Goal: Information Seeking & Learning: Learn about a topic

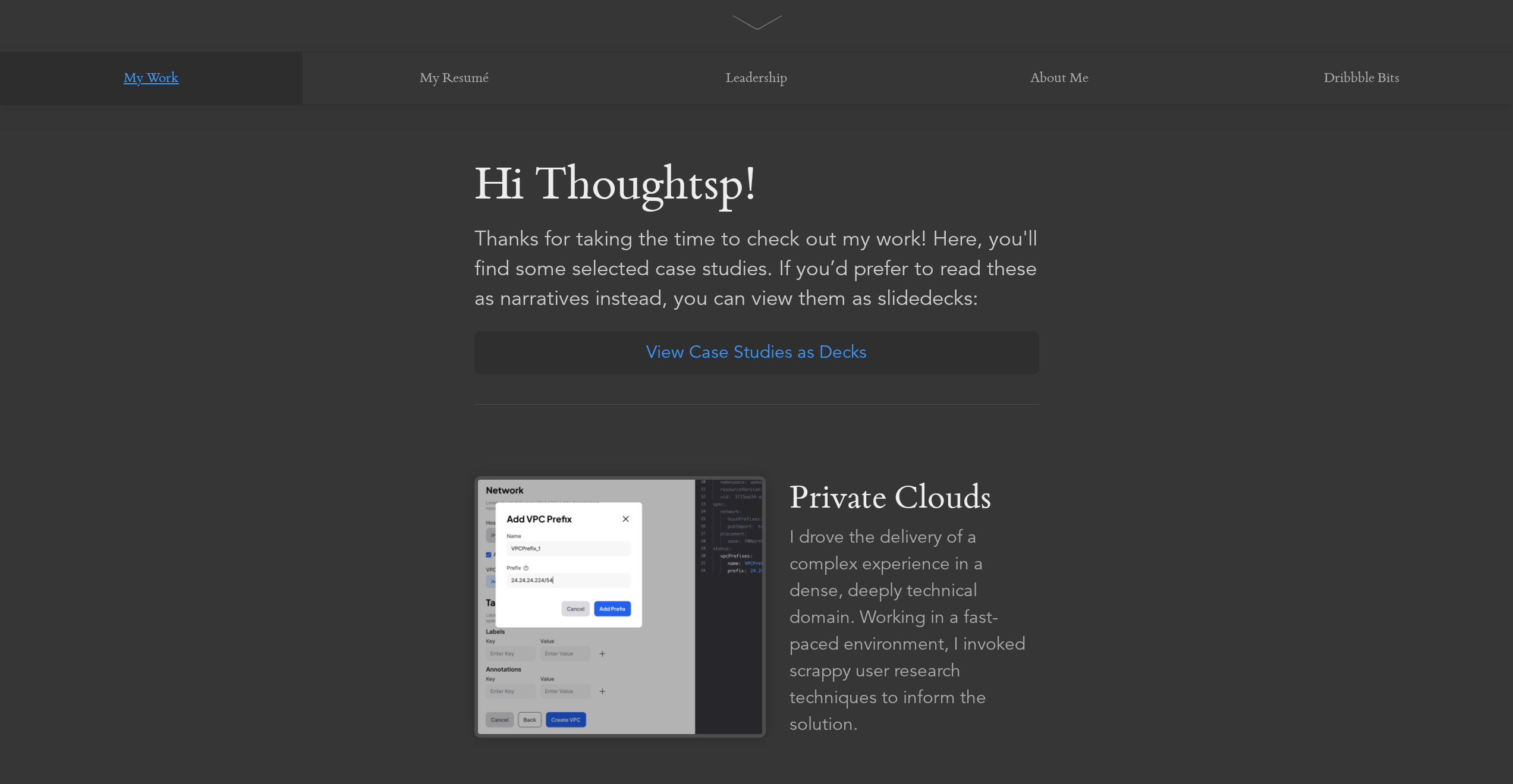
scroll to position [679, 0]
click at [833, 358] on link "View Case Studies as Decks" at bounding box center [757, 352] width 587 height 45
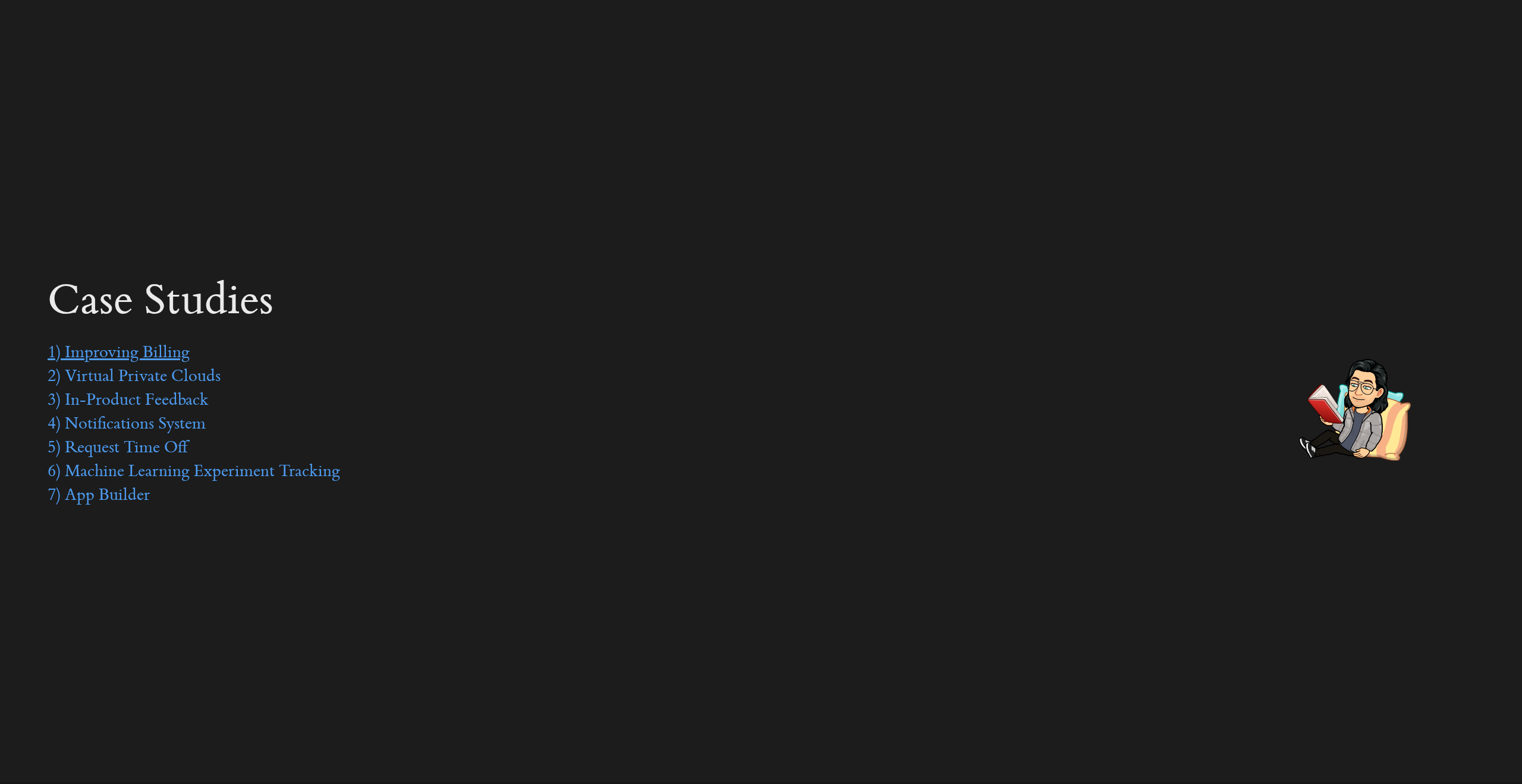
click at [150, 352] on link "1) Improving Billing" at bounding box center [118, 354] width 142 height 18
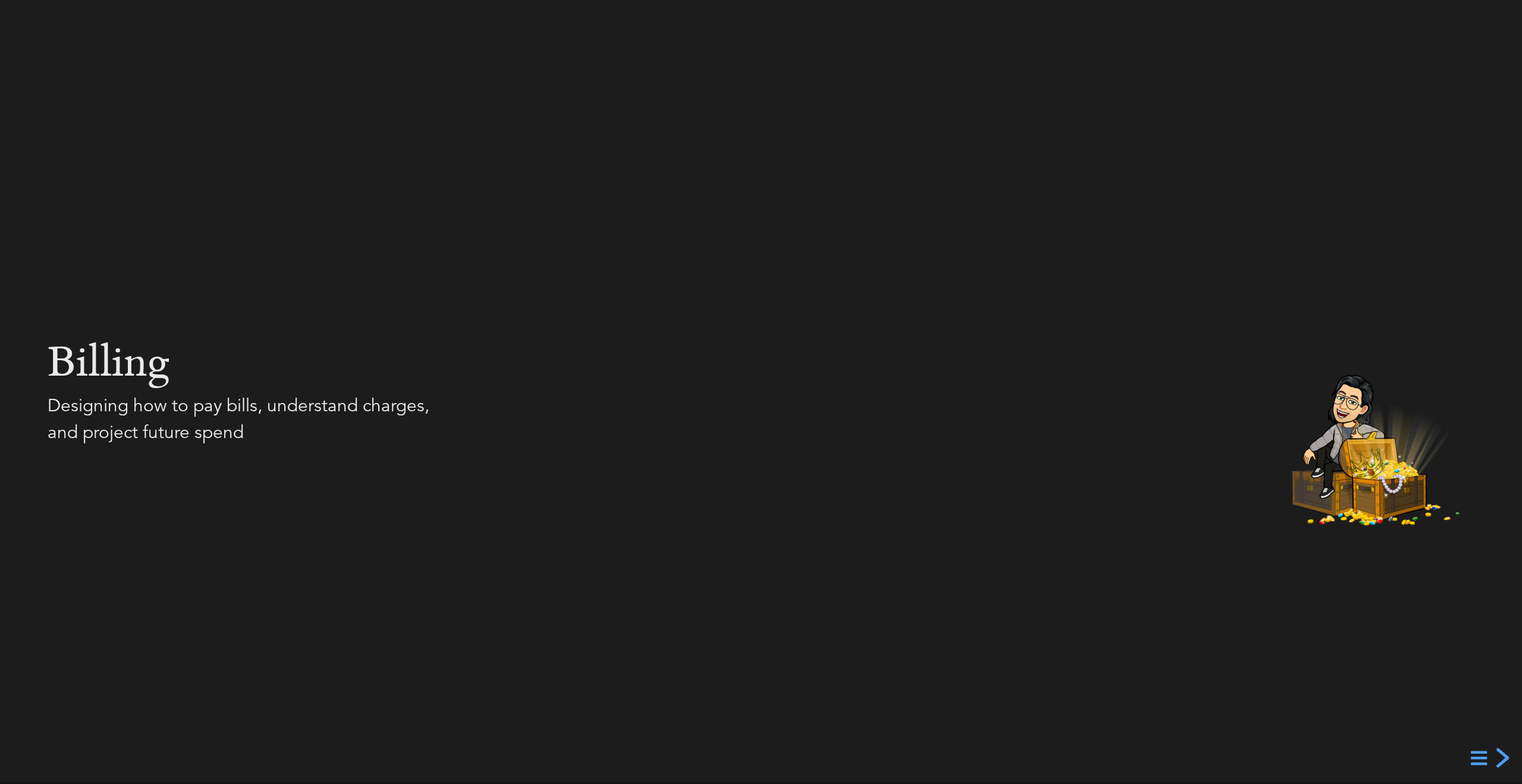
click at [1503, 759] on div "next slide" at bounding box center [1501, 757] width 21 height 21
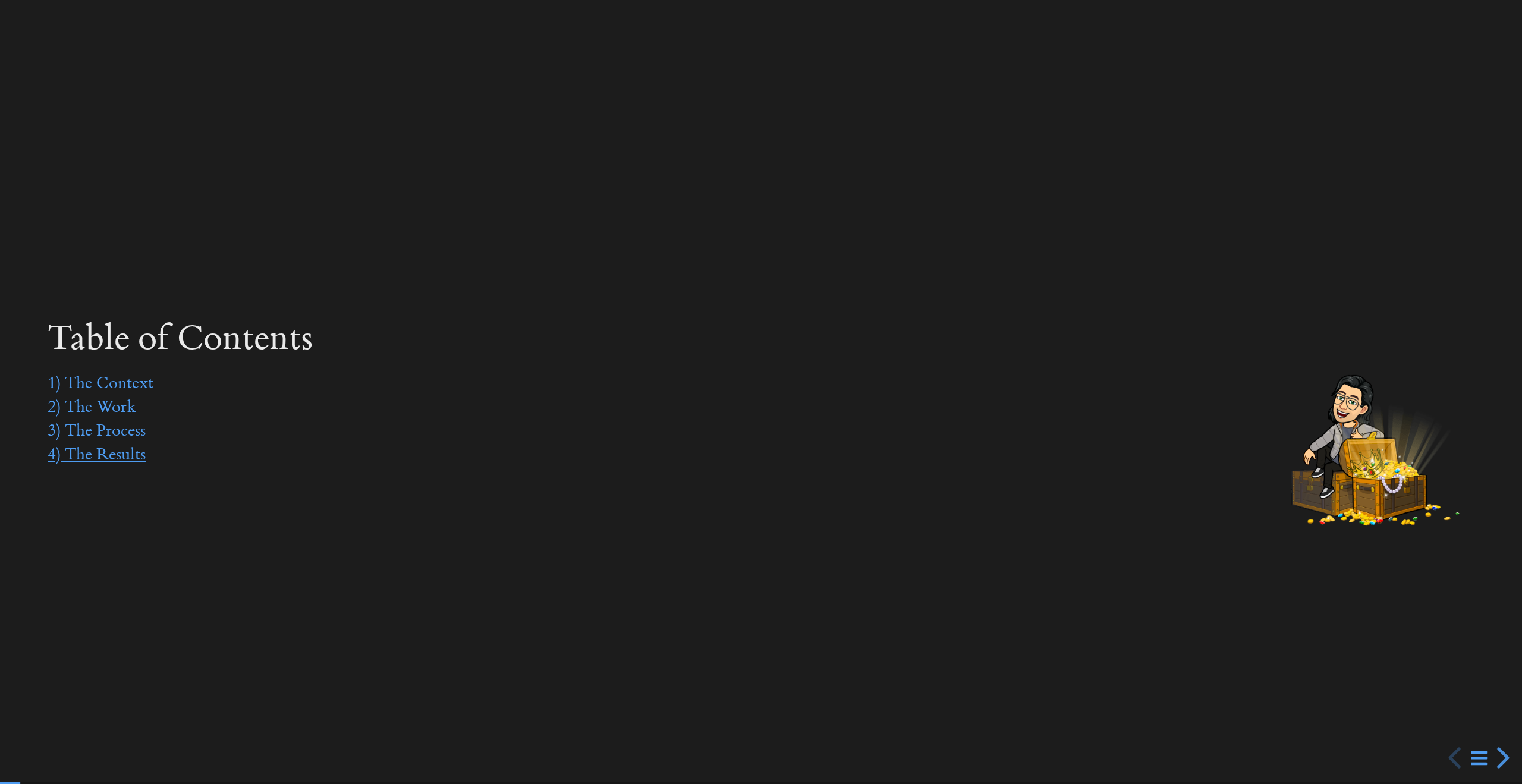
click at [97, 447] on link "4) The Results" at bounding box center [96, 456] width 98 height 18
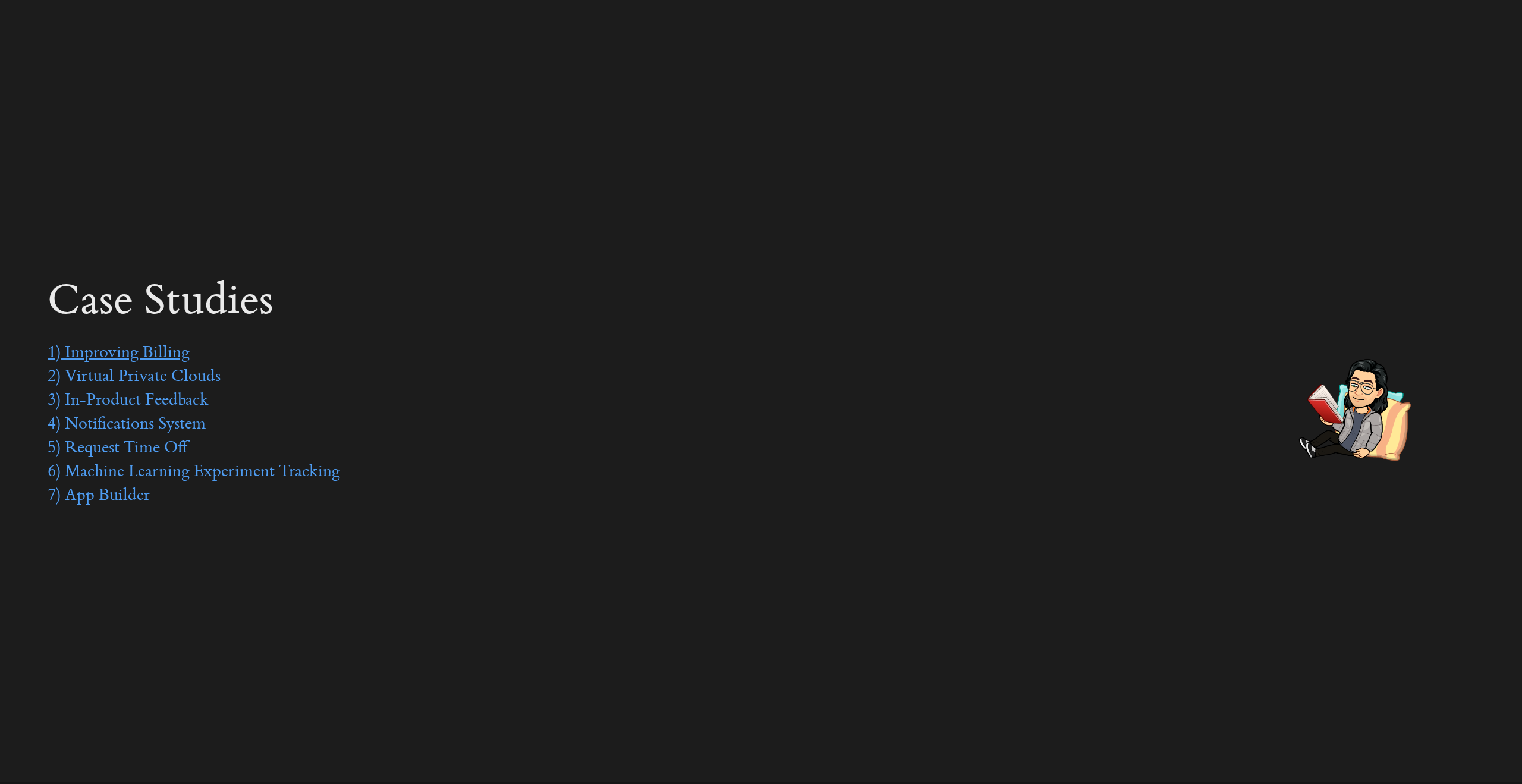
click at [169, 349] on link "1) Improving Billing" at bounding box center [118, 354] width 142 height 18
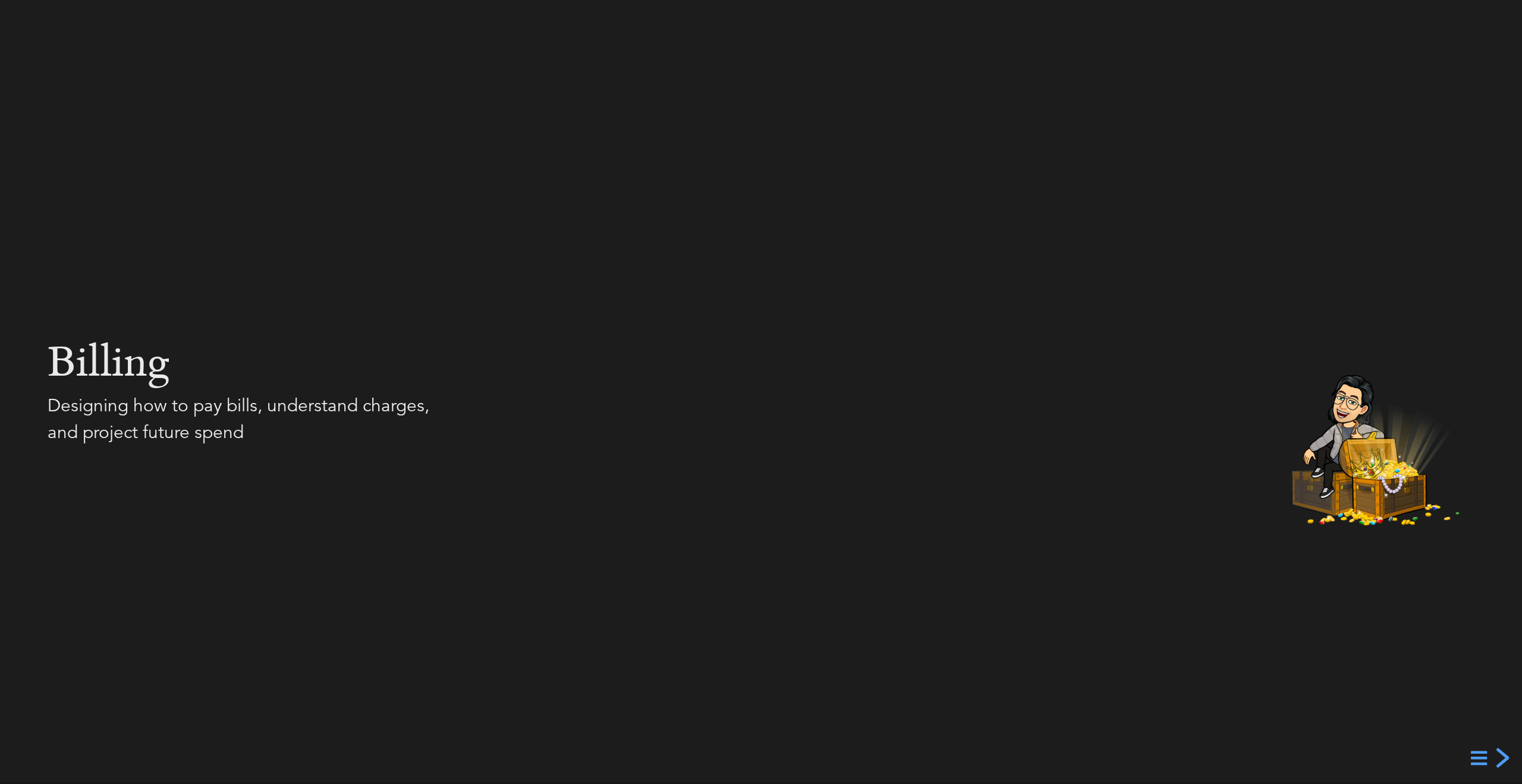
click at [1500, 752] on div "next slide" at bounding box center [1501, 757] width 21 height 21
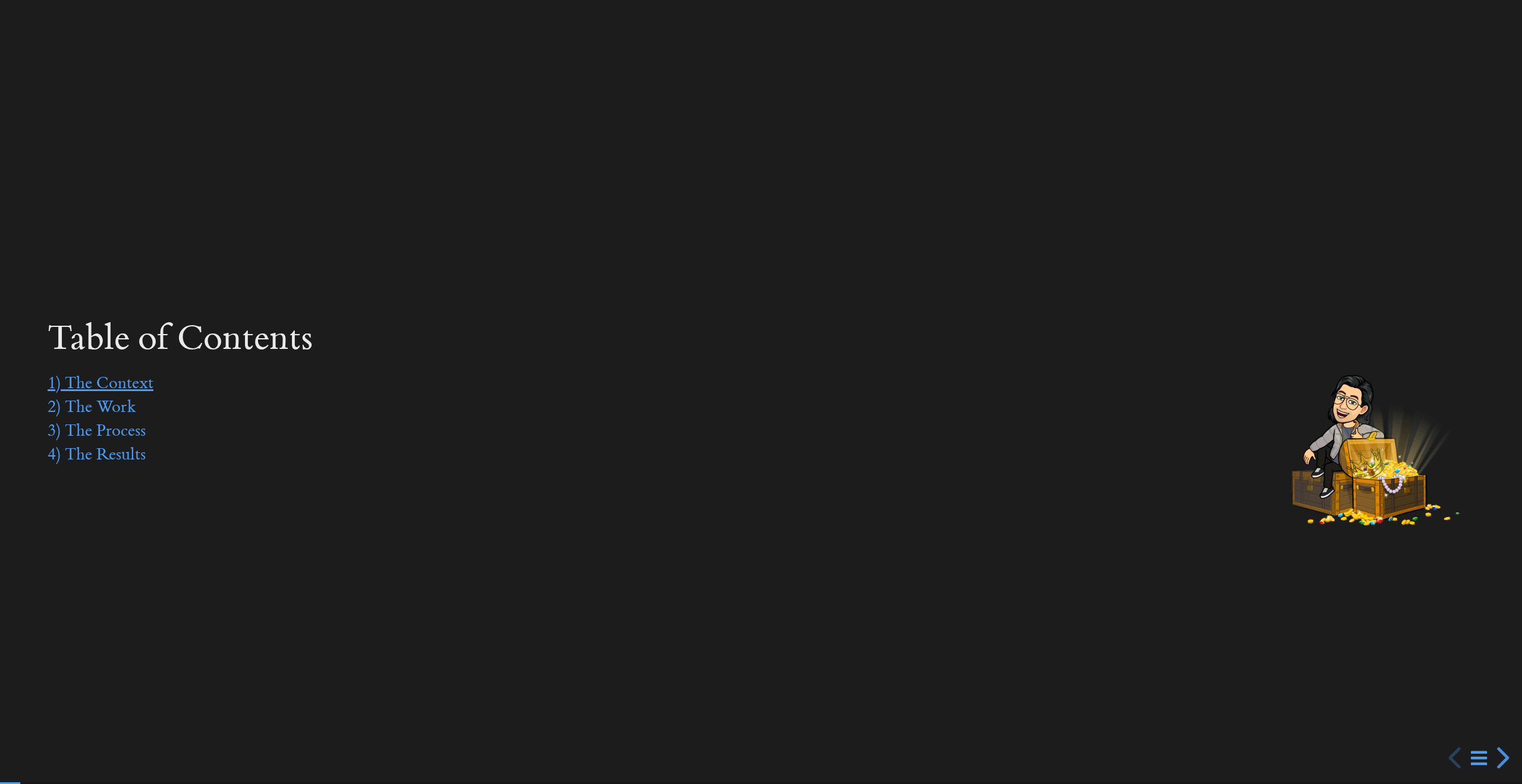
click at [139, 383] on link "1) The Context" at bounding box center [100, 384] width 106 height 18
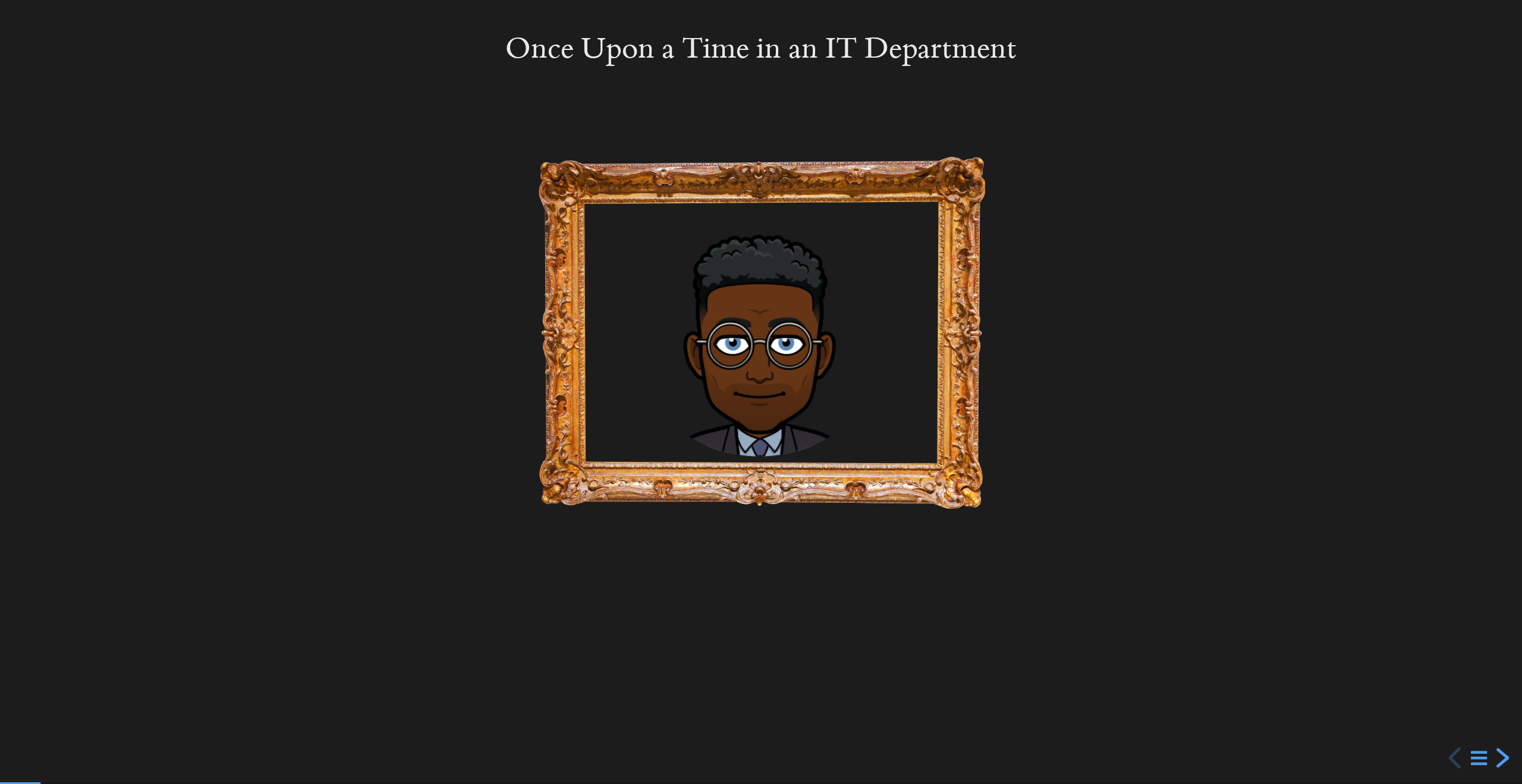
click at [1503, 751] on div "next slide" at bounding box center [1501, 757] width 21 height 21
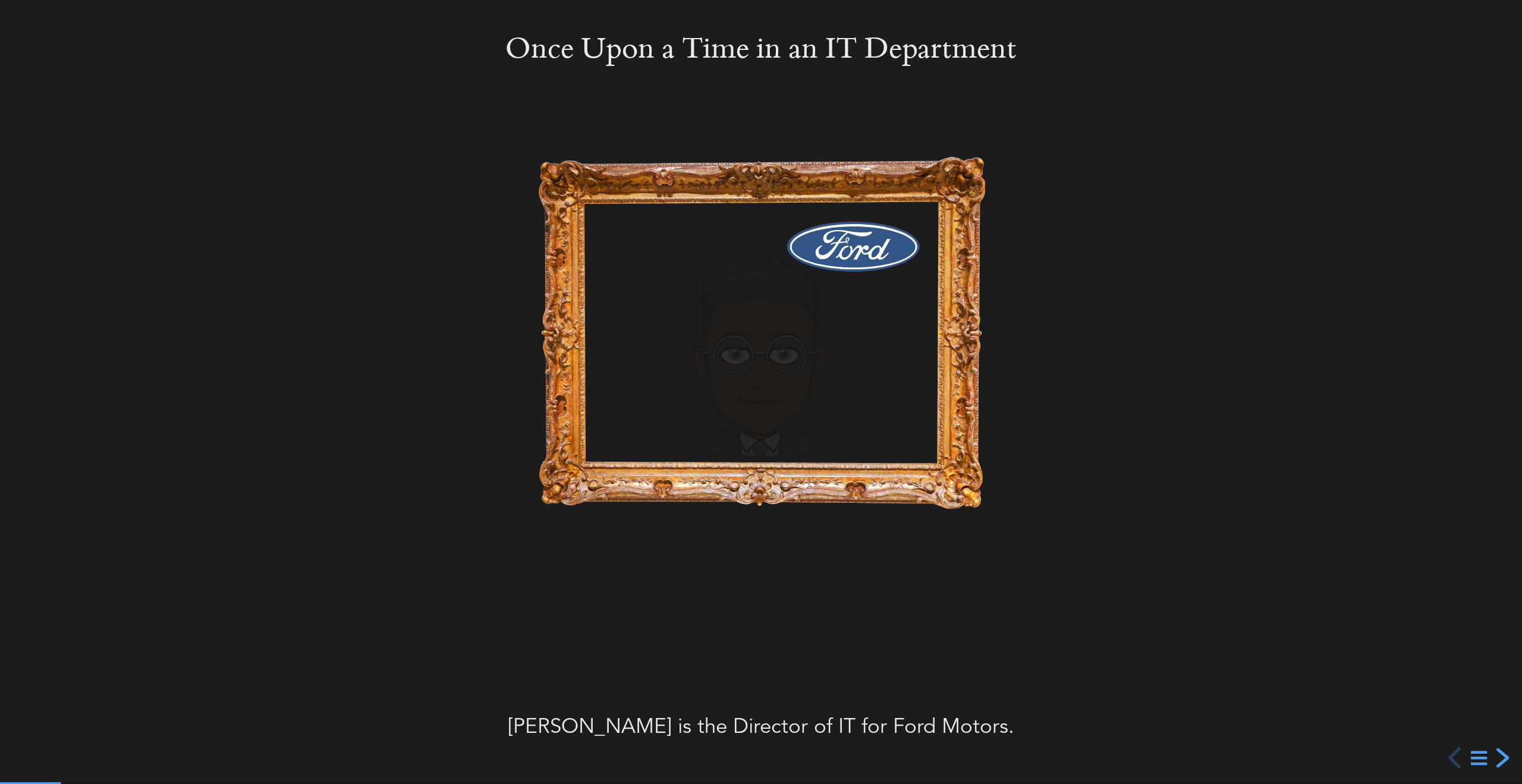
click at [1503, 751] on div "next slide" at bounding box center [1501, 757] width 21 height 21
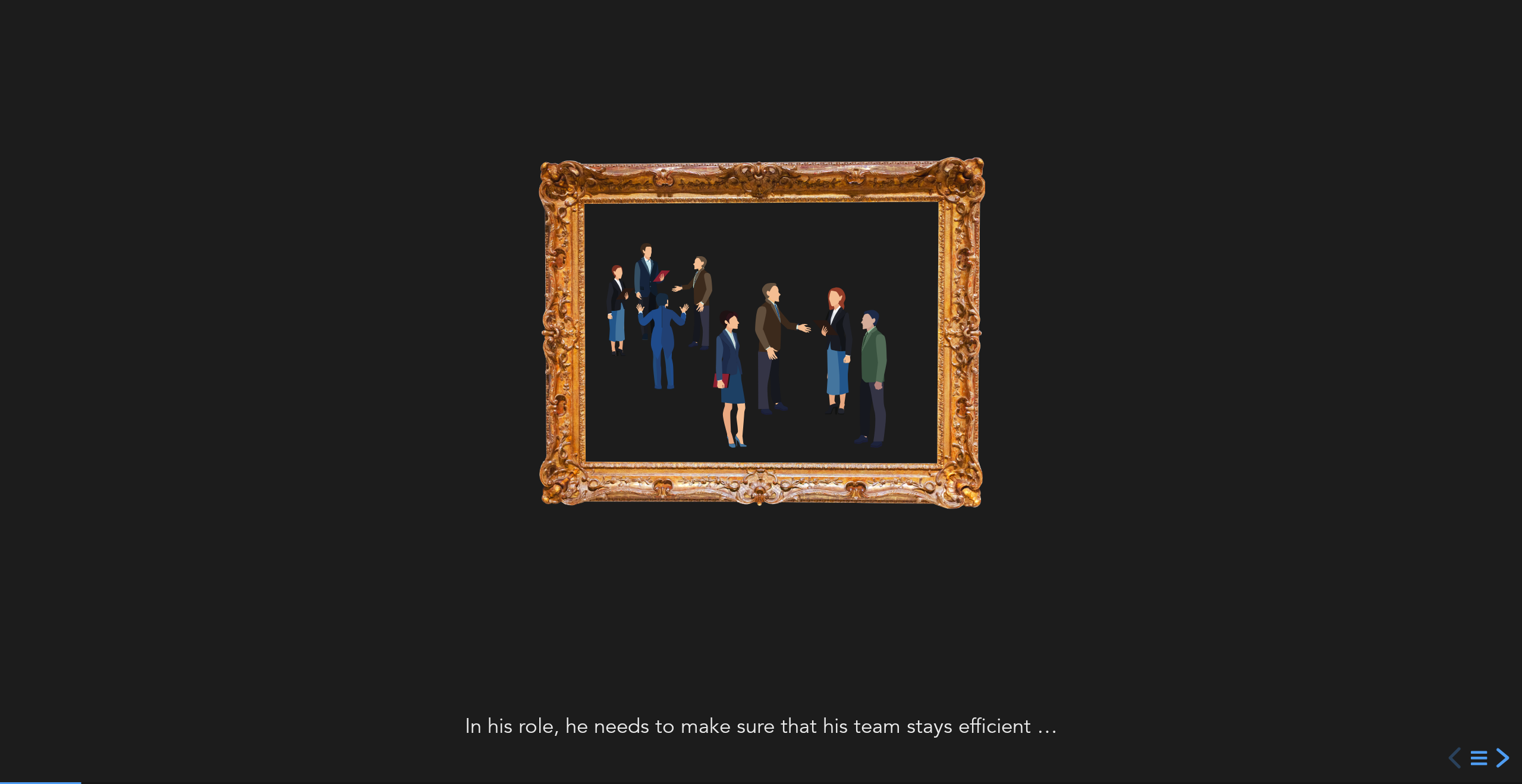
click at [1506, 753] on div "next slide" at bounding box center [1501, 757] width 21 height 21
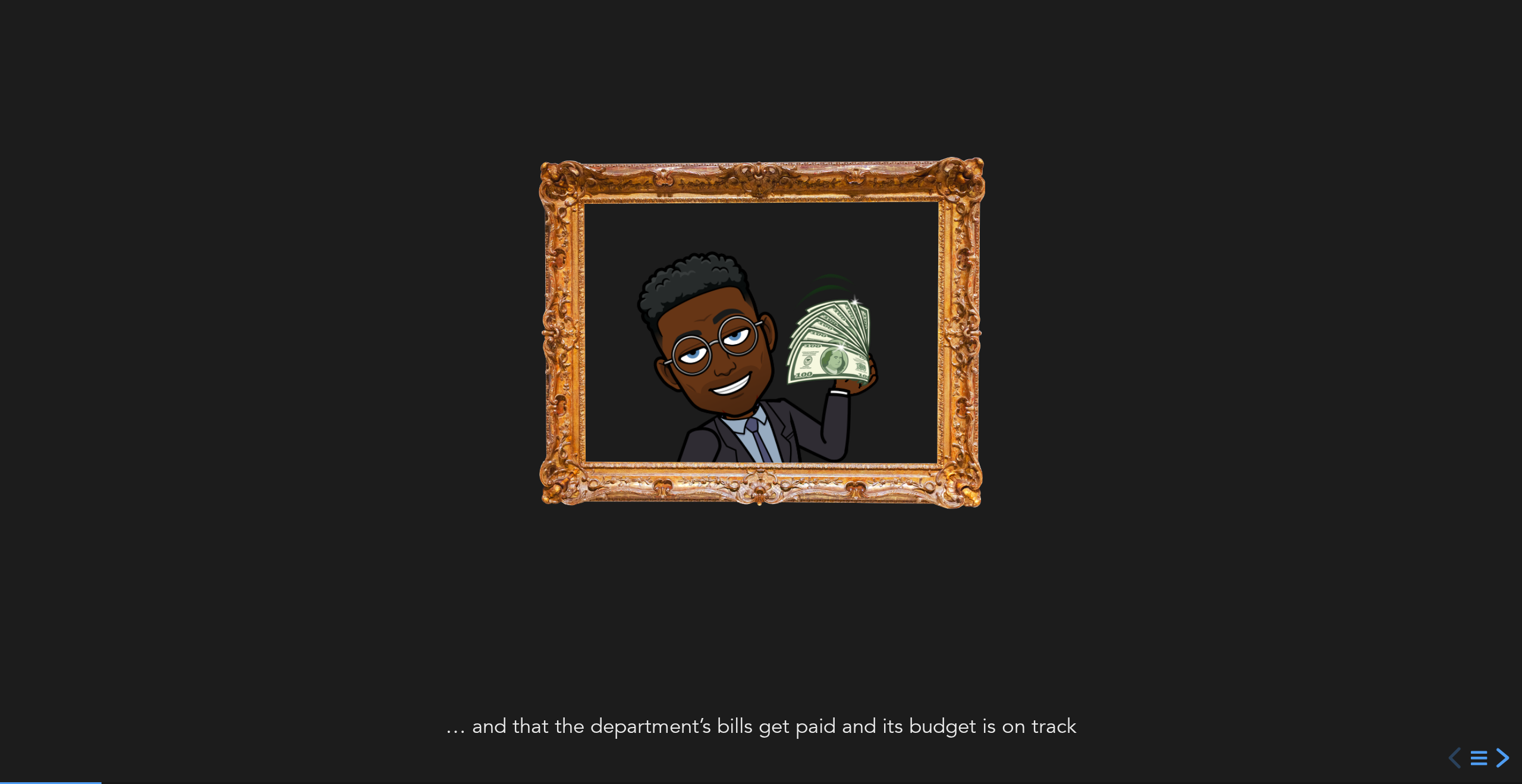
click at [1506, 753] on div "next slide" at bounding box center [1501, 757] width 21 height 21
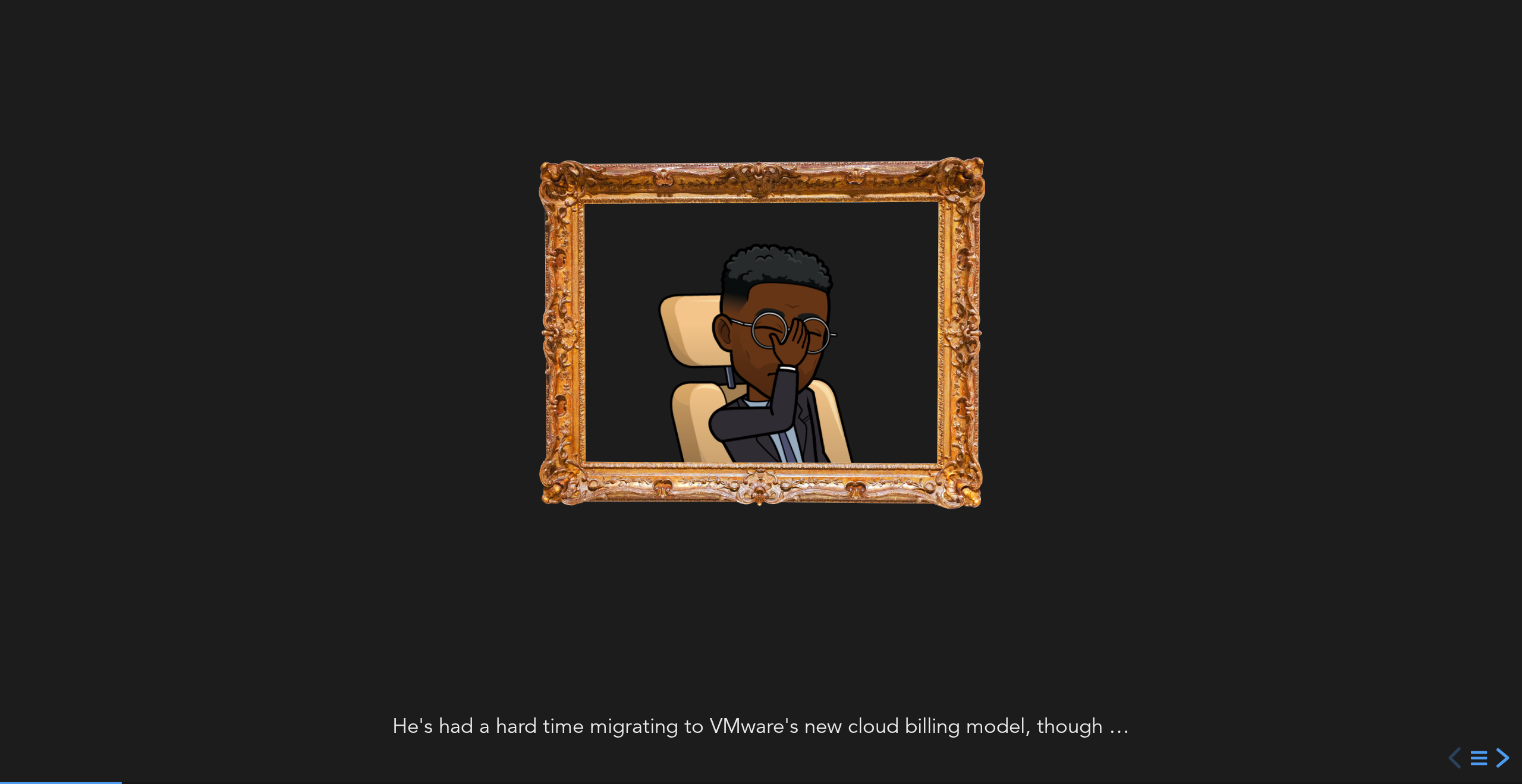
click at [1505, 753] on div "next slide" at bounding box center [1501, 757] width 21 height 21
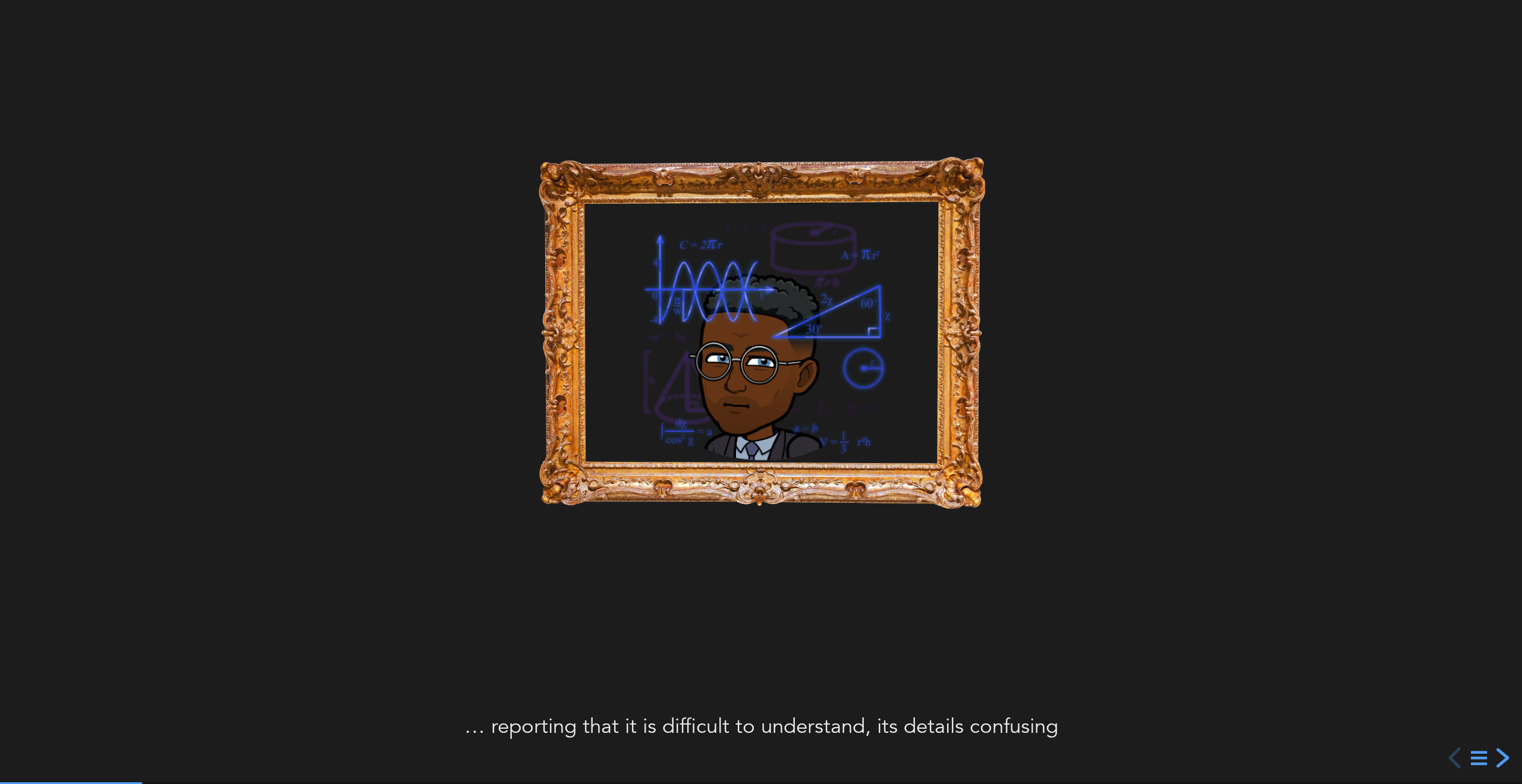
click at [1505, 753] on div "next slide" at bounding box center [1501, 757] width 21 height 21
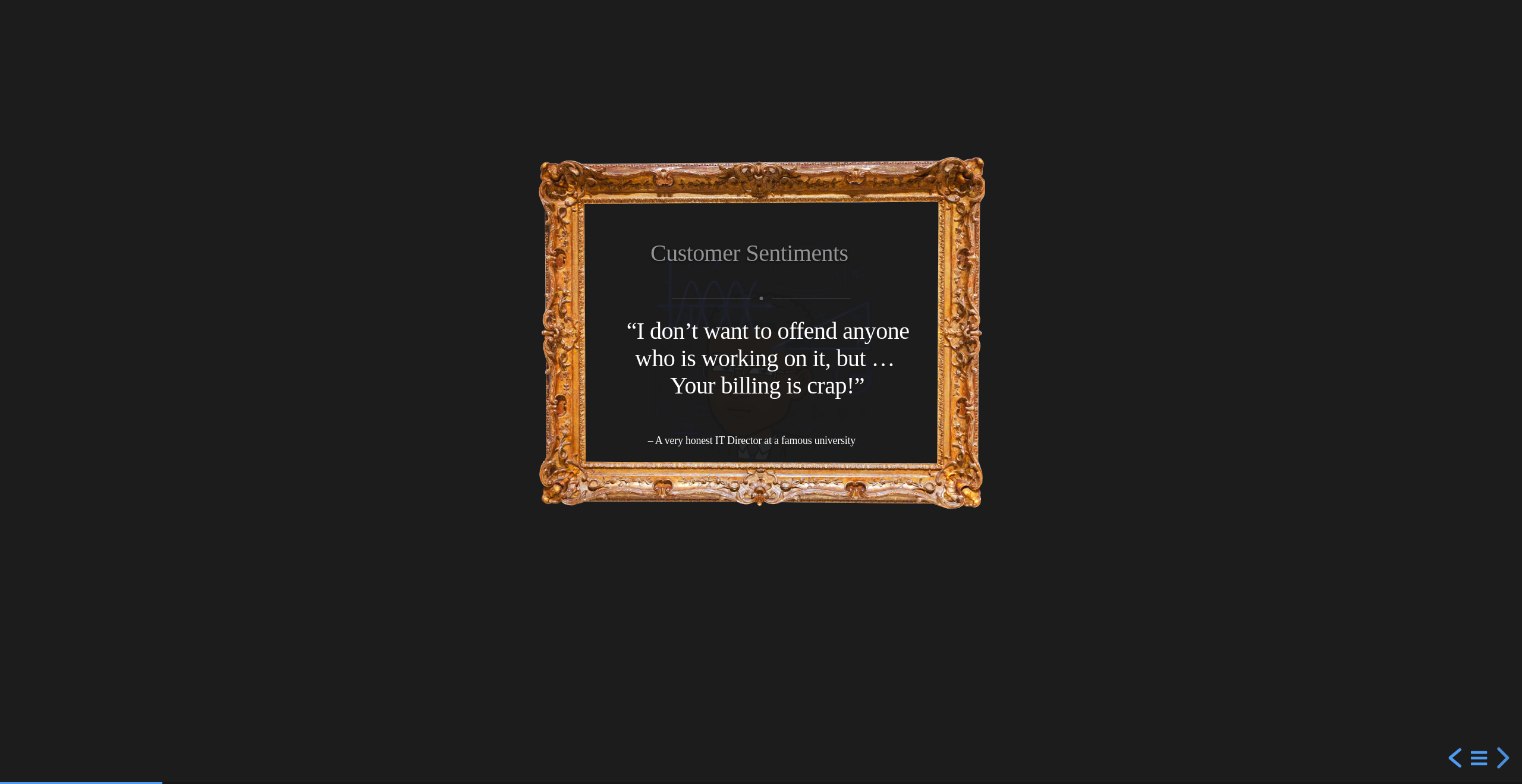
click at [1450, 759] on div "previous slide" at bounding box center [1456, 757] width 21 height 21
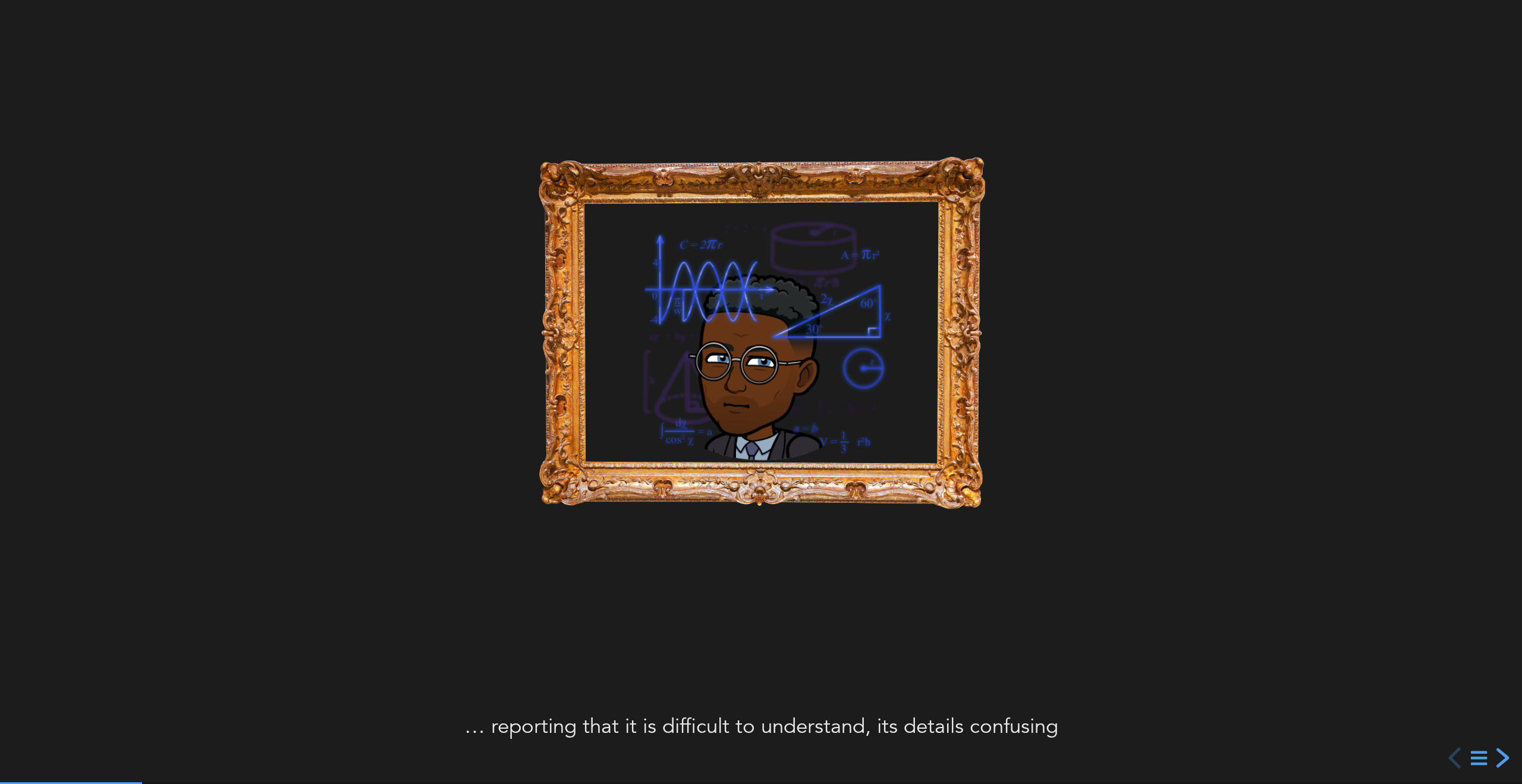
click at [1505, 760] on div "next slide" at bounding box center [1501, 757] width 21 height 21
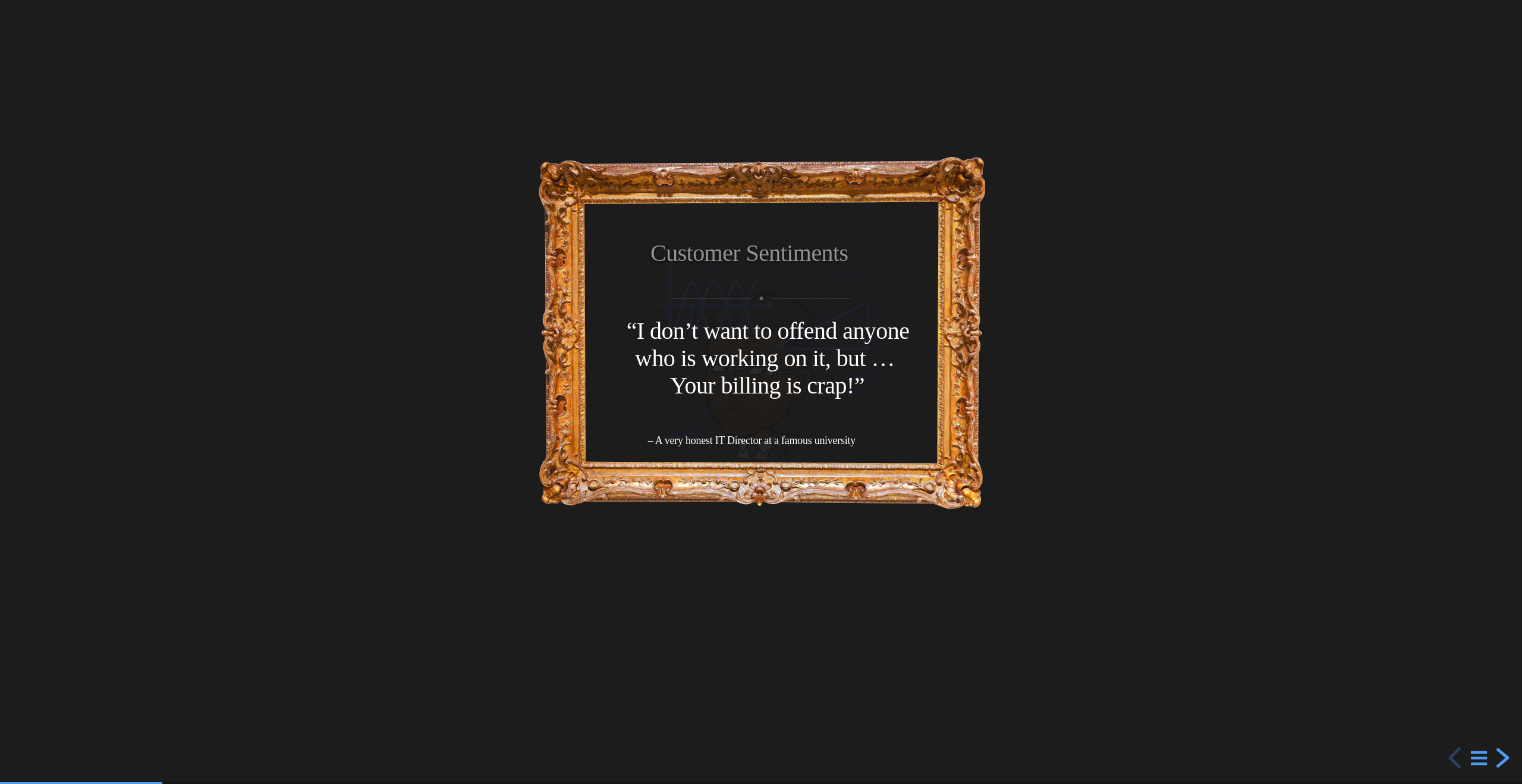
click at [1503, 758] on div "next slide" at bounding box center [1501, 757] width 21 height 21
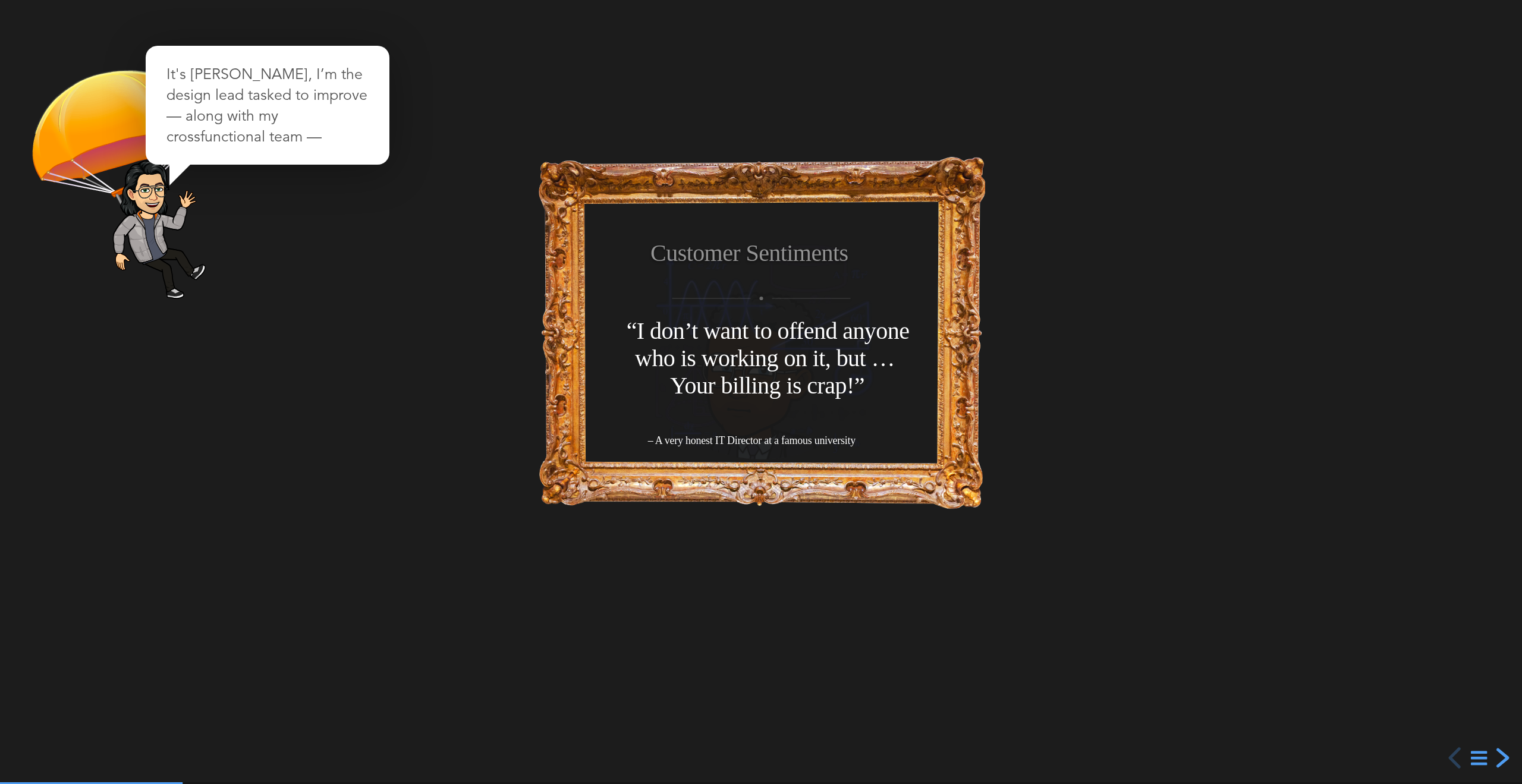
click at [1503, 758] on div "next slide" at bounding box center [1501, 757] width 21 height 21
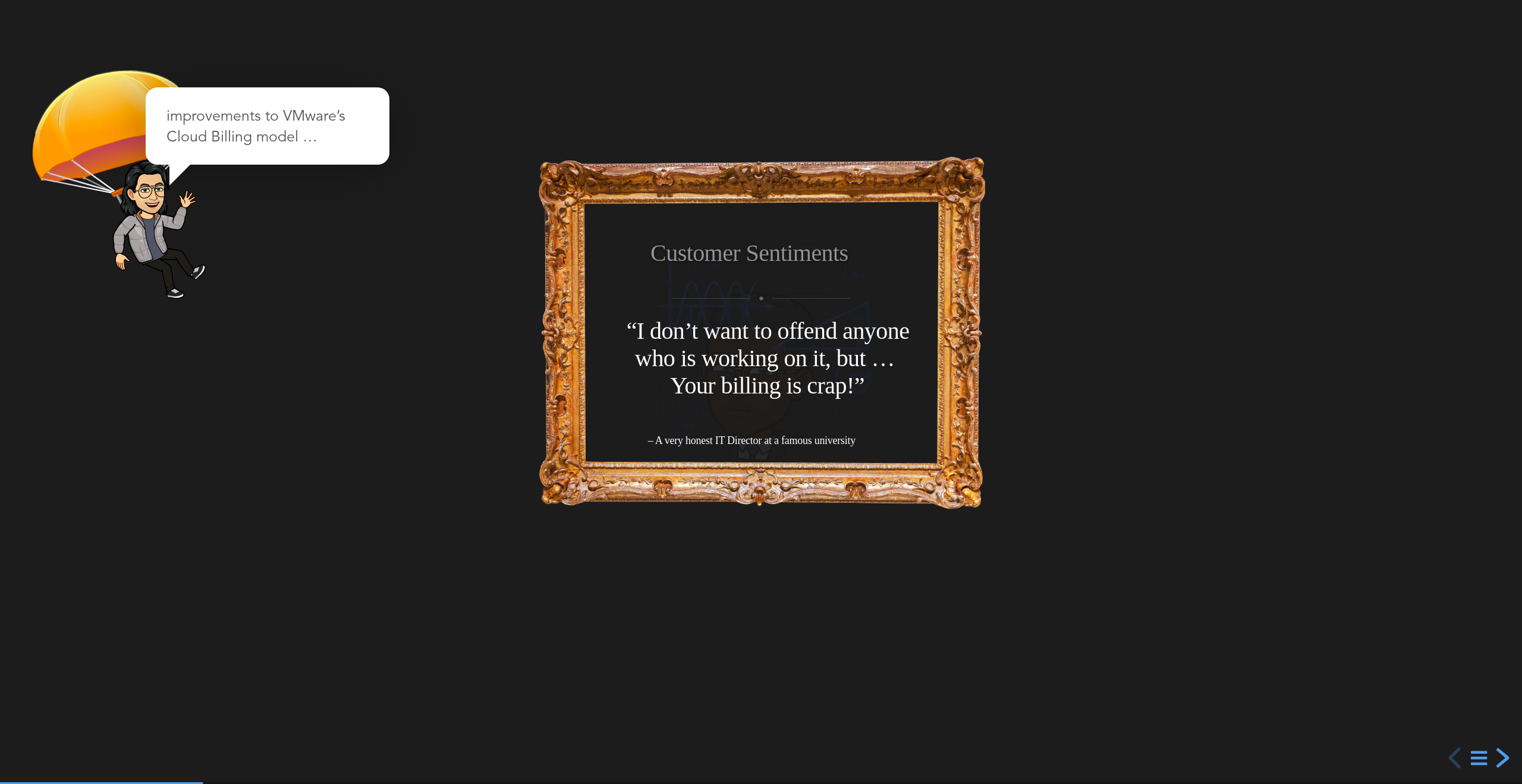
click at [1503, 758] on div "next slide" at bounding box center [1501, 757] width 21 height 21
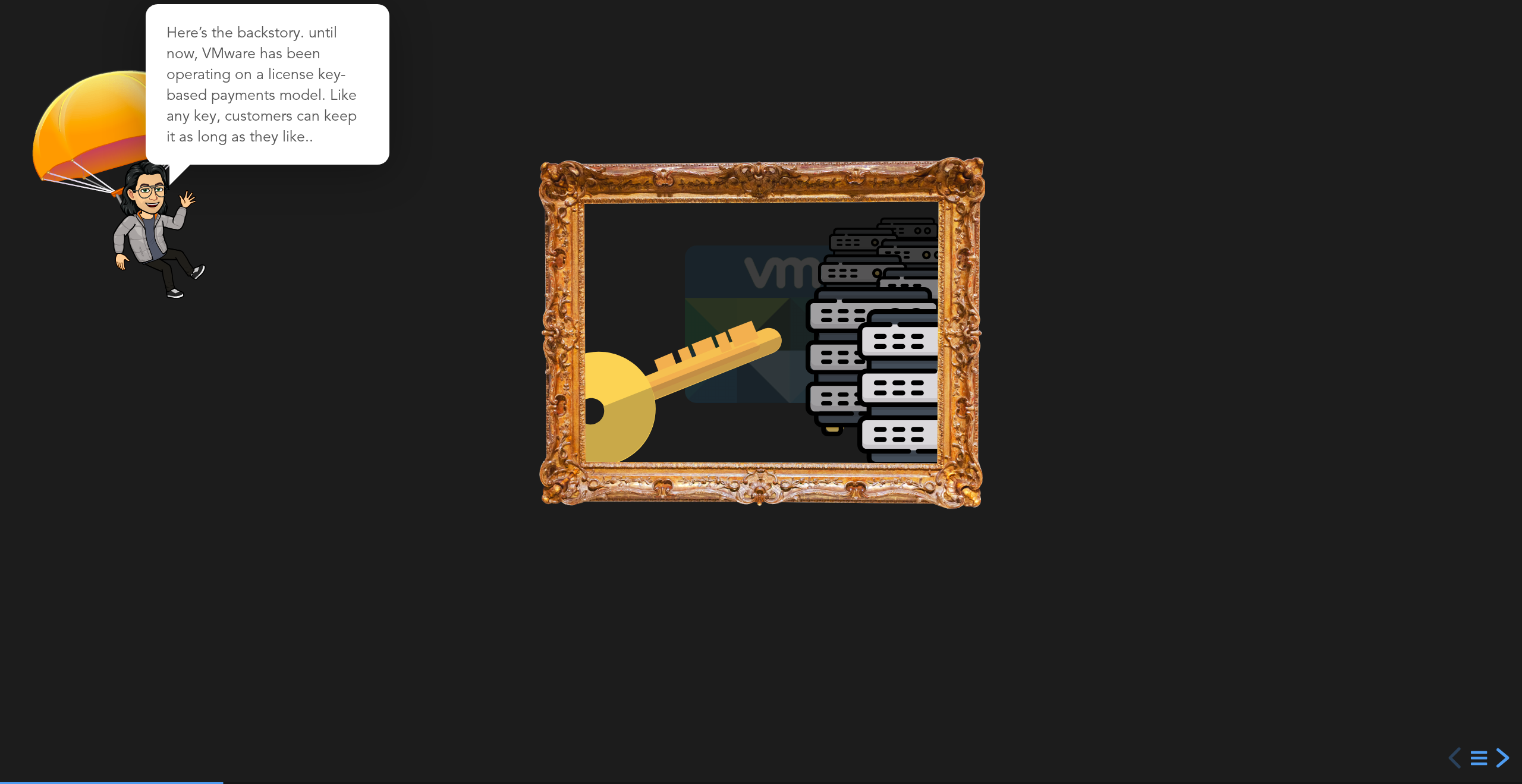
click at [1503, 758] on div "next slide" at bounding box center [1501, 757] width 21 height 21
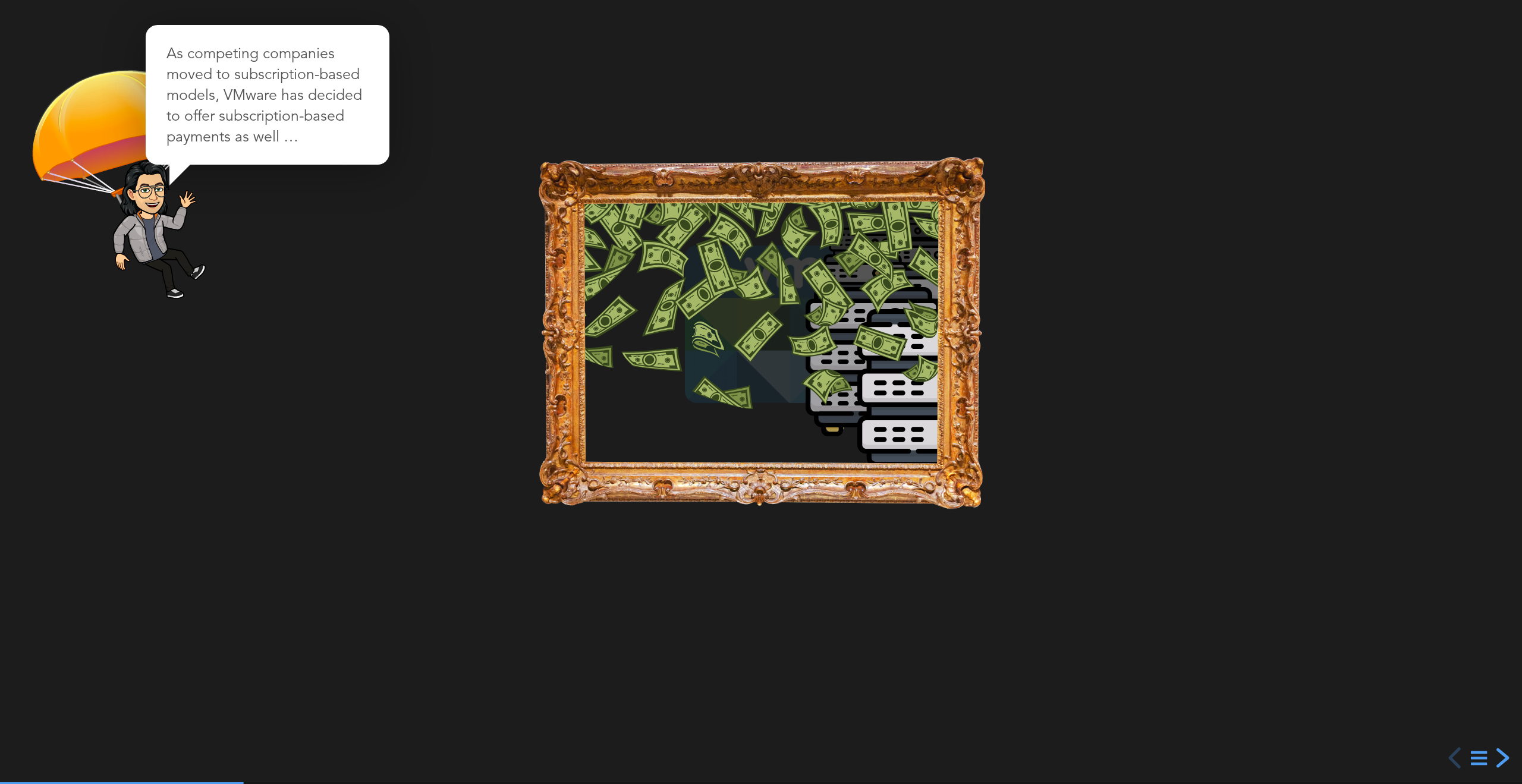
click at [1503, 758] on div "next slide" at bounding box center [1501, 757] width 21 height 21
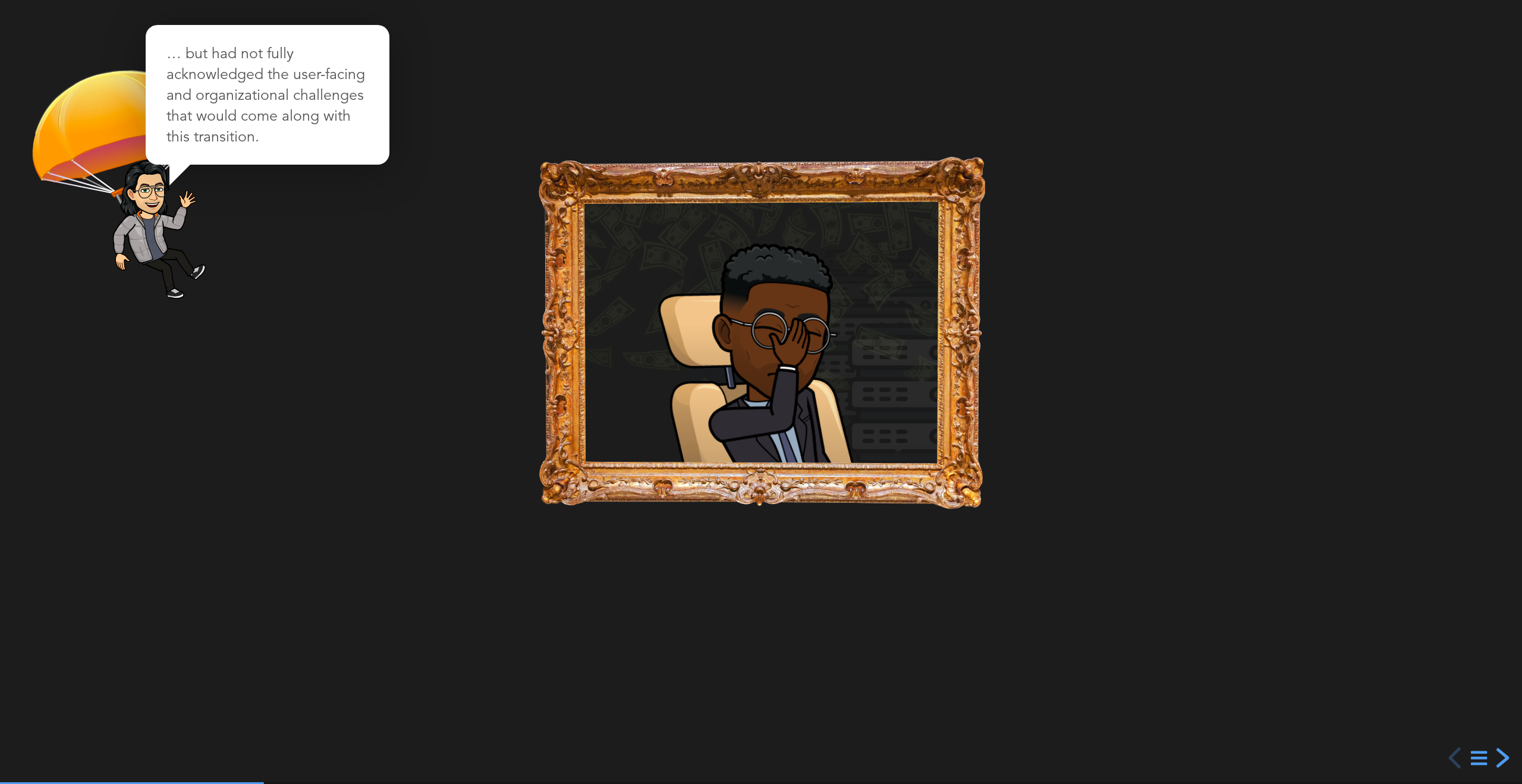
click at [1503, 758] on div "next slide" at bounding box center [1501, 757] width 21 height 21
click at [1501, 760] on div "next slide" at bounding box center [1501, 757] width 21 height 21
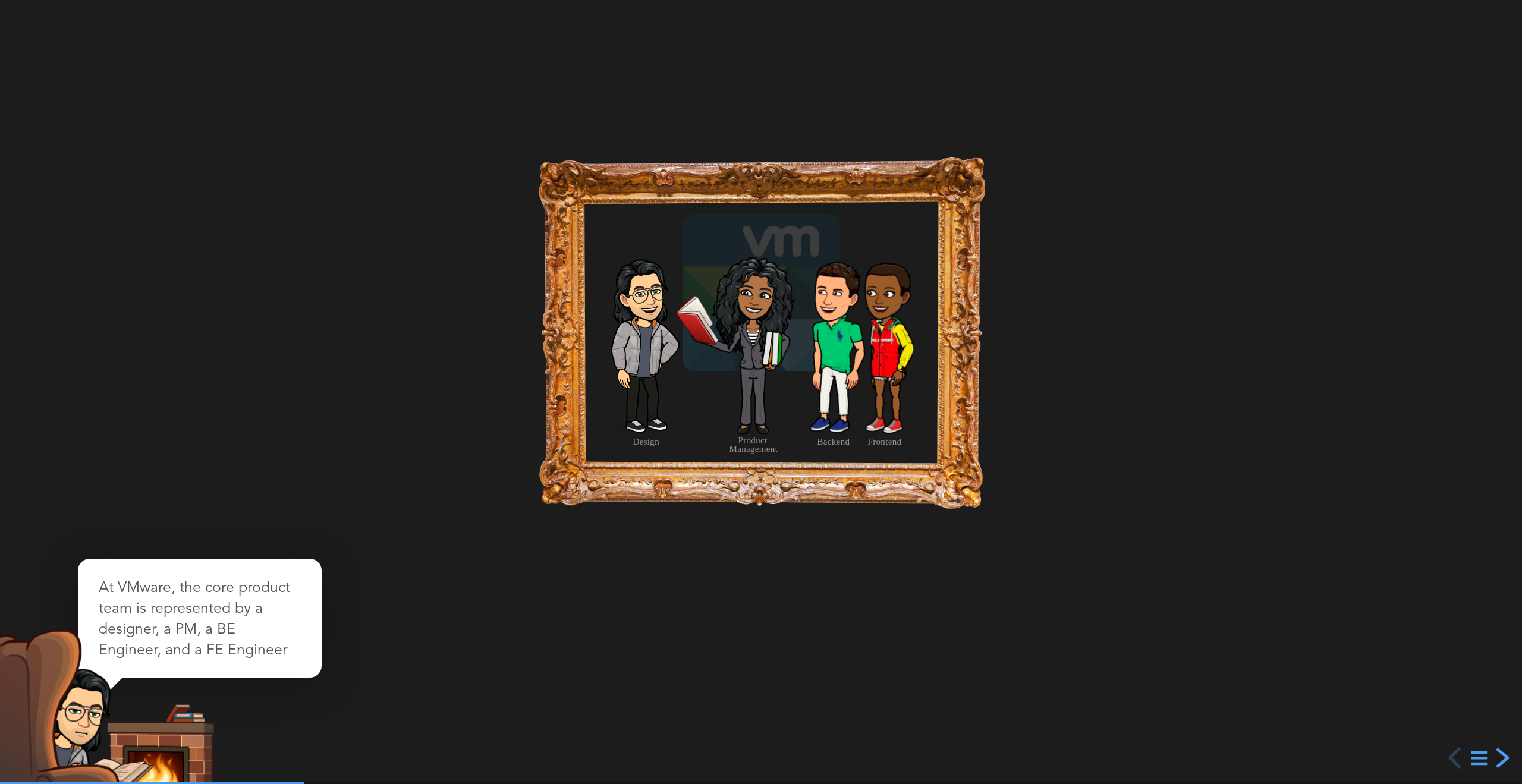
click at [1501, 760] on div "next slide" at bounding box center [1501, 757] width 21 height 21
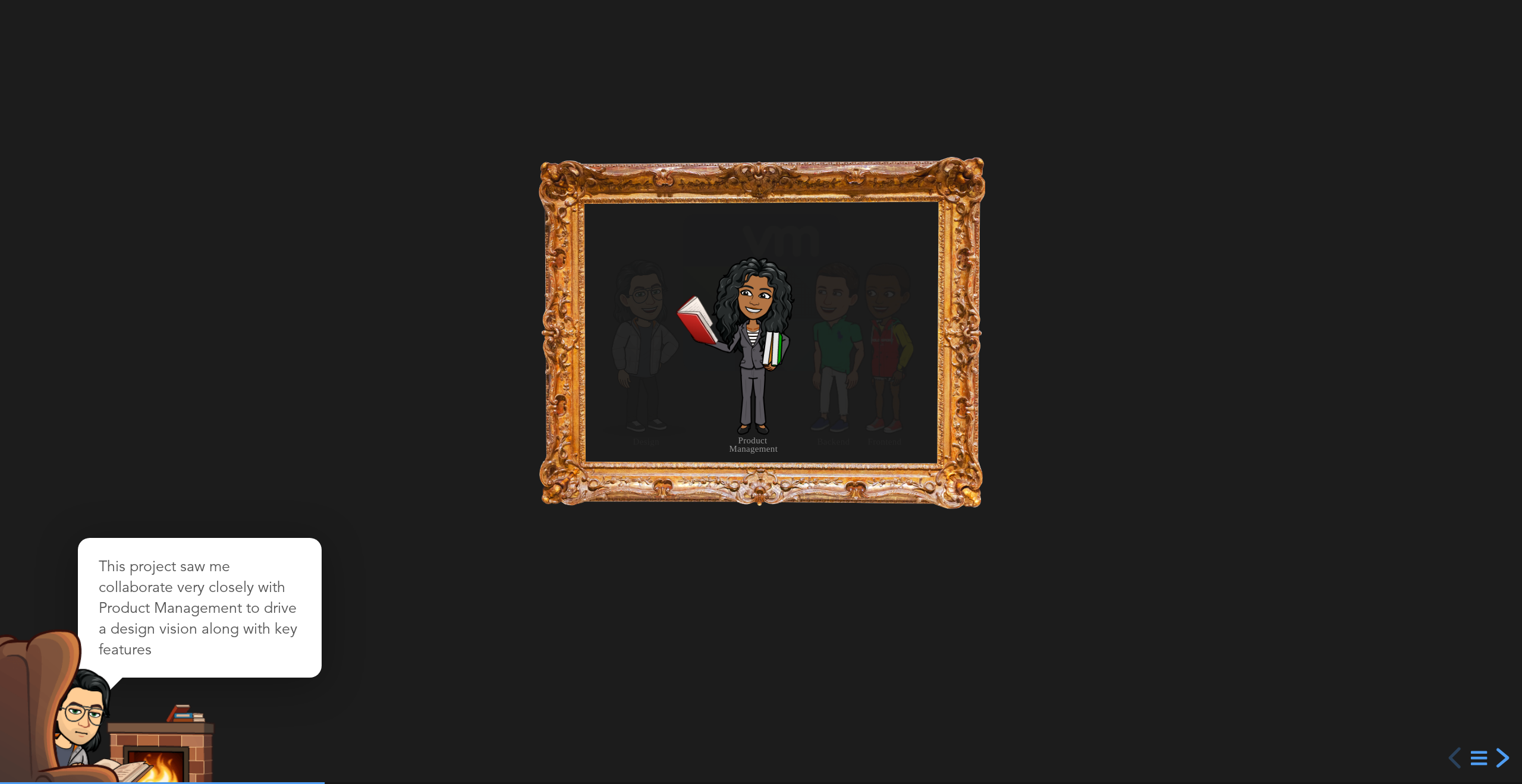
click at [1501, 760] on div "next slide" at bounding box center [1501, 757] width 21 height 21
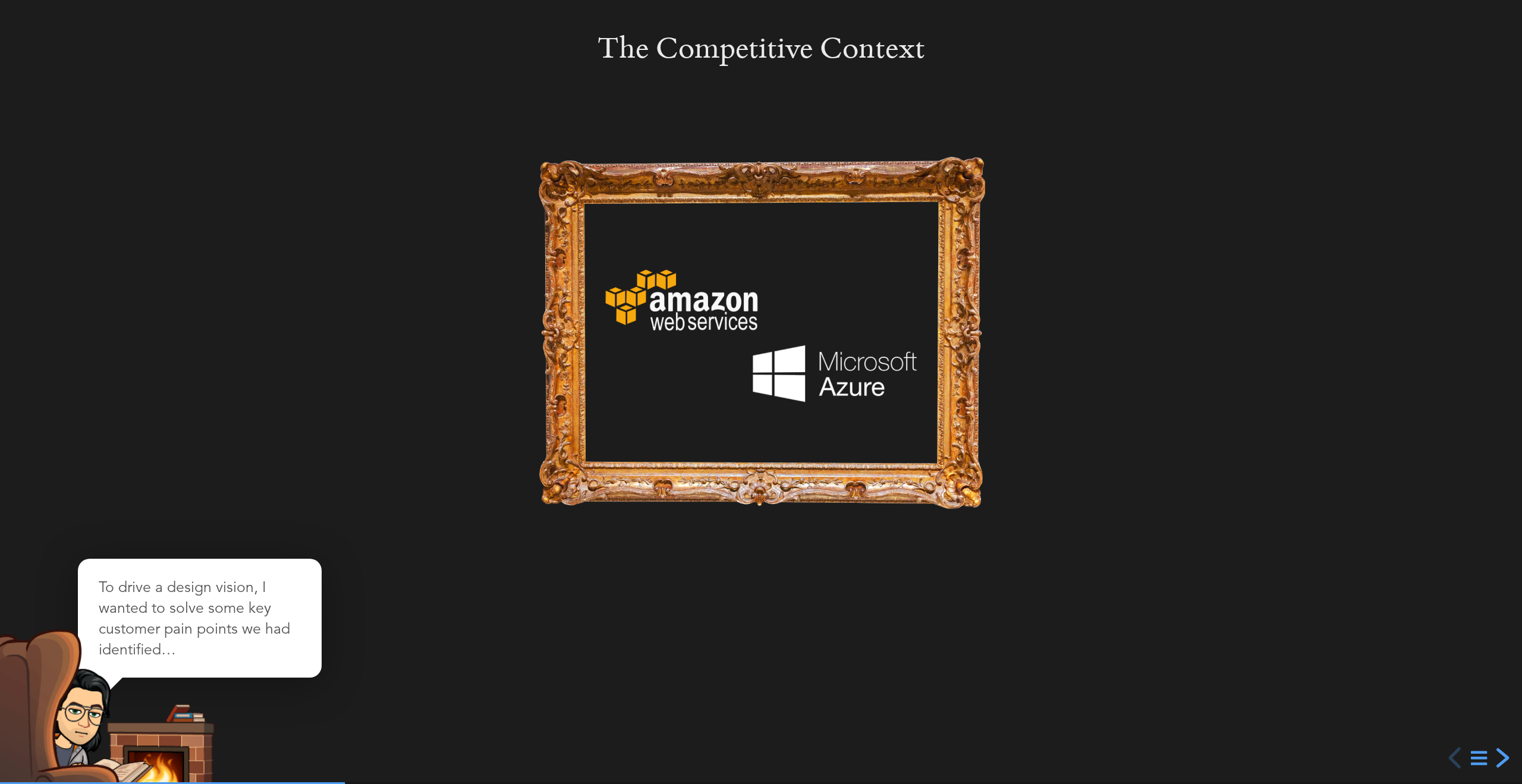
click at [1500, 758] on div "next slide" at bounding box center [1501, 757] width 21 height 21
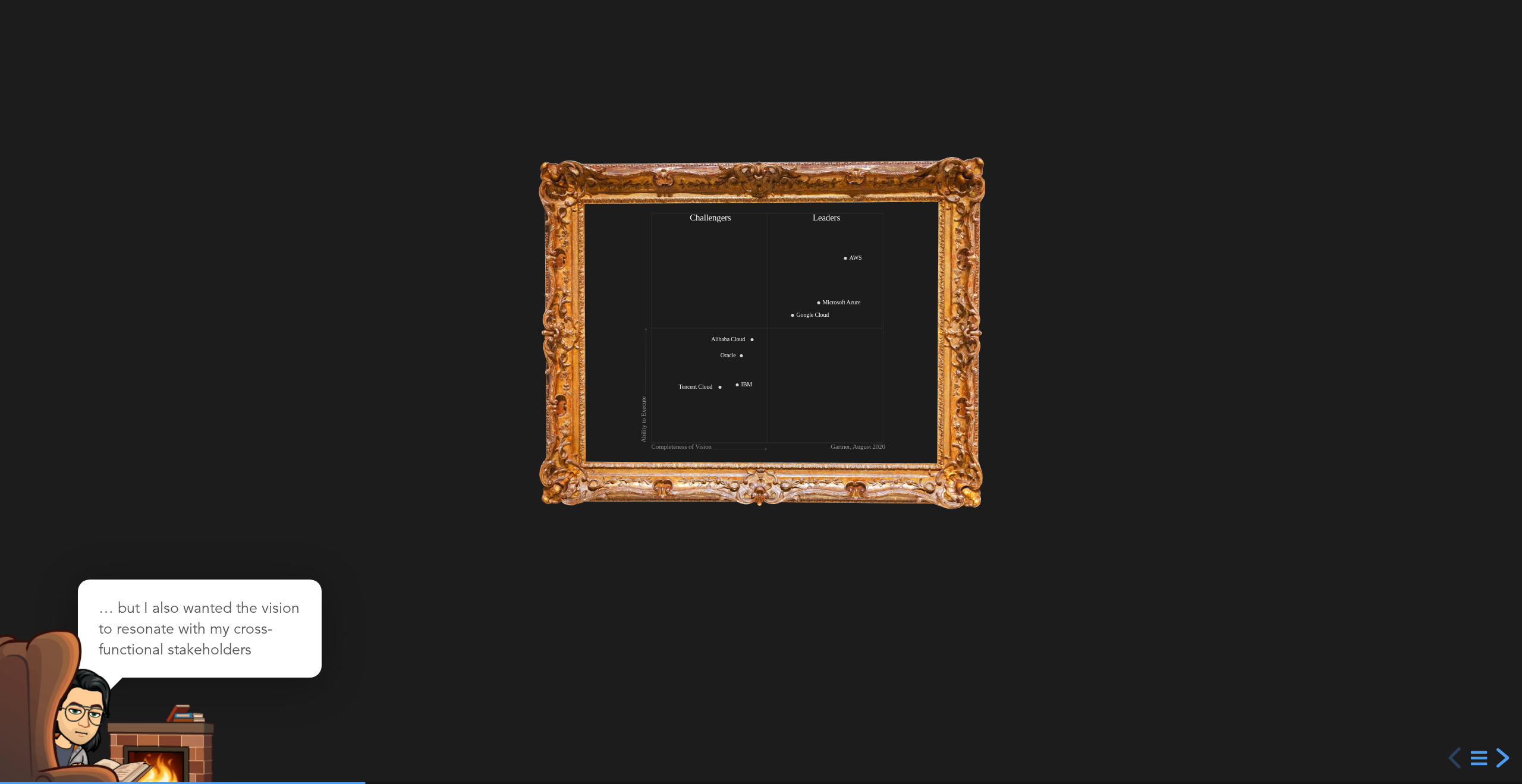
click at [1500, 758] on div "next slide" at bounding box center [1501, 757] width 21 height 21
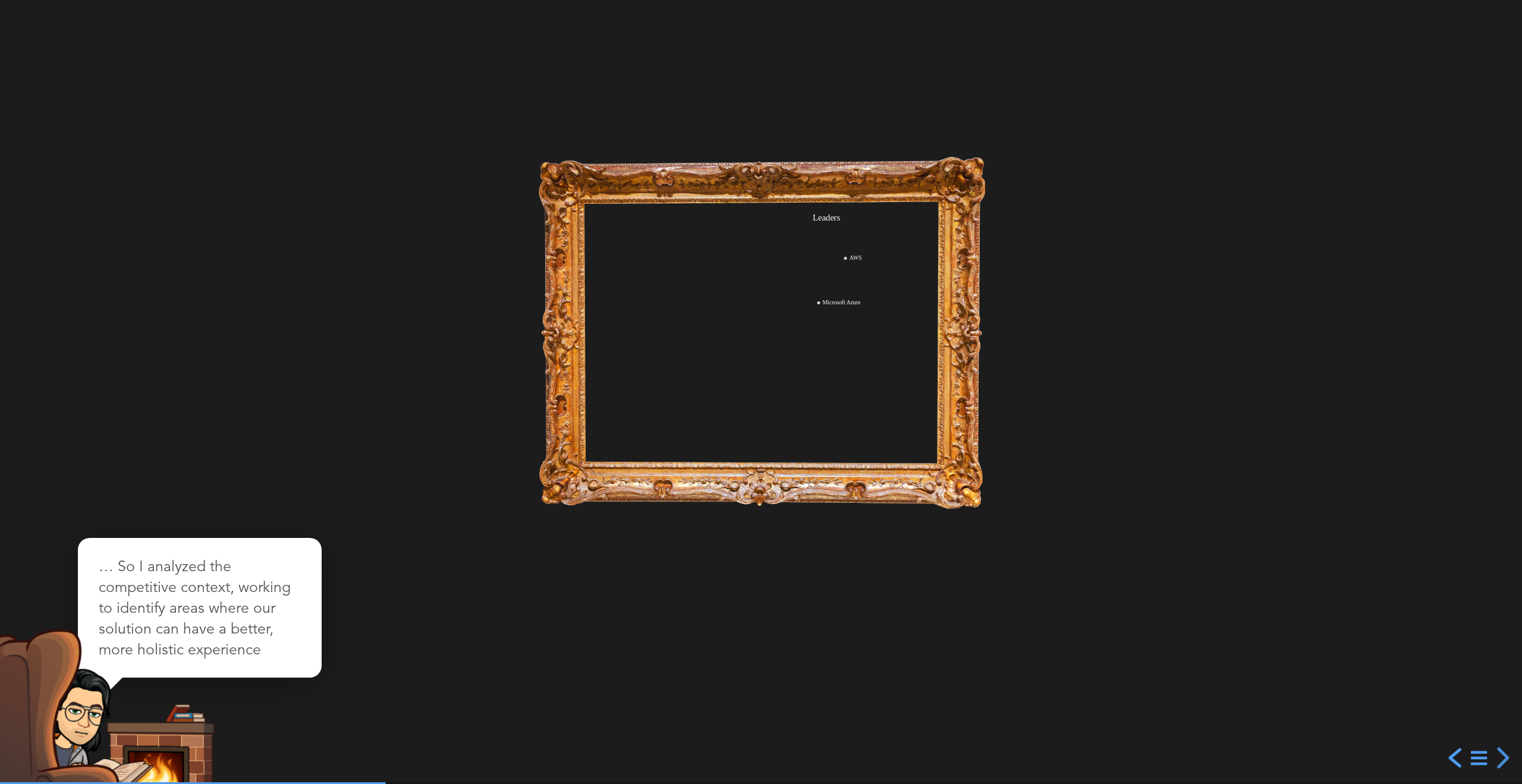
click at [1455, 758] on div "previous slide" at bounding box center [1456, 757] width 21 height 21
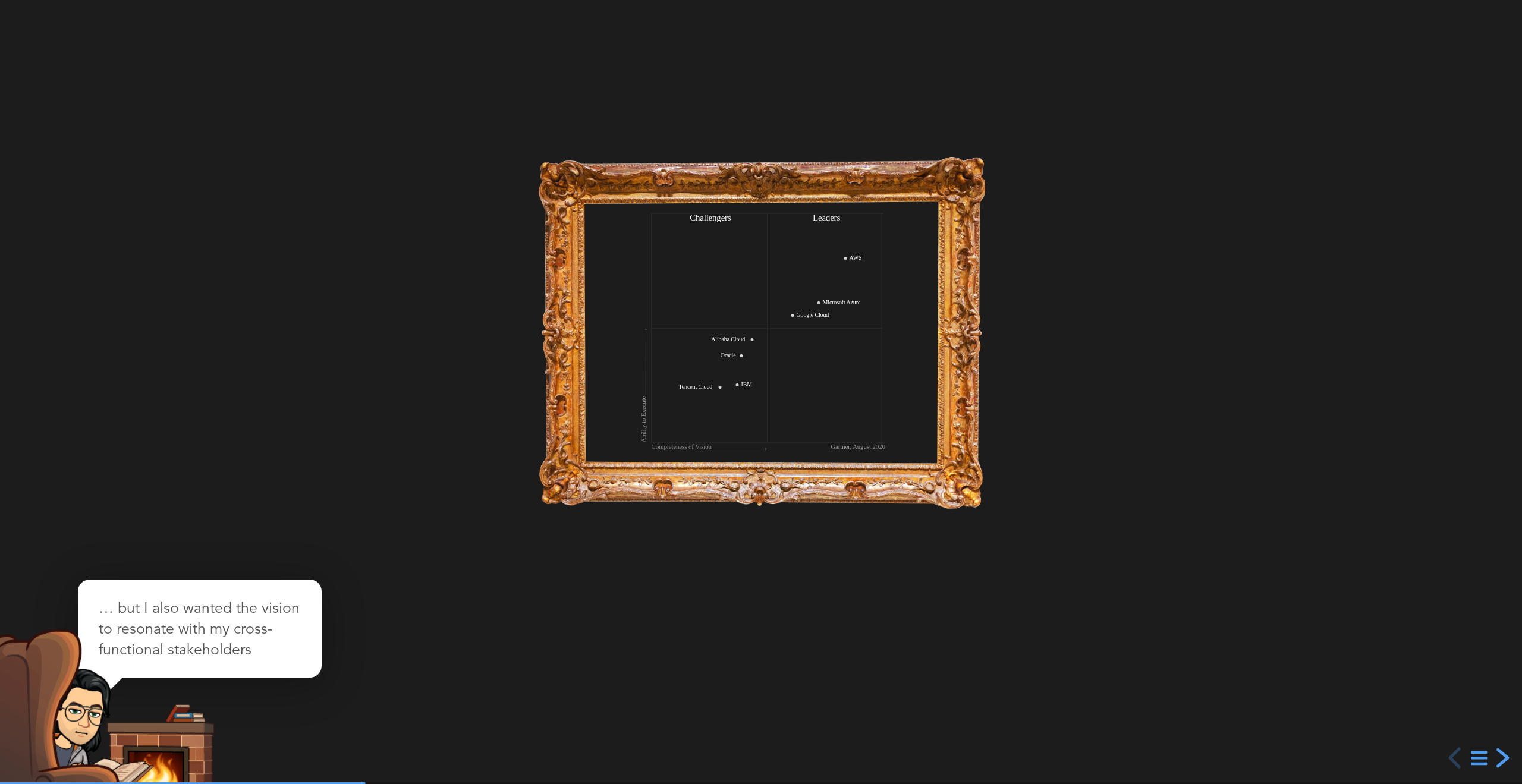
click at [1499, 759] on div "next slide" at bounding box center [1501, 757] width 21 height 21
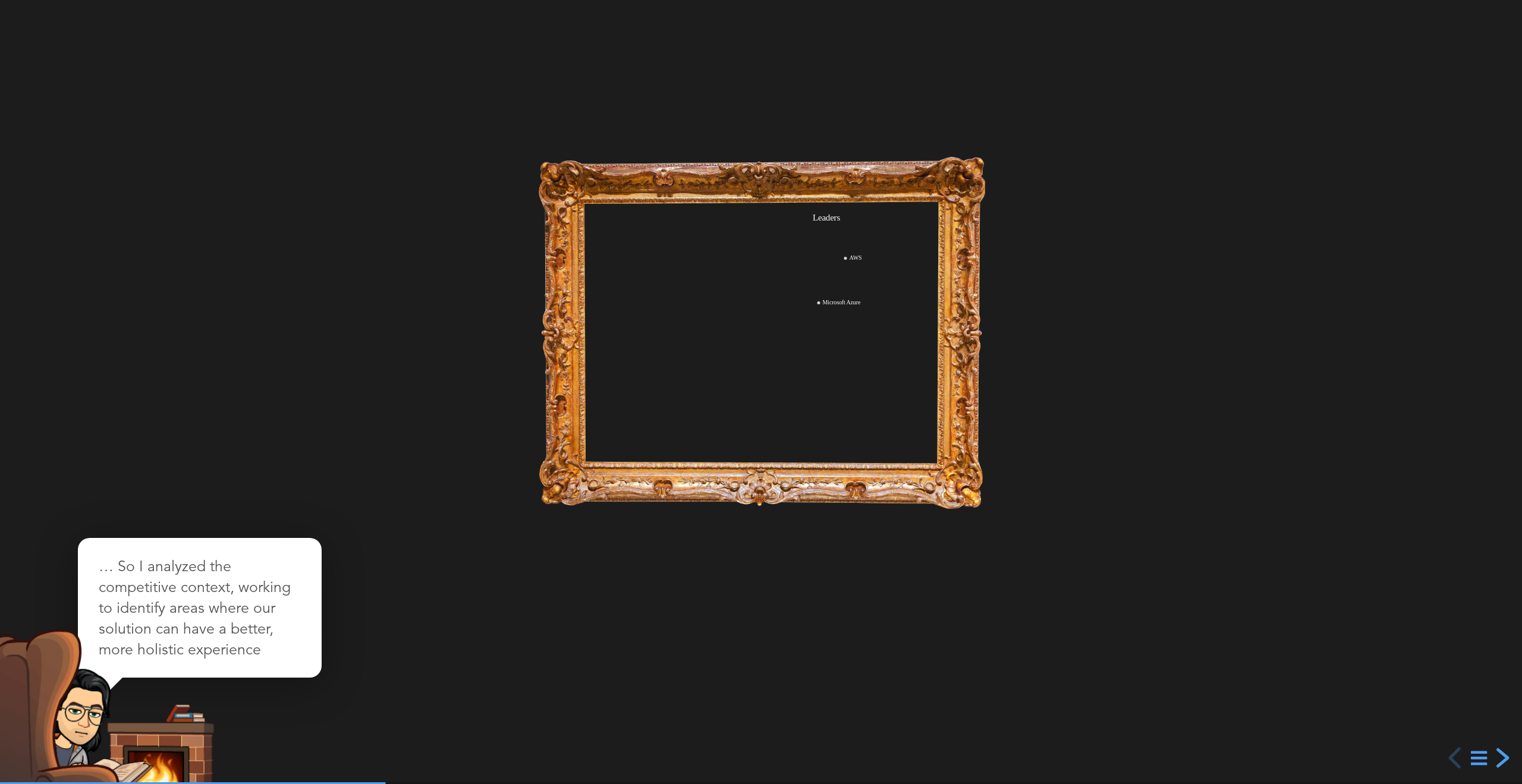
click at [1499, 759] on div "next slide" at bounding box center [1501, 757] width 21 height 21
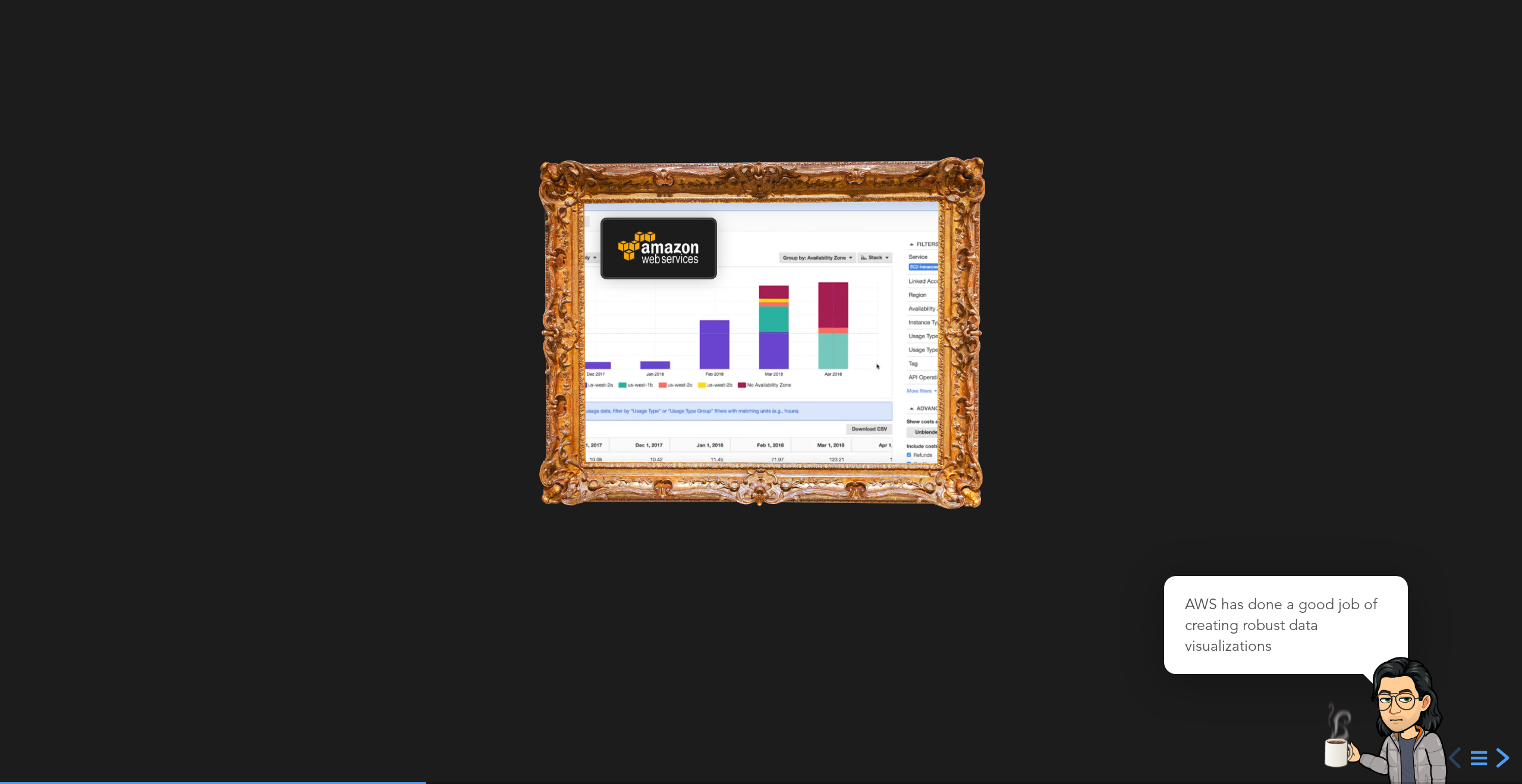
click at [1499, 759] on div "next slide" at bounding box center [1501, 757] width 21 height 21
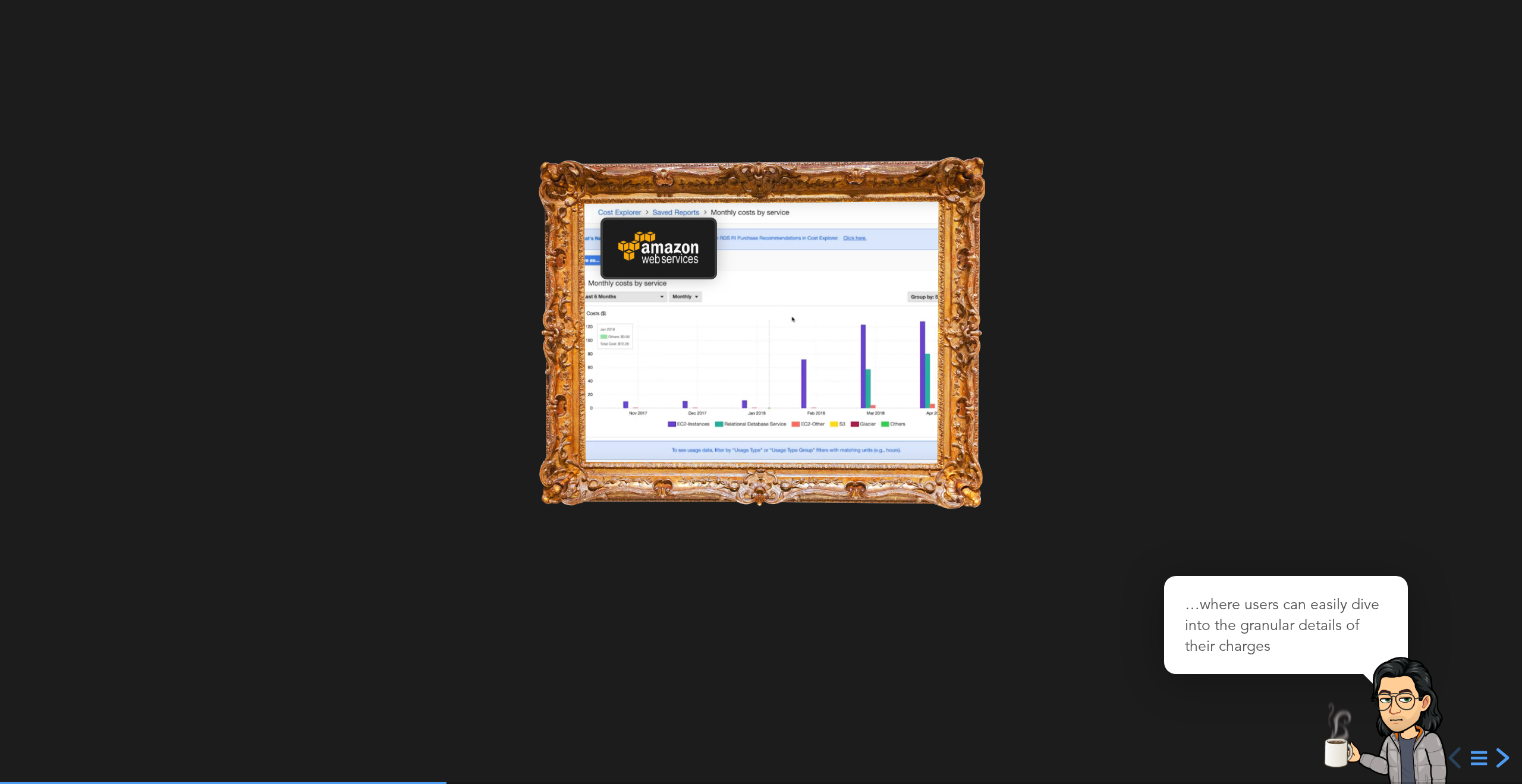
click at [1499, 760] on div "next slide" at bounding box center [1501, 757] width 21 height 21
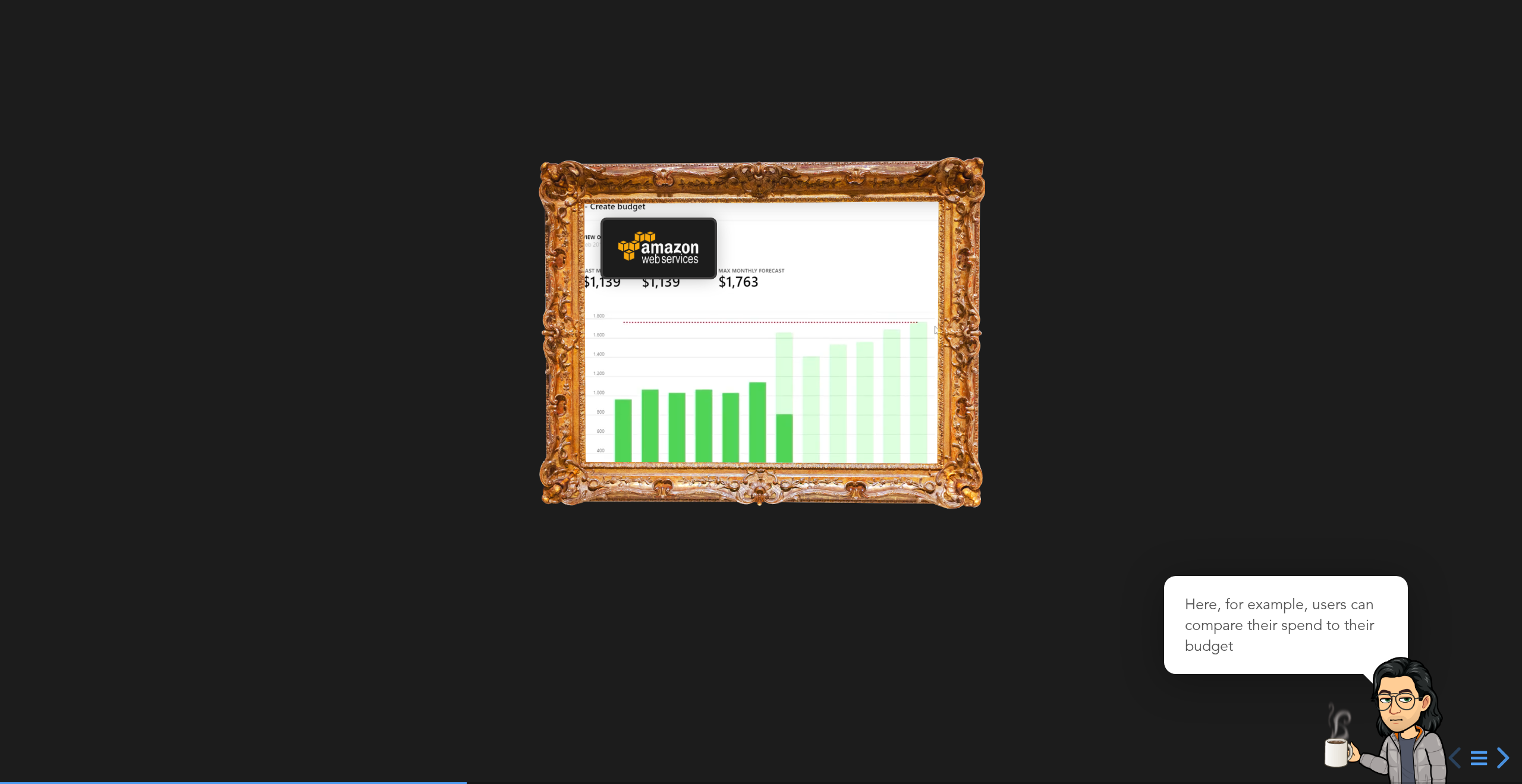
click at [869, 388] on div at bounding box center [761, 392] width 1522 height 784
click at [1501, 755] on div "next slide" at bounding box center [1501, 757] width 21 height 21
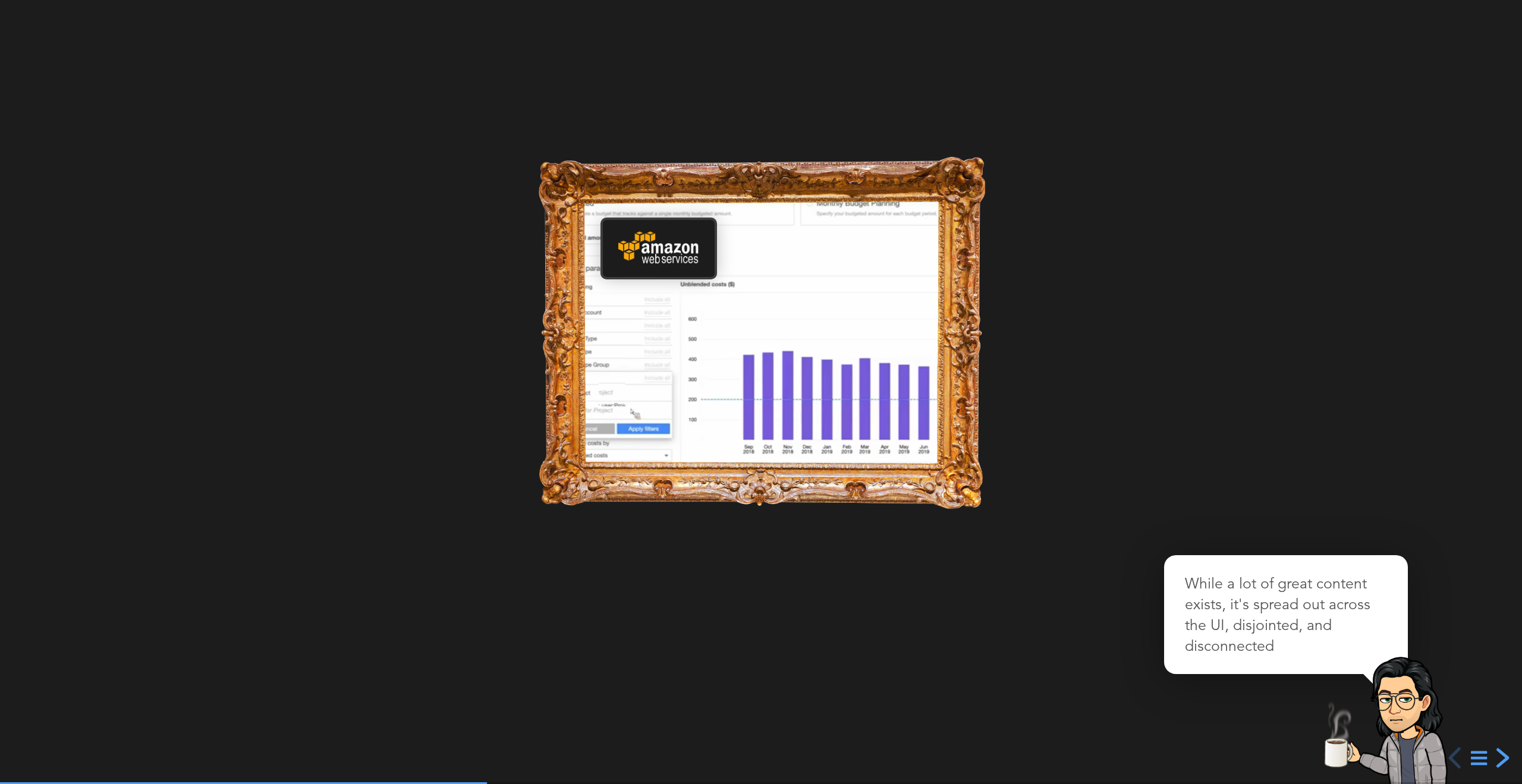
click at [1501, 755] on div "next slide" at bounding box center [1501, 757] width 21 height 21
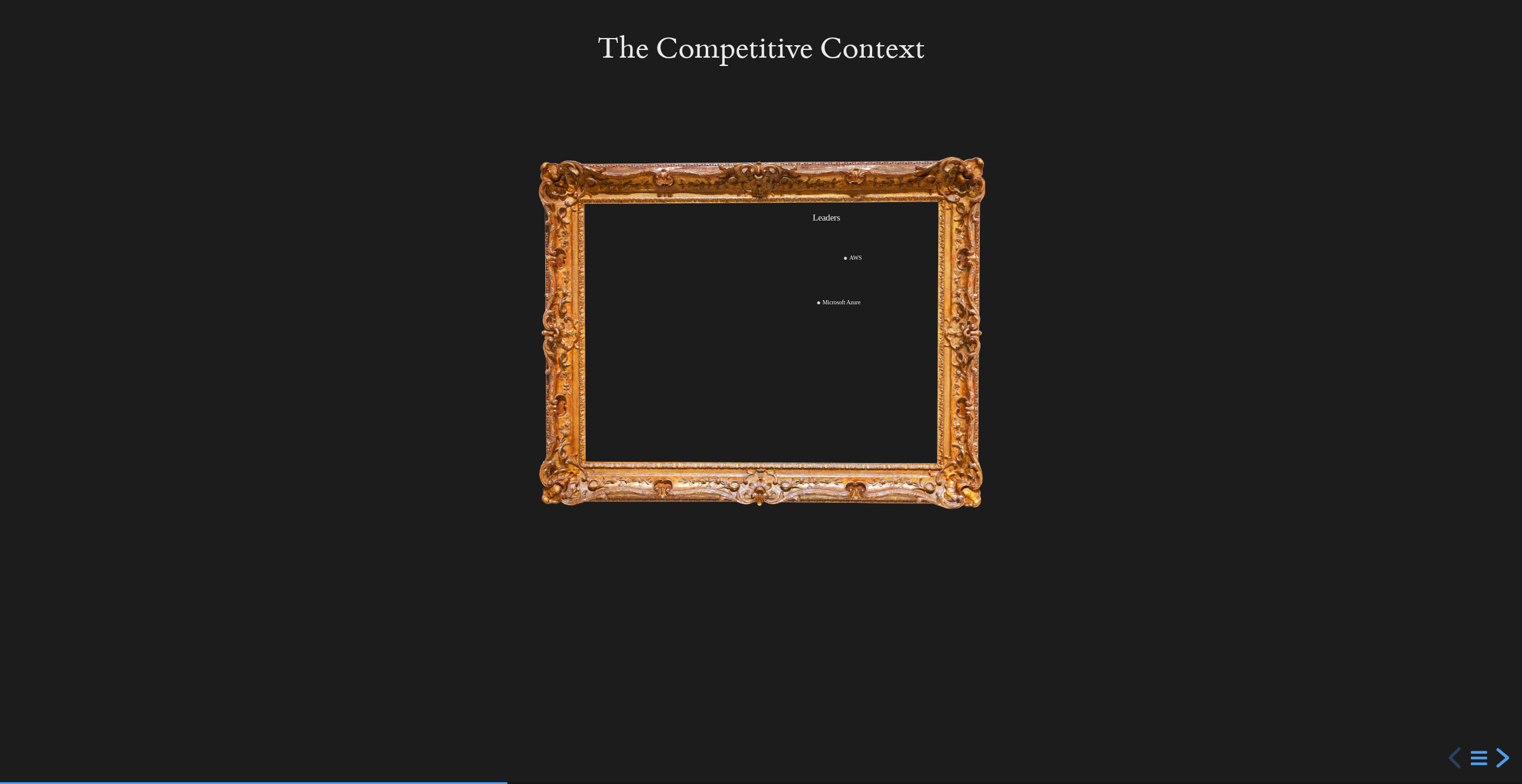
click at [1501, 757] on div "next slide" at bounding box center [1501, 757] width 21 height 21
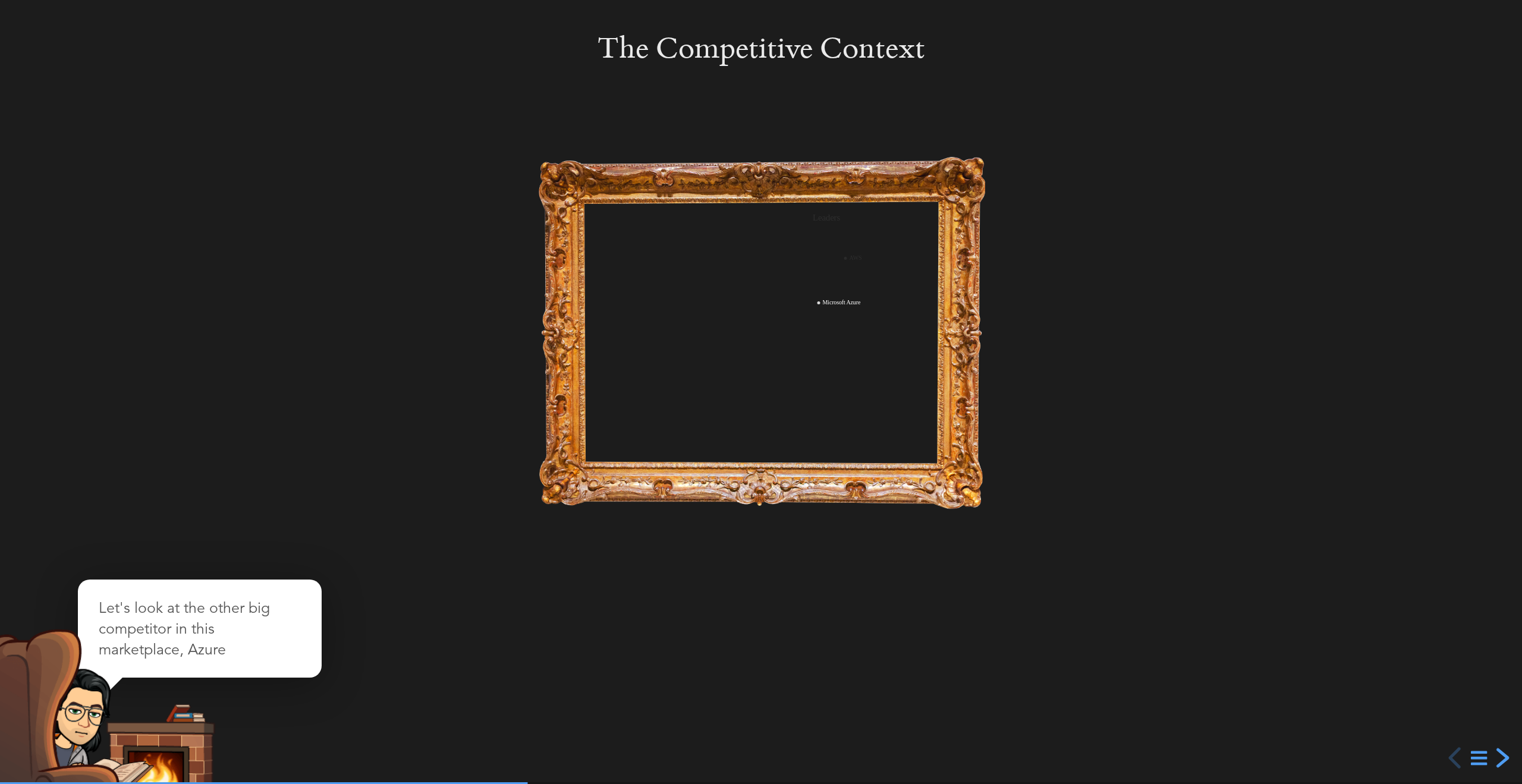
click at [1501, 757] on div "next slide" at bounding box center [1501, 757] width 21 height 21
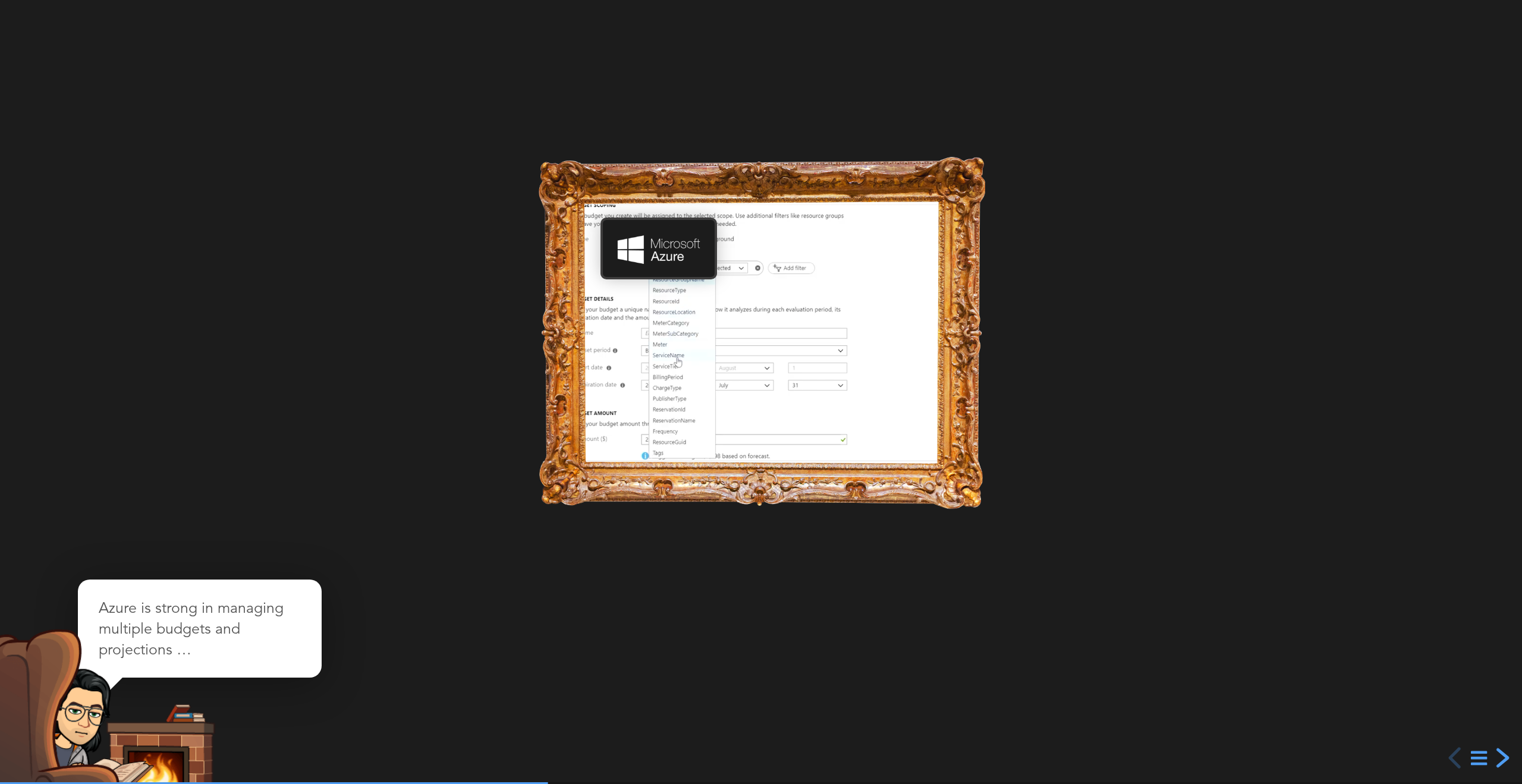
click at [1501, 757] on div "next slide" at bounding box center [1501, 757] width 21 height 21
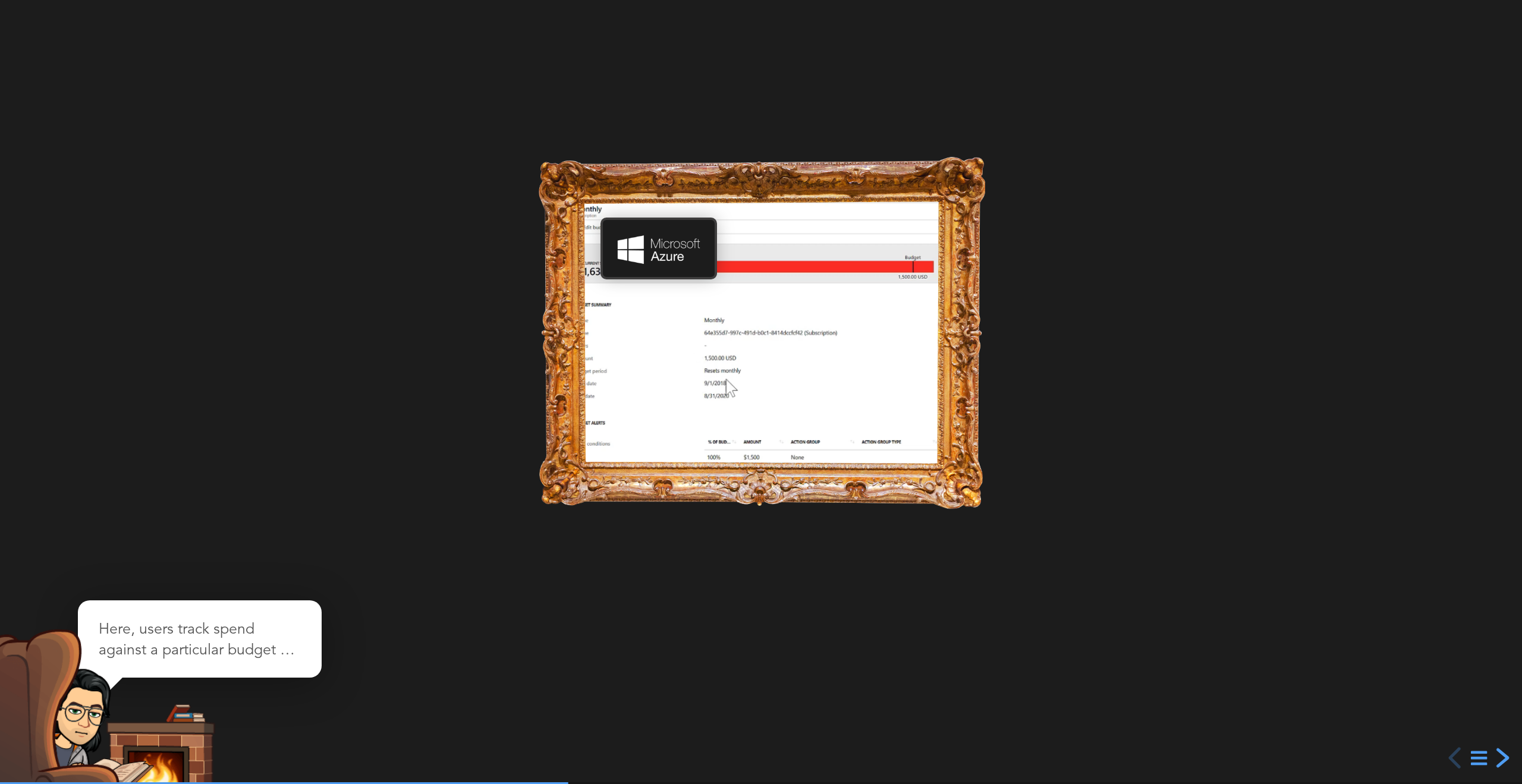
click at [1501, 757] on div "next slide" at bounding box center [1501, 757] width 21 height 21
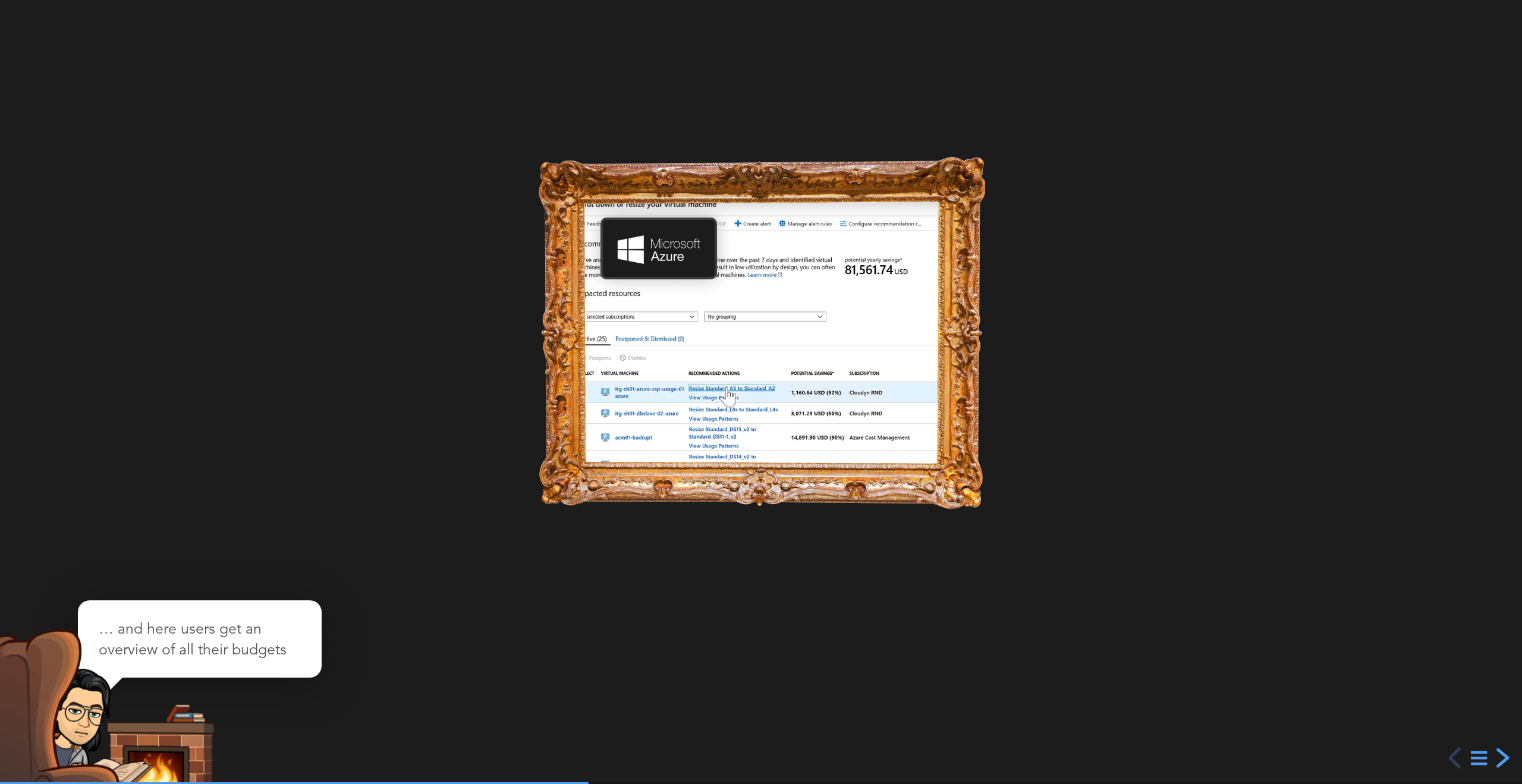
click at [1501, 758] on div "next slide" at bounding box center [1501, 757] width 21 height 21
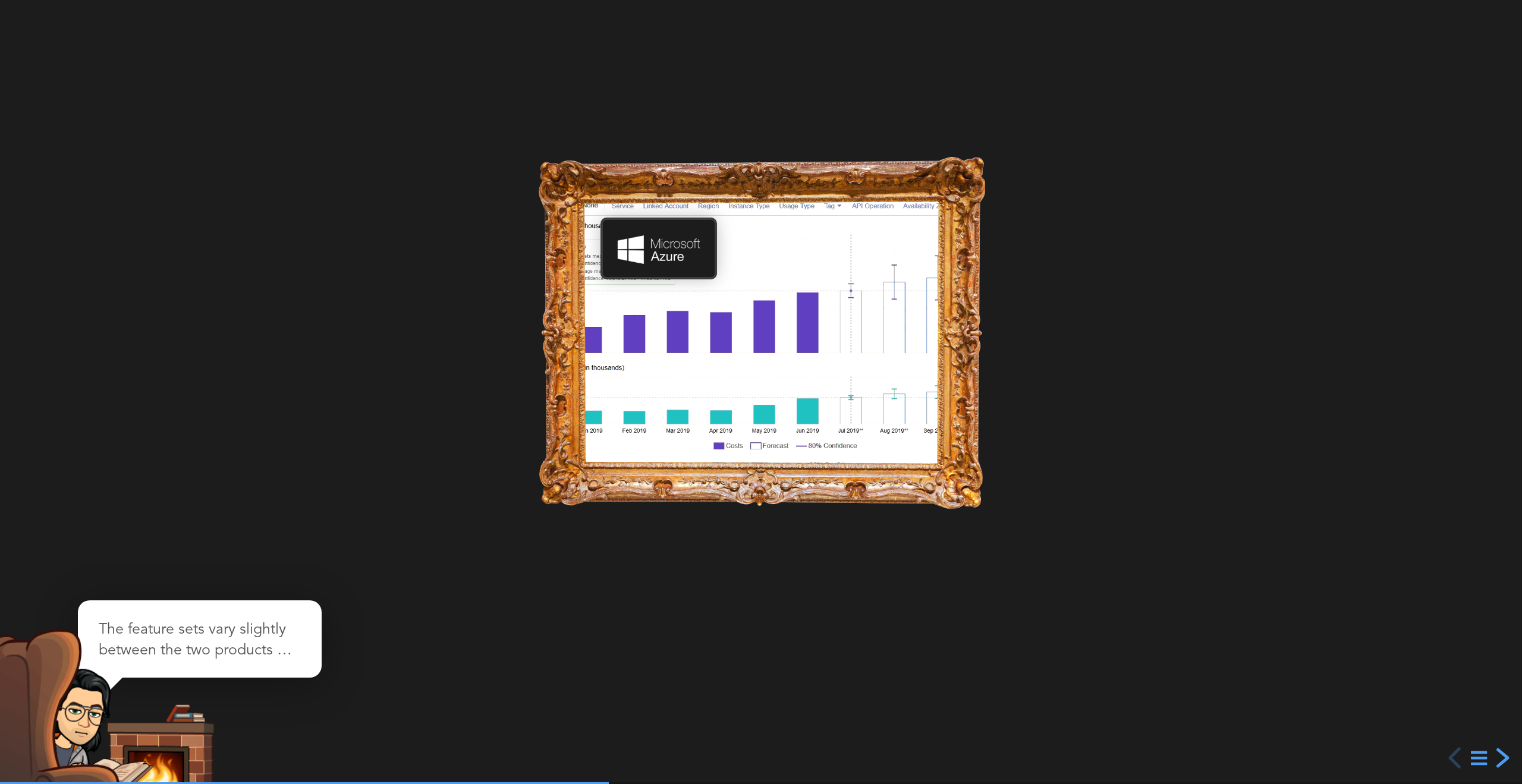
click at [1501, 758] on div "next slide" at bounding box center [1501, 757] width 21 height 21
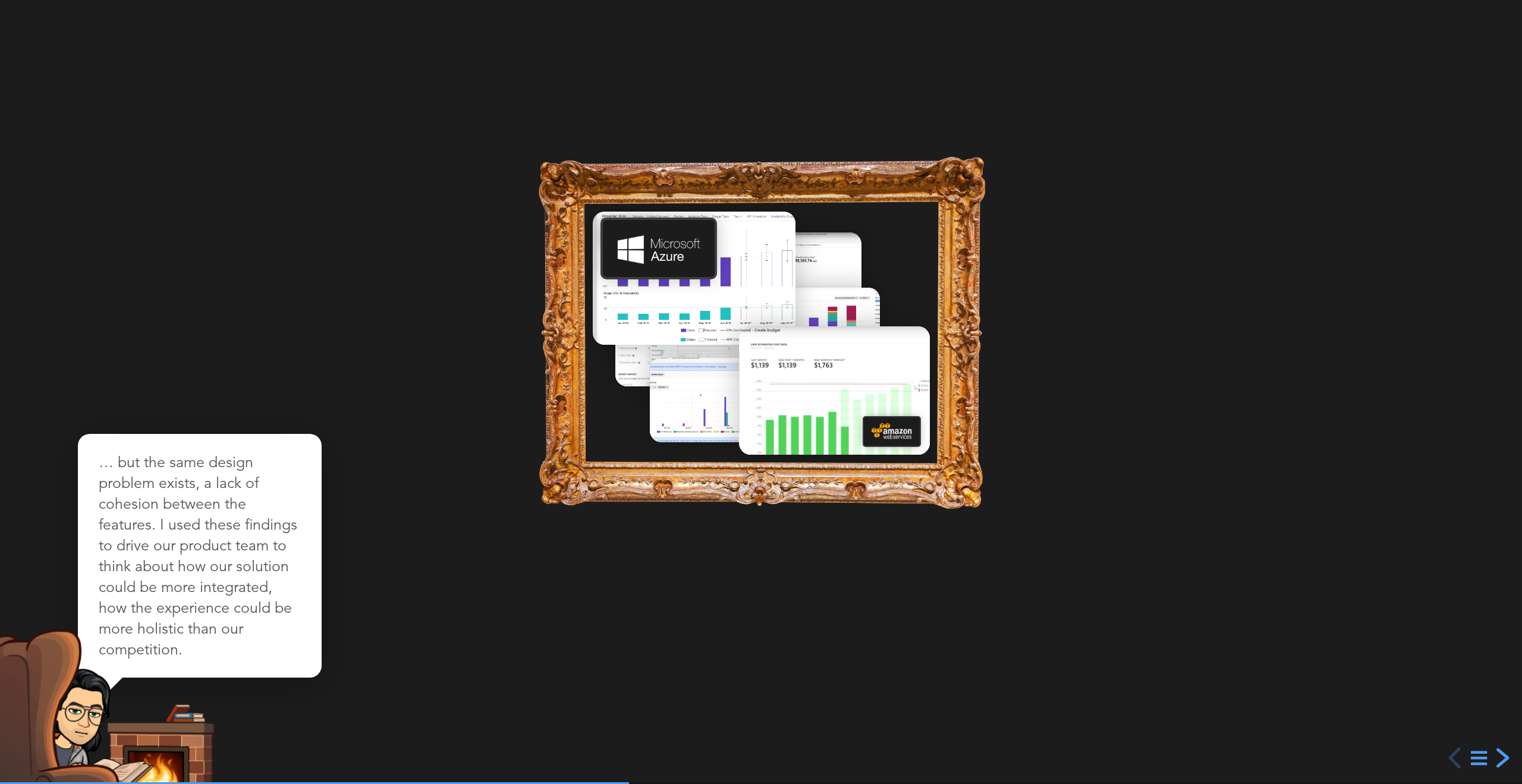
click at [1501, 758] on div "next slide" at bounding box center [1501, 757] width 21 height 21
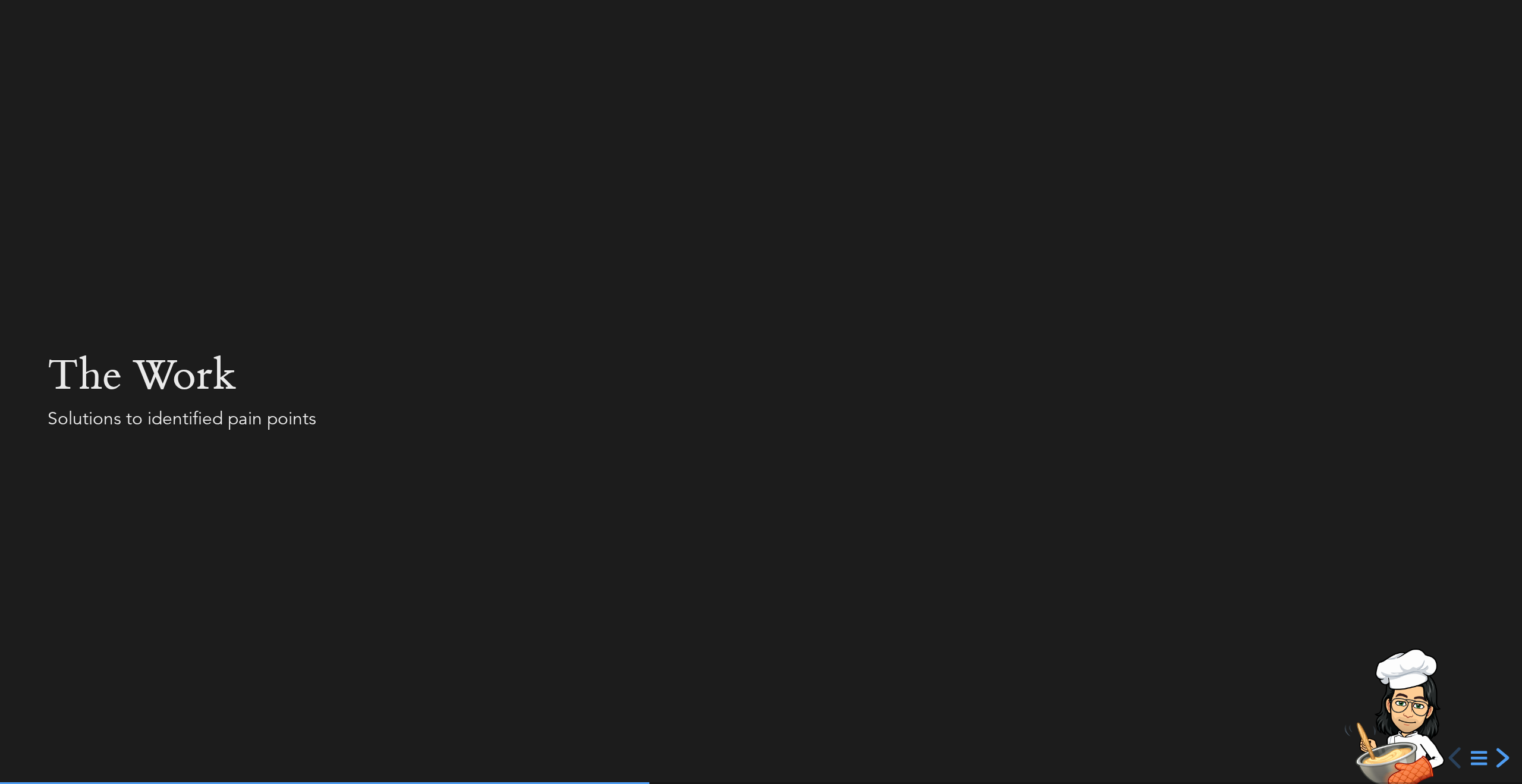
click at [1501, 758] on div "next slide" at bounding box center [1501, 757] width 21 height 21
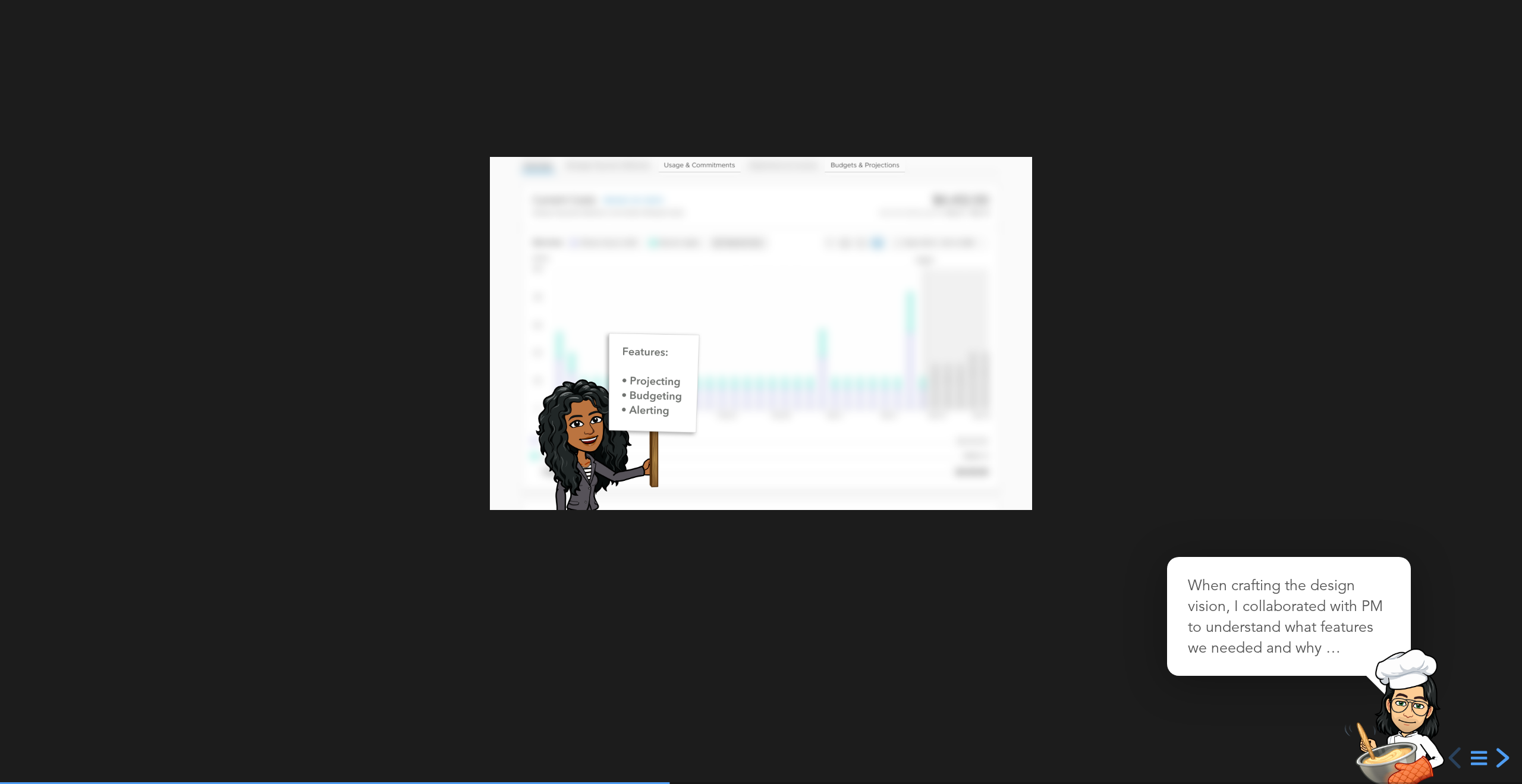
click at [1501, 758] on div "next slide" at bounding box center [1501, 757] width 21 height 21
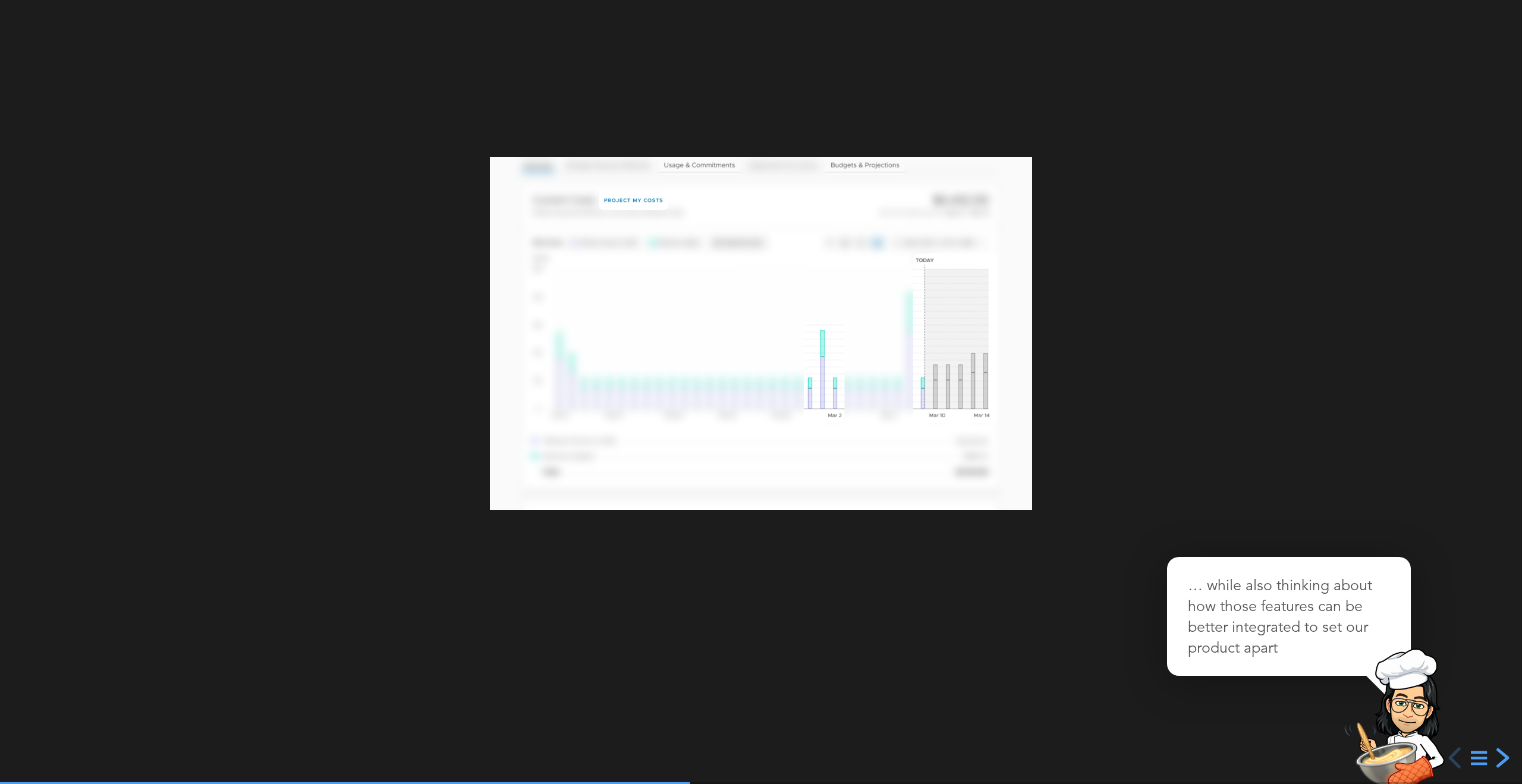
click at [1500, 759] on div "next slide" at bounding box center [1501, 757] width 21 height 21
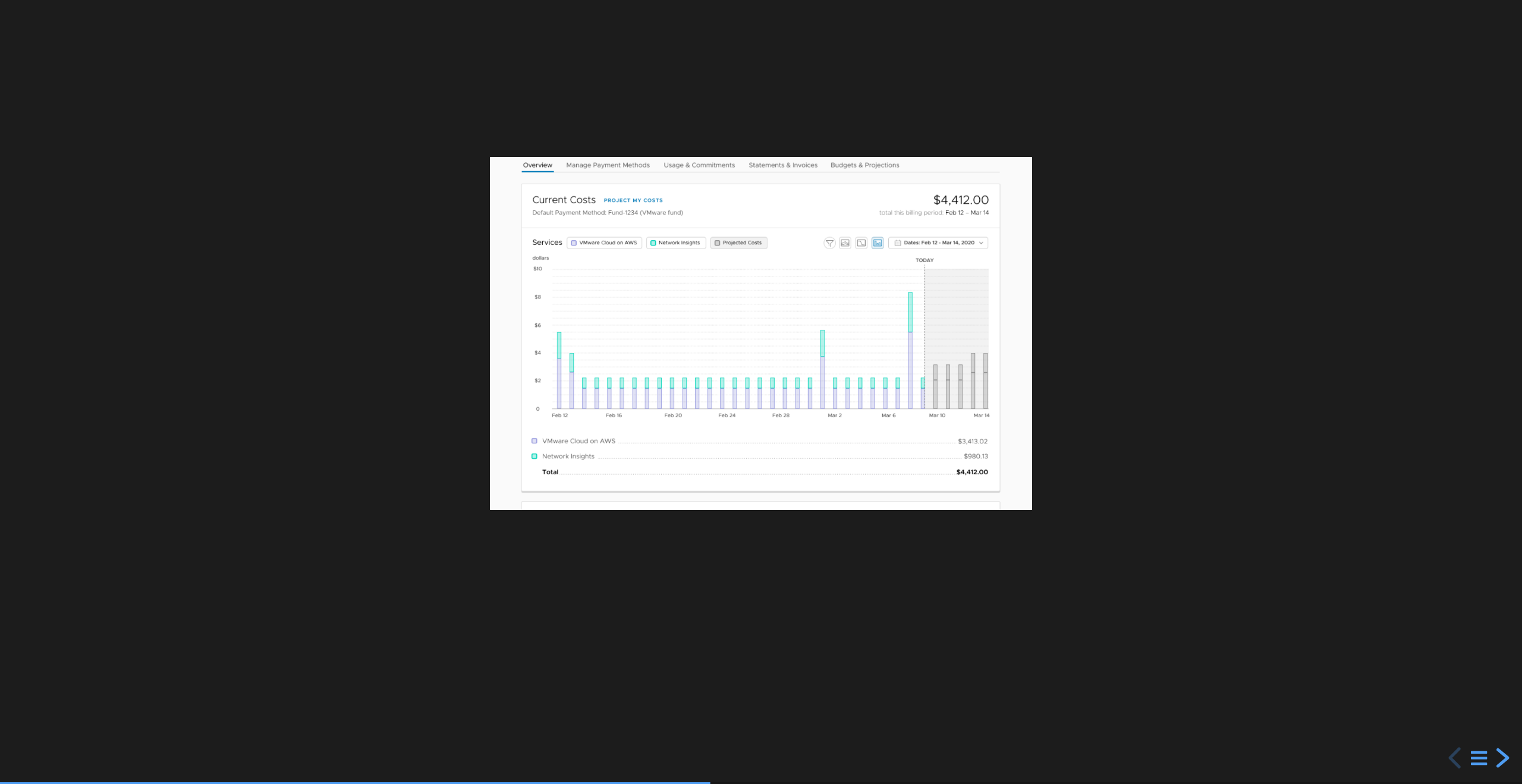
click at [1500, 759] on div "next slide" at bounding box center [1501, 757] width 21 height 21
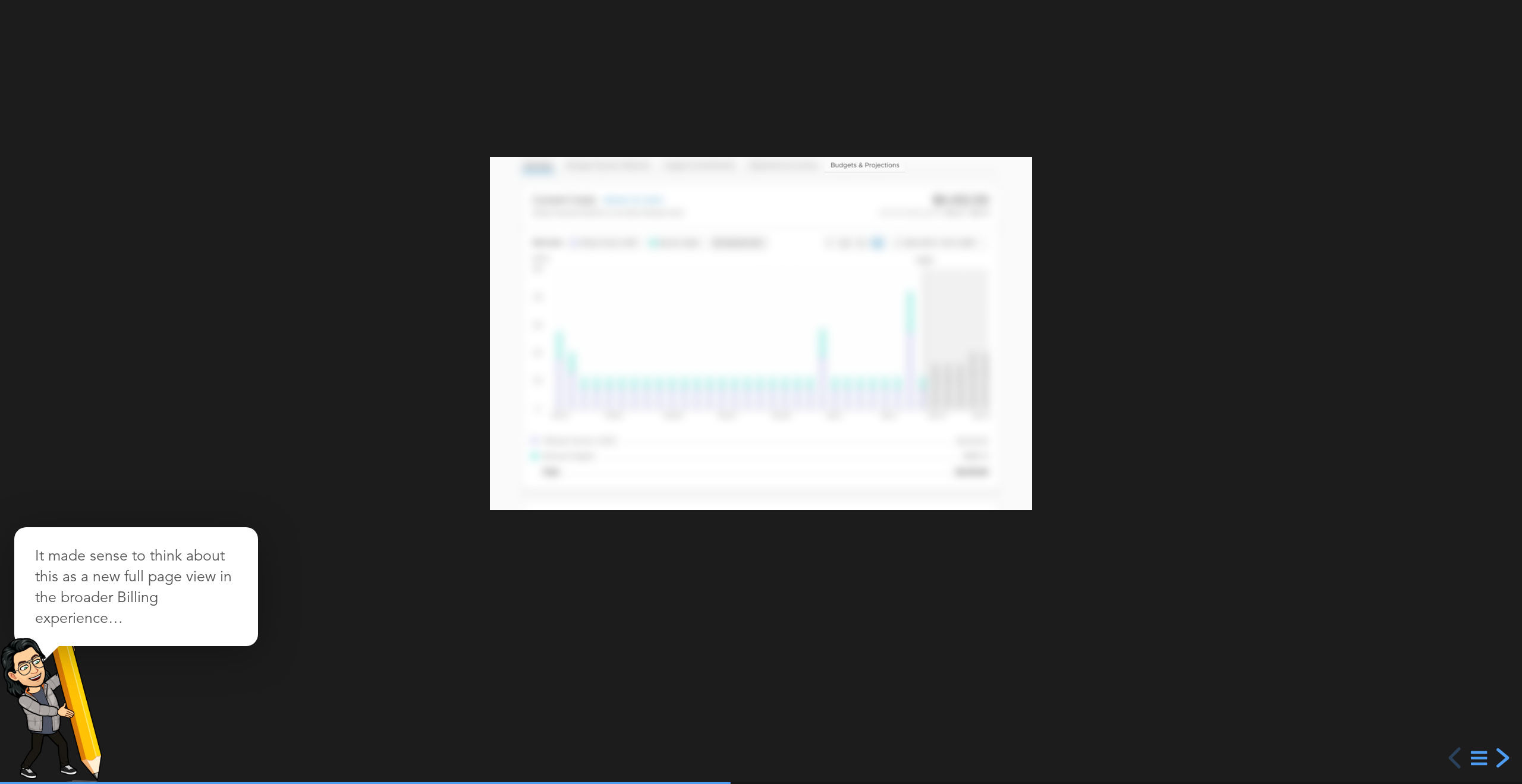
click at [1500, 759] on div "next slide" at bounding box center [1501, 757] width 21 height 21
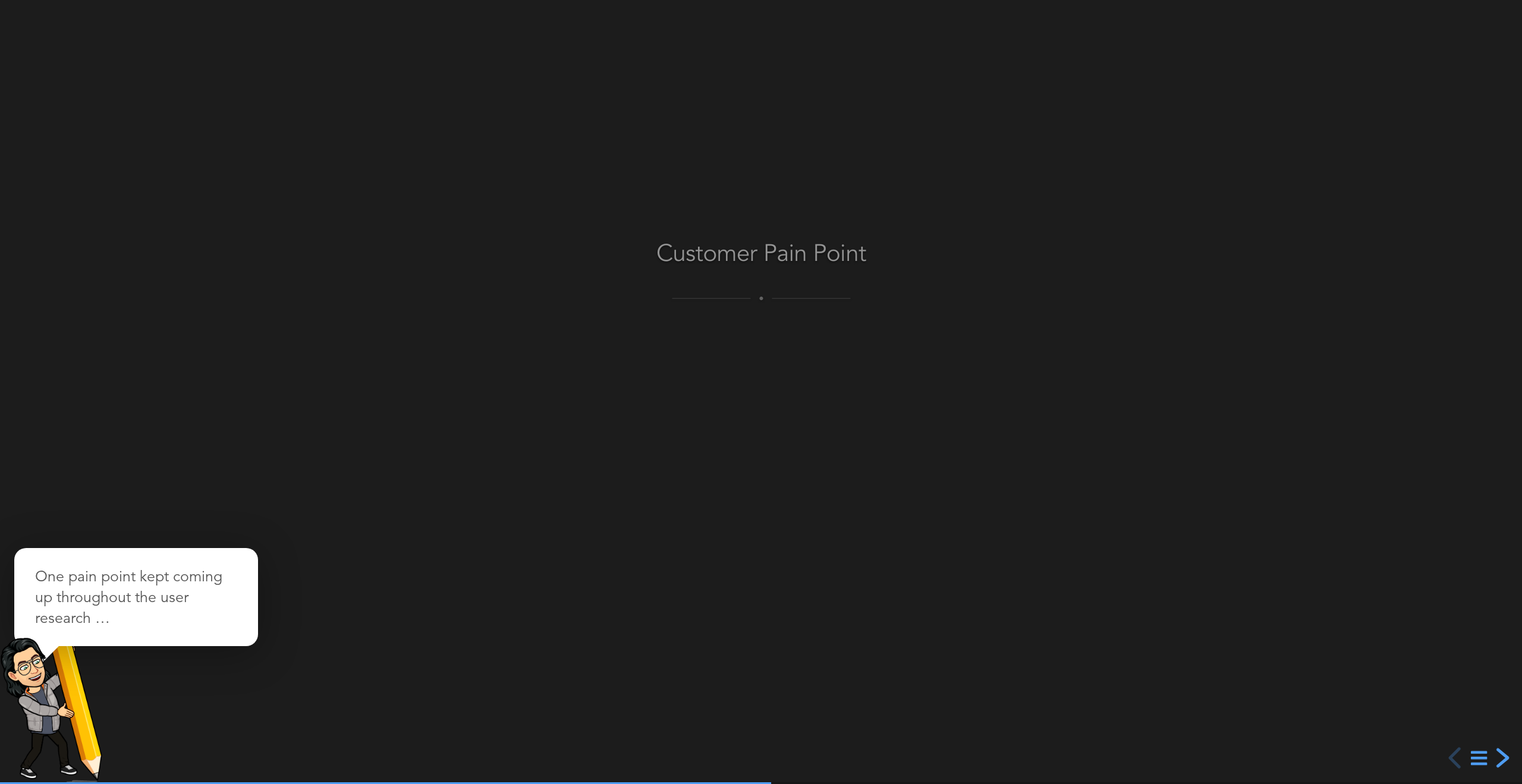
click at [1500, 759] on div "next slide" at bounding box center [1501, 757] width 21 height 21
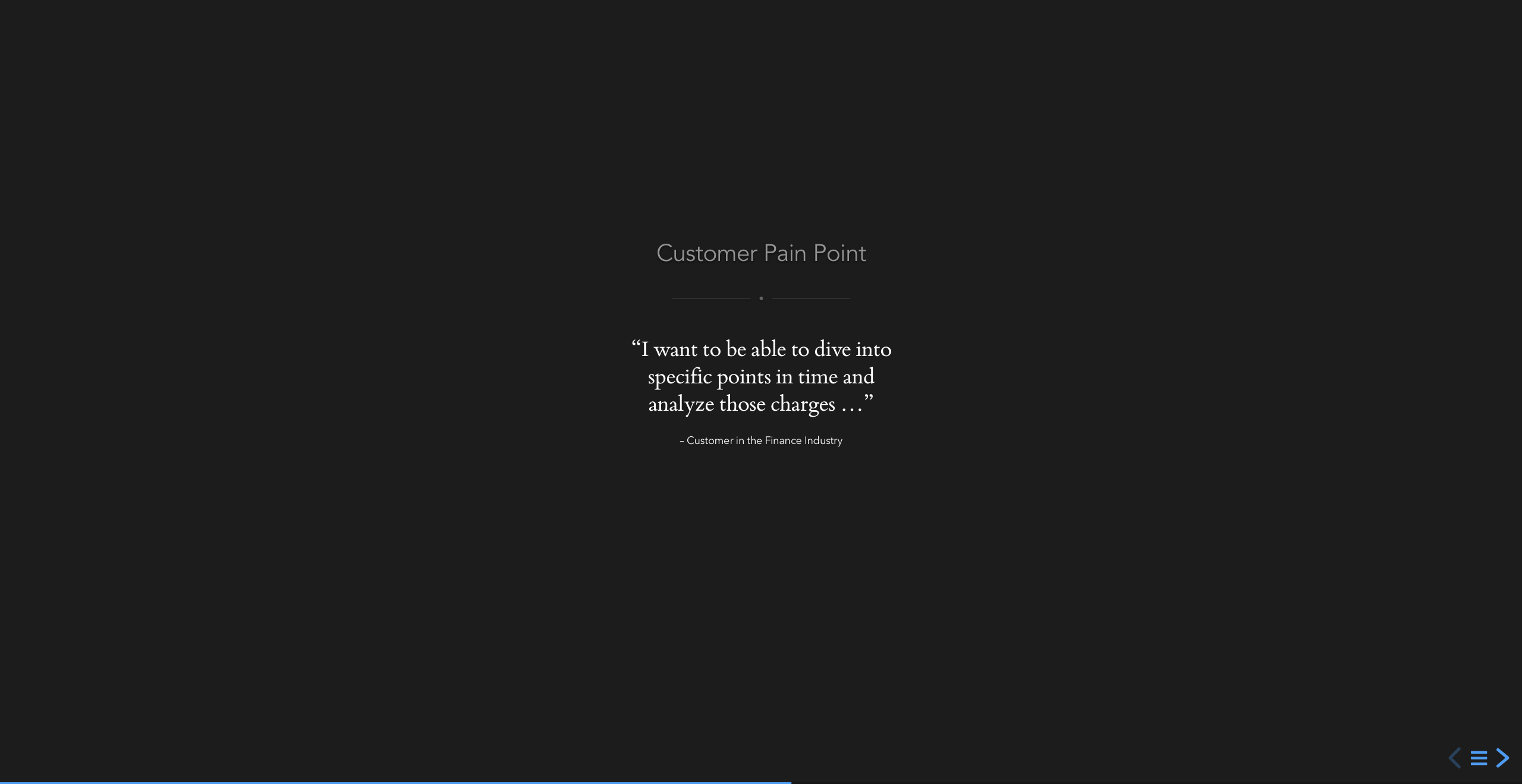
click at [1500, 759] on div "next slide" at bounding box center [1501, 757] width 21 height 21
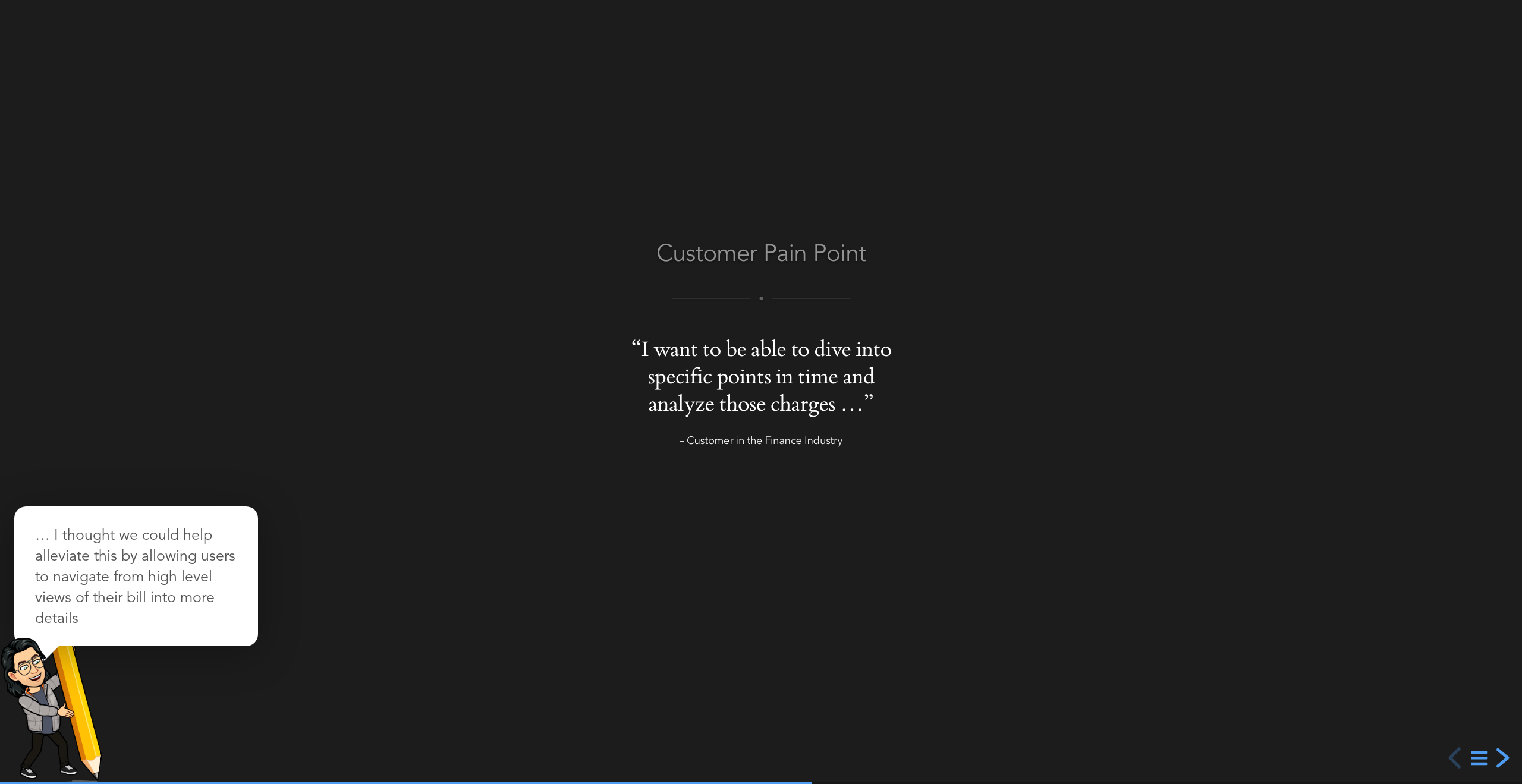
click at [1500, 759] on div "next slide" at bounding box center [1501, 757] width 21 height 21
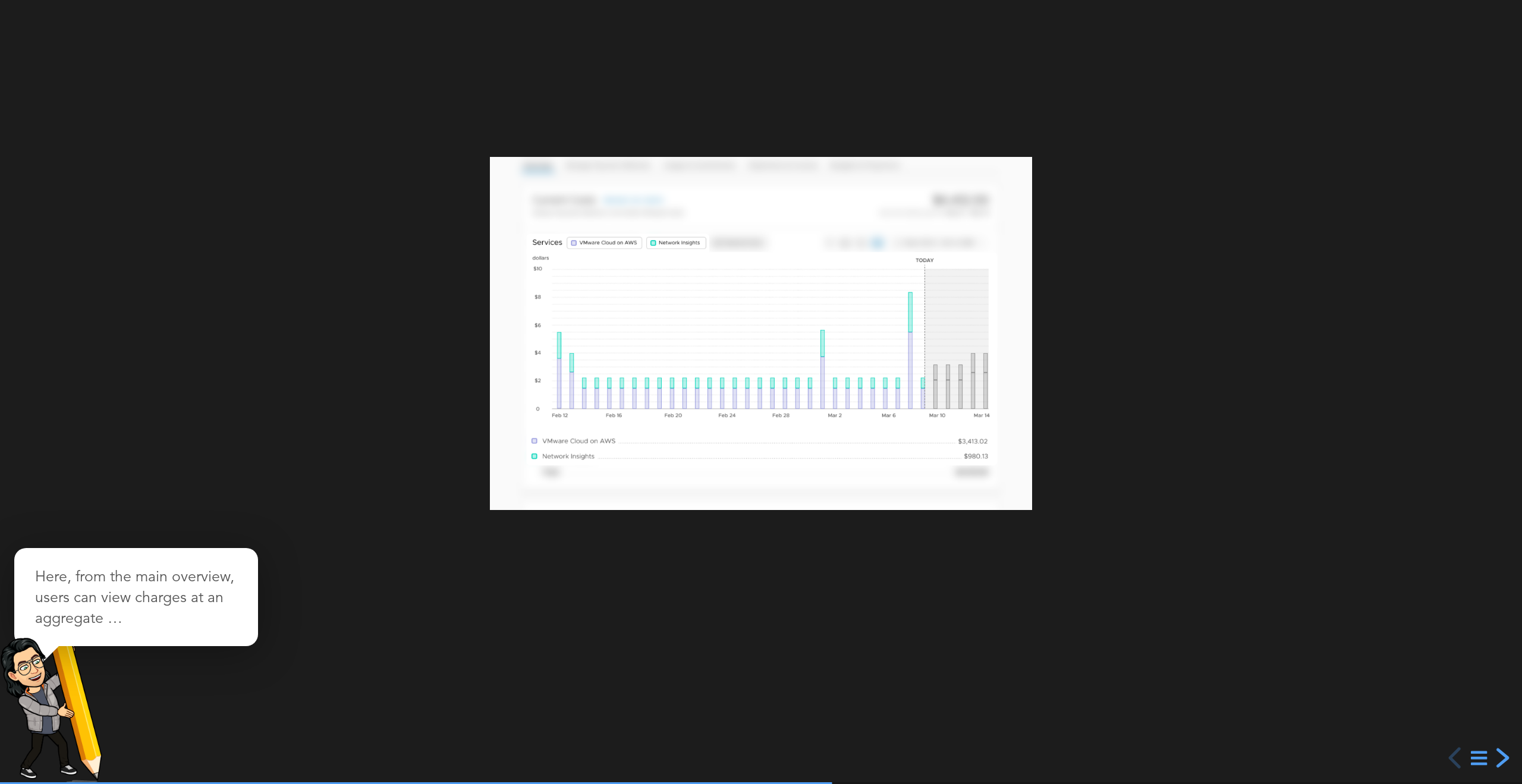
click at [1500, 758] on div "next slide" at bounding box center [1501, 757] width 21 height 21
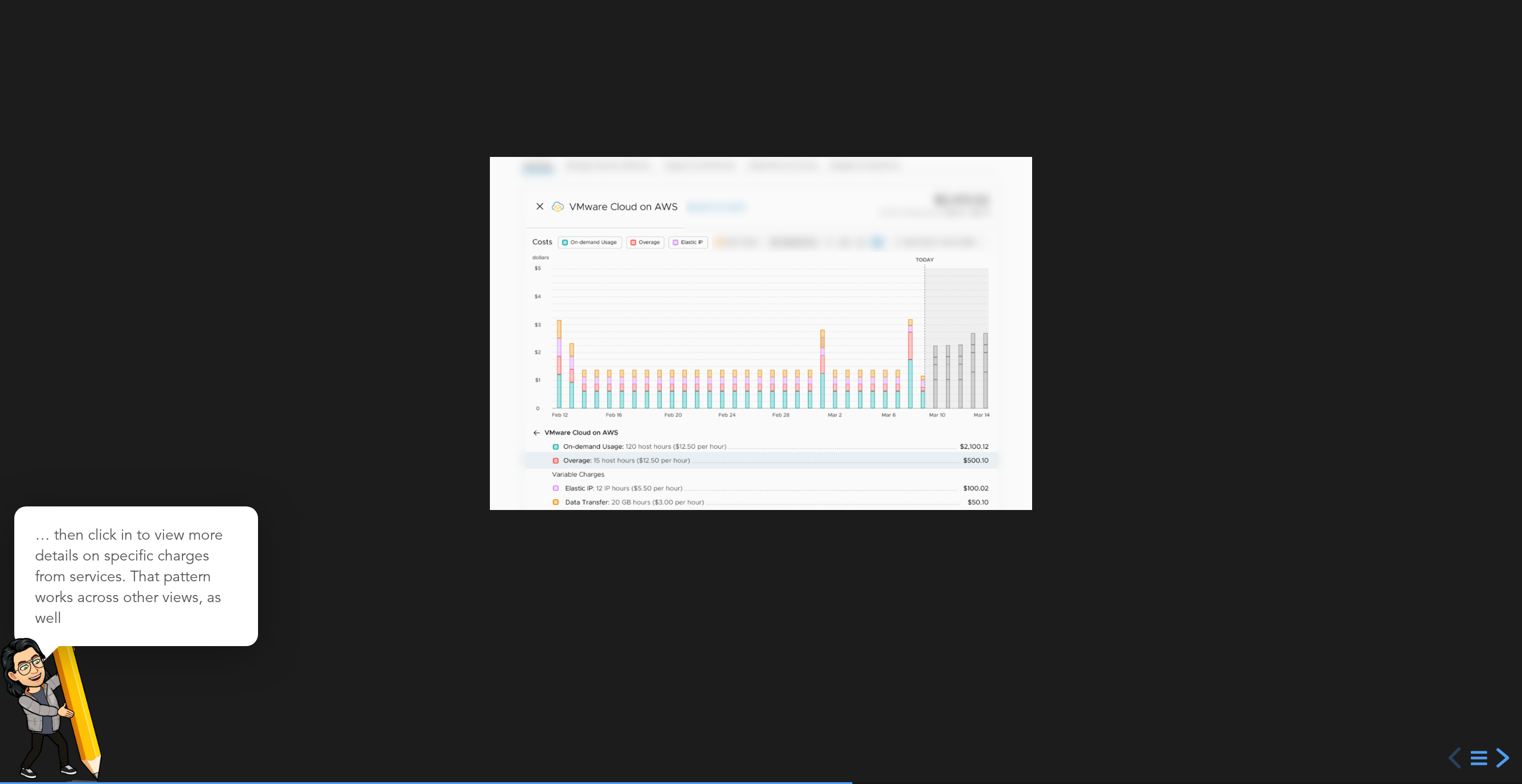
click at [1500, 758] on div "next slide" at bounding box center [1501, 757] width 21 height 21
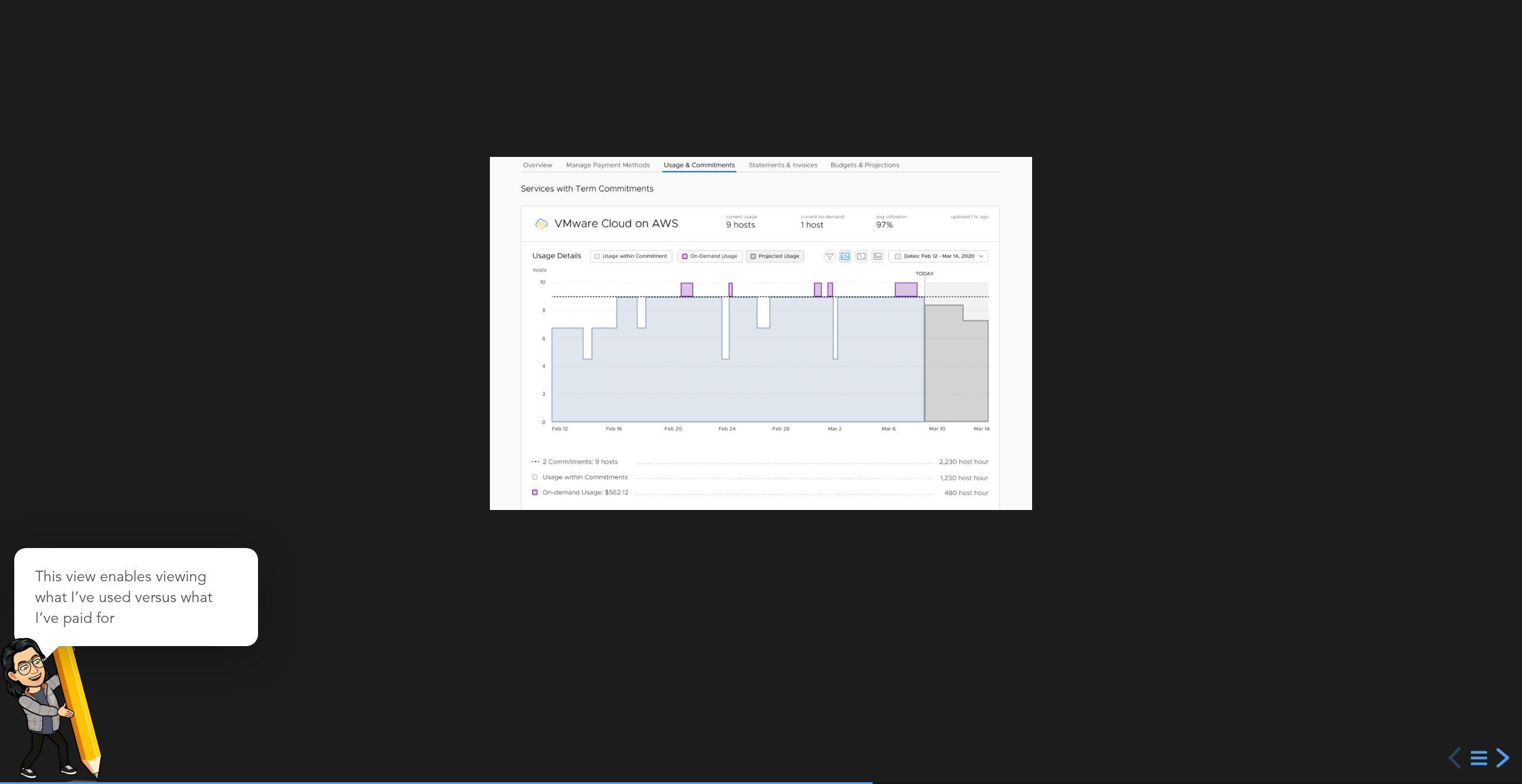
click at [1499, 758] on div "next slide" at bounding box center [1501, 757] width 21 height 21
click at [1455, 760] on div "previous slide" at bounding box center [1456, 757] width 21 height 21
click at [1509, 759] on div "next slide" at bounding box center [1501, 757] width 21 height 21
click at [1454, 758] on div "previous slide" at bounding box center [1456, 757] width 21 height 21
click at [1499, 758] on div "next slide" at bounding box center [1501, 757] width 21 height 21
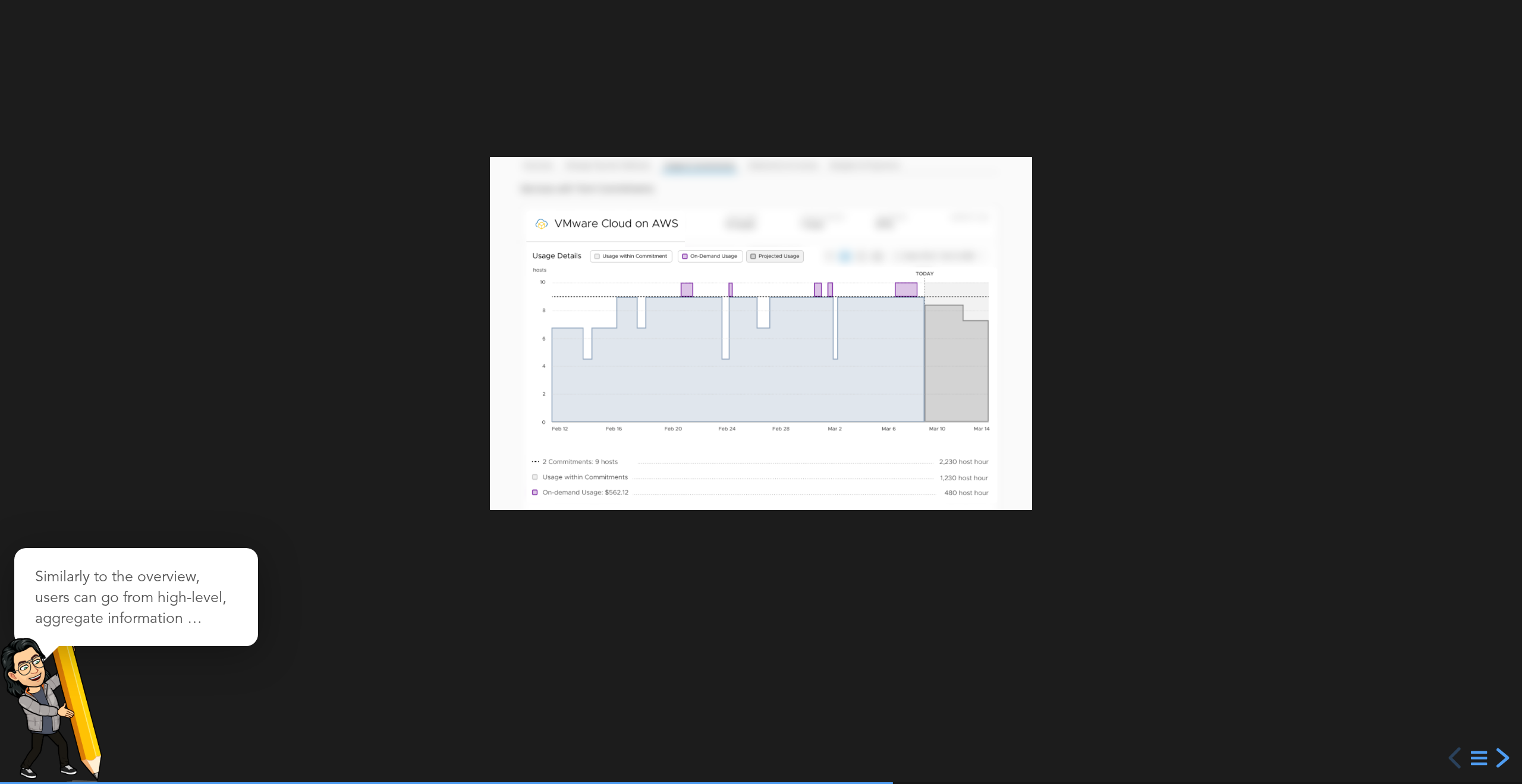
click at [1499, 758] on div "next slide" at bounding box center [1501, 757] width 21 height 21
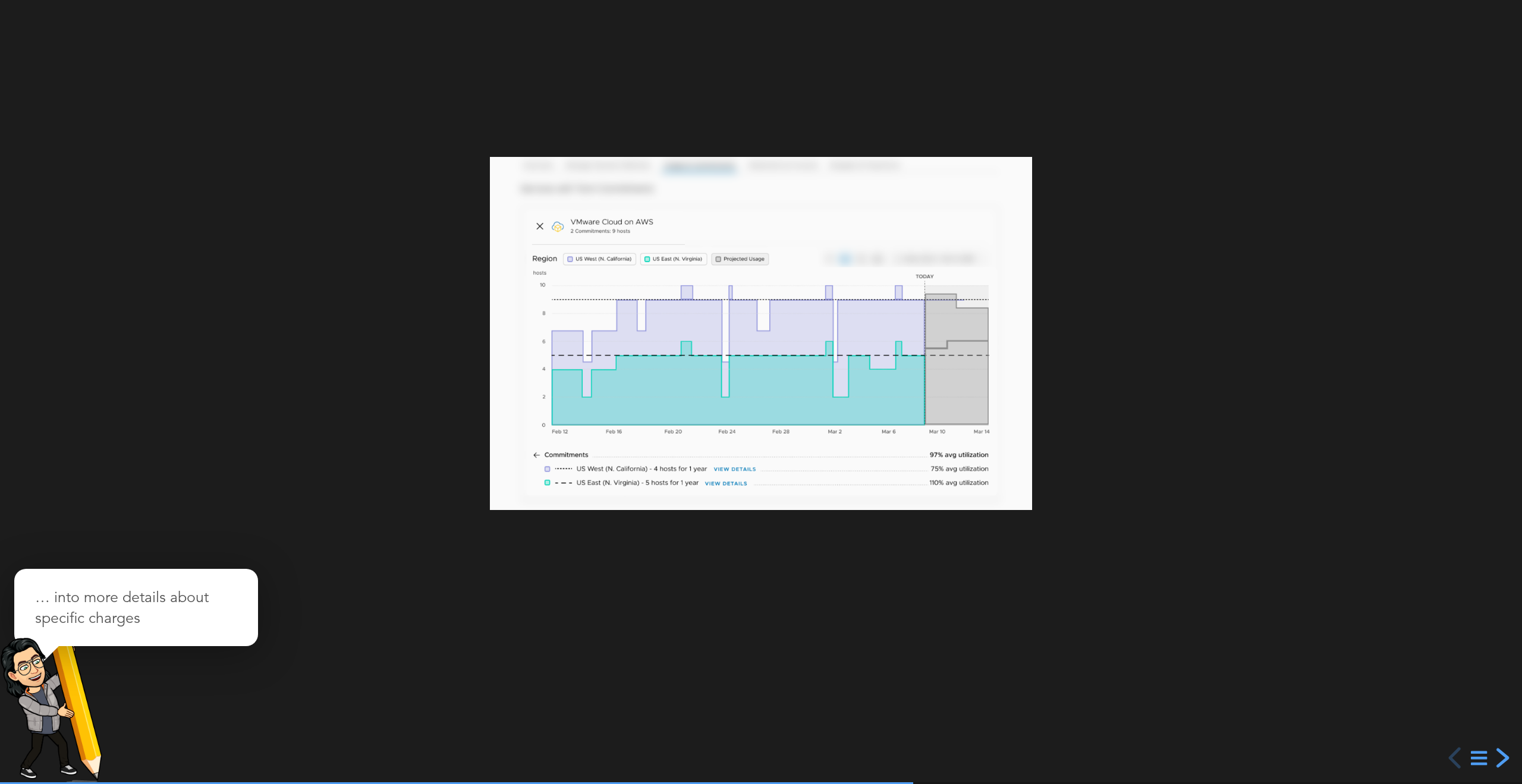
click at [1499, 758] on div "next slide" at bounding box center [1501, 757] width 21 height 21
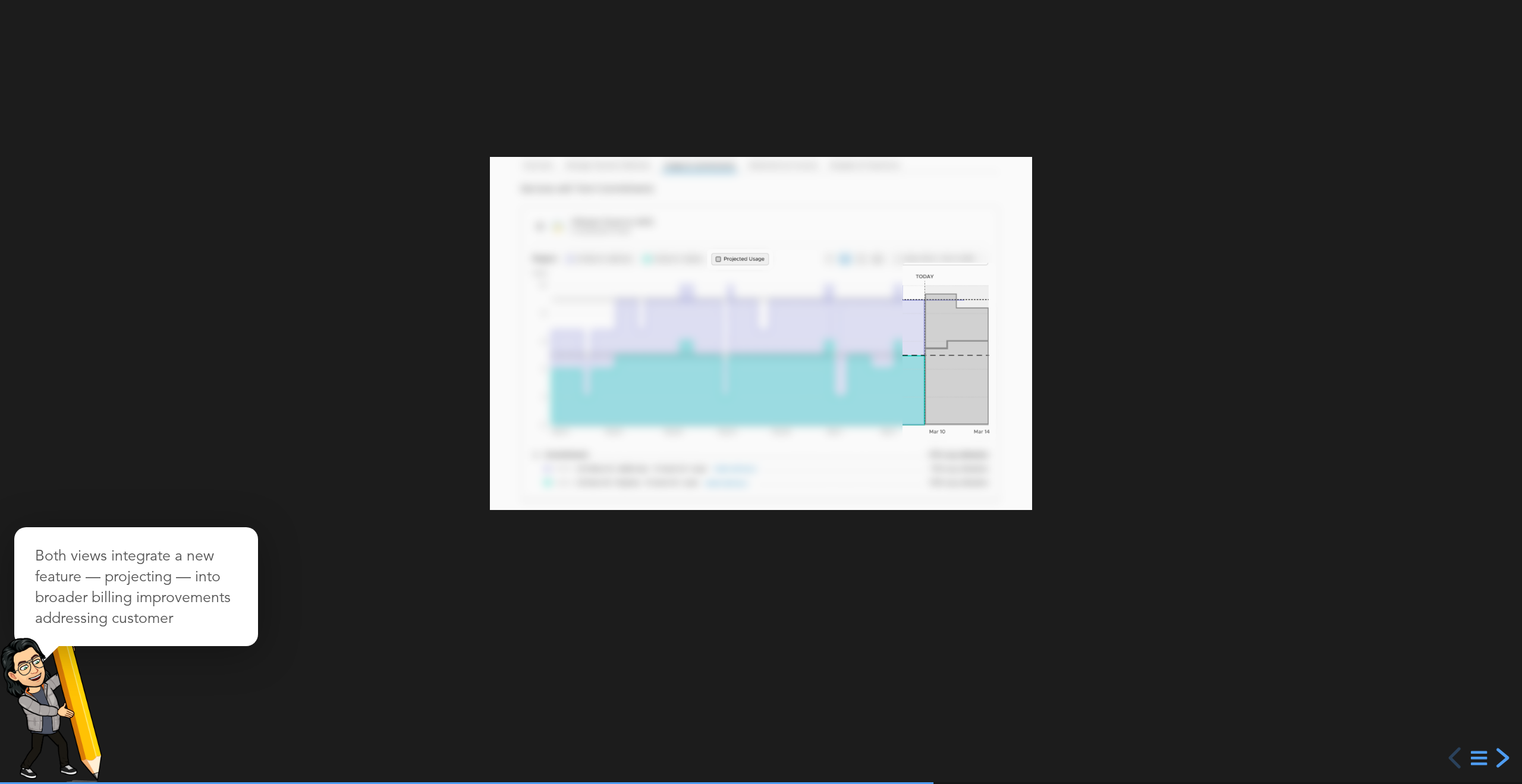
click at [1499, 758] on div "next slide" at bounding box center [1501, 757] width 21 height 21
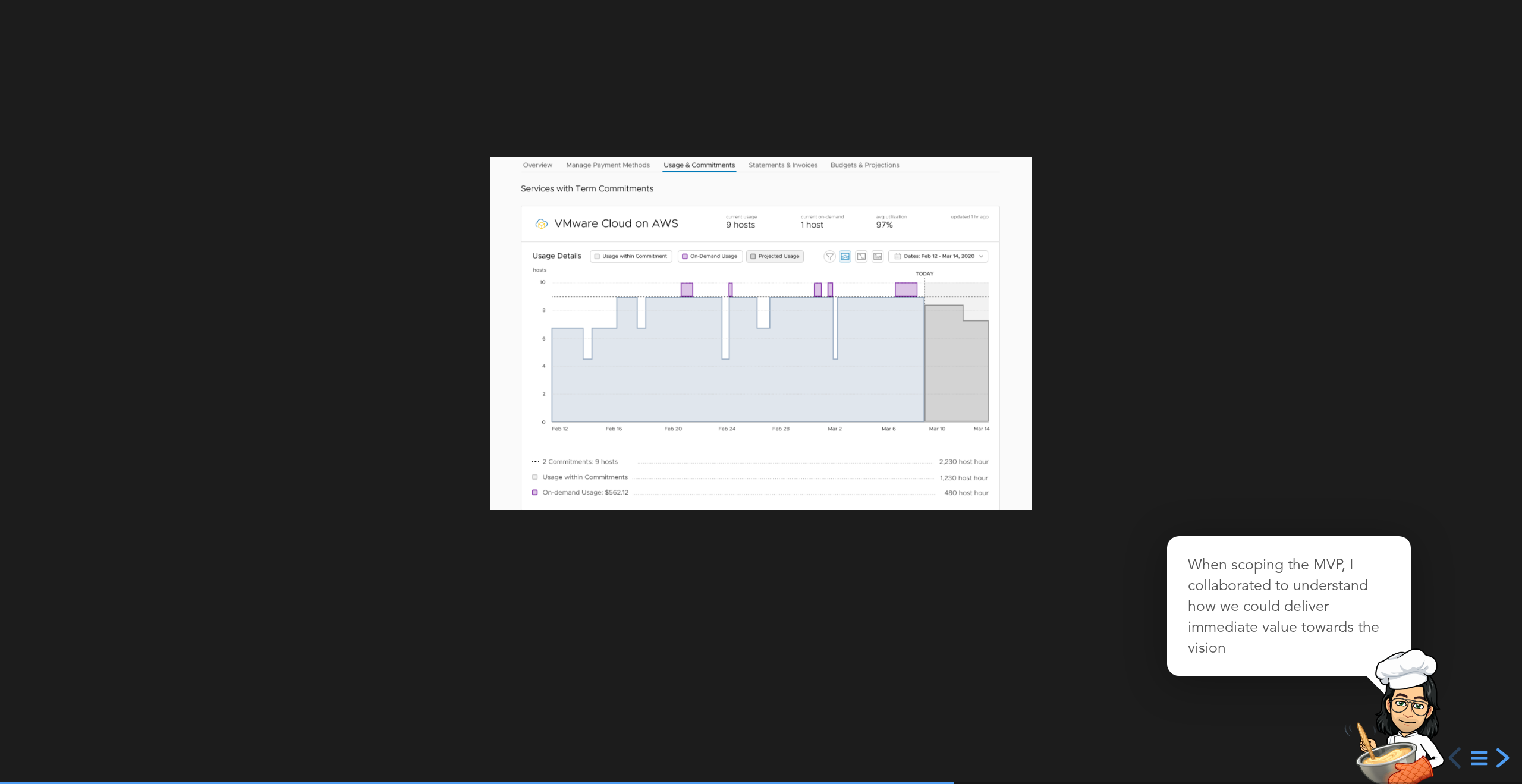
click at [1499, 758] on div "next slide" at bounding box center [1501, 757] width 21 height 21
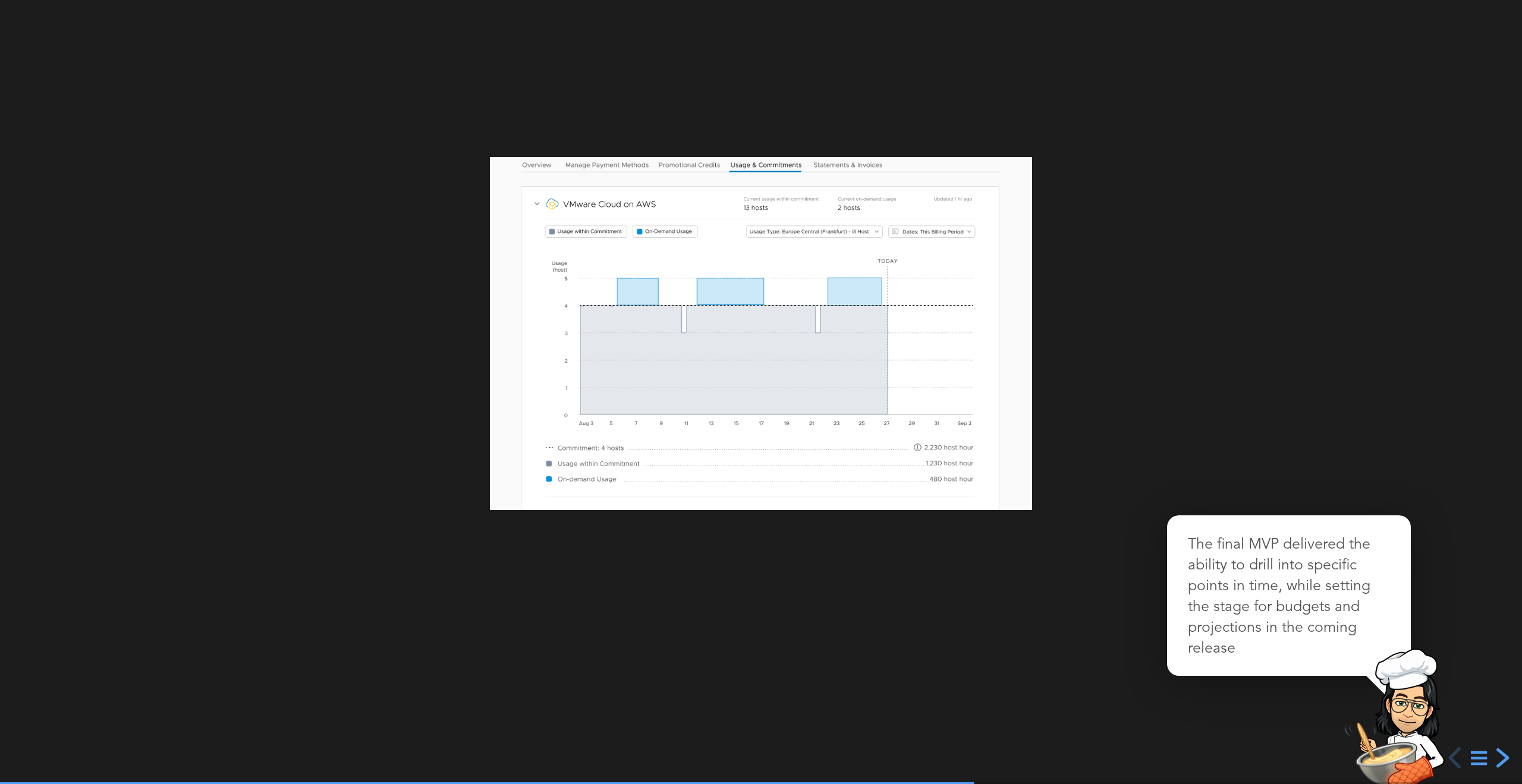
click at [1499, 758] on div "next slide" at bounding box center [1501, 757] width 21 height 21
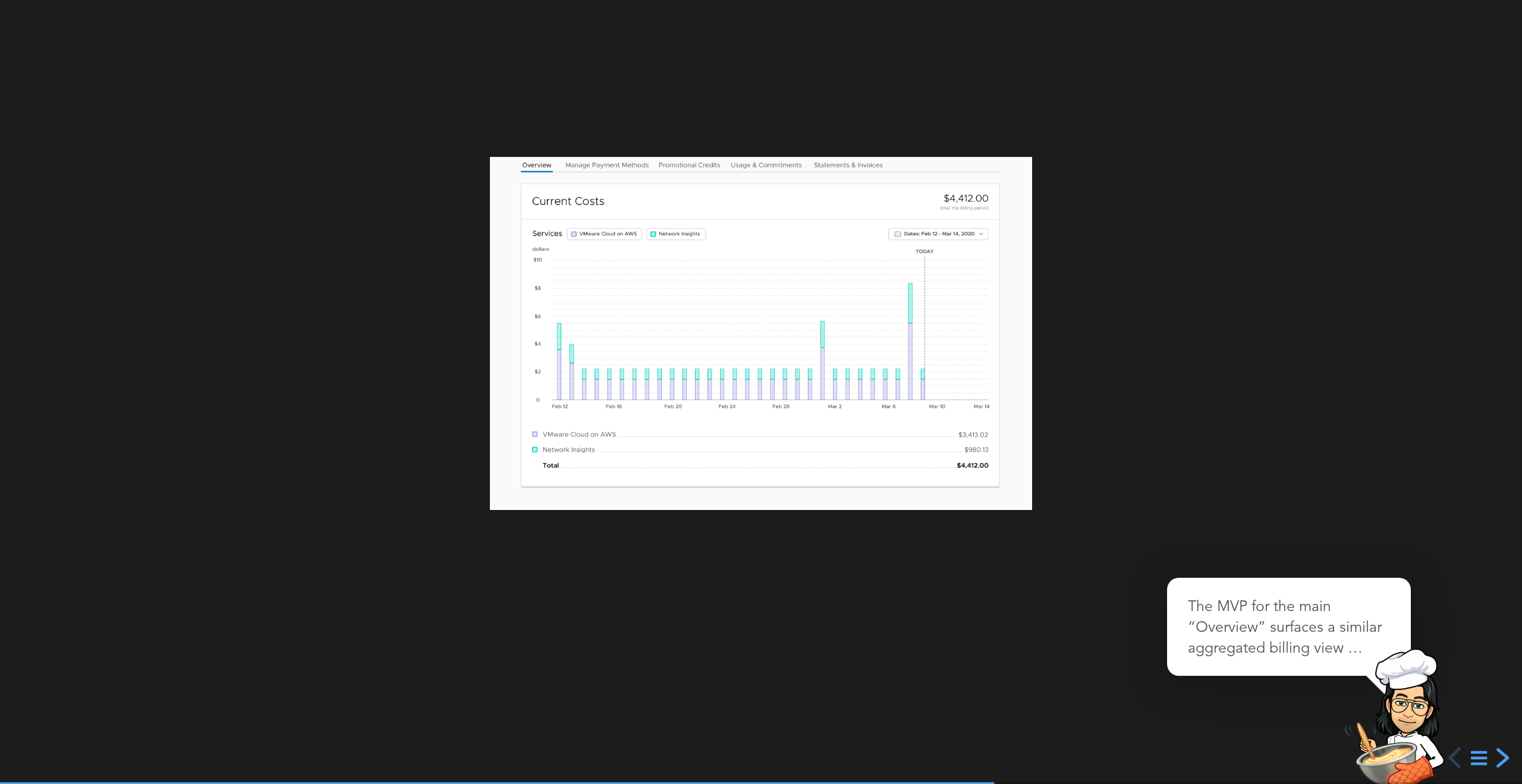
click at [1499, 758] on div "next slide" at bounding box center [1501, 757] width 21 height 21
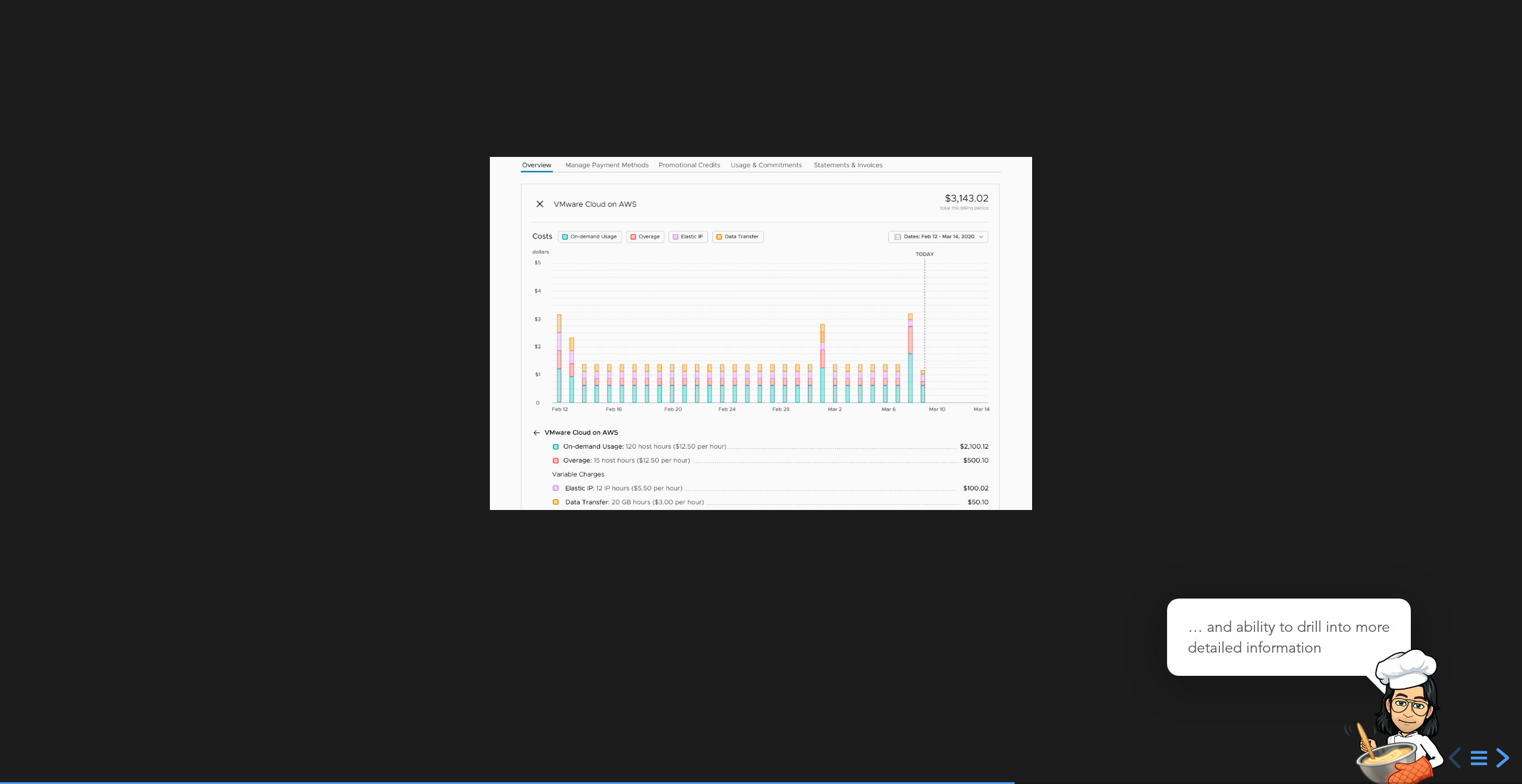
click at [1499, 758] on div "next slide" at bounding box center [1501, 757] width 21 height 21
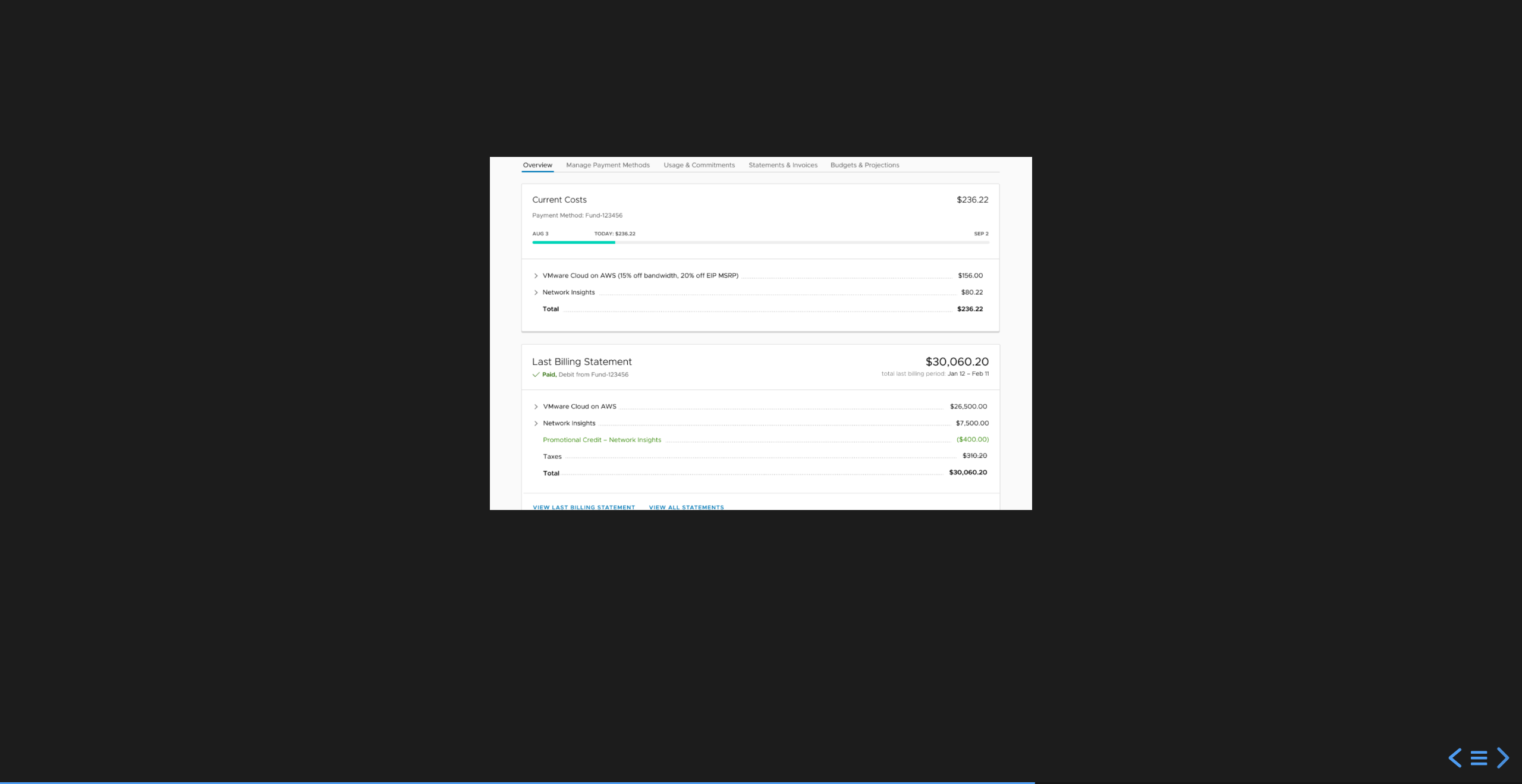
click at [1448, 758] on div "previous slide" at bounding box center [1456, 757] width 21 height 21
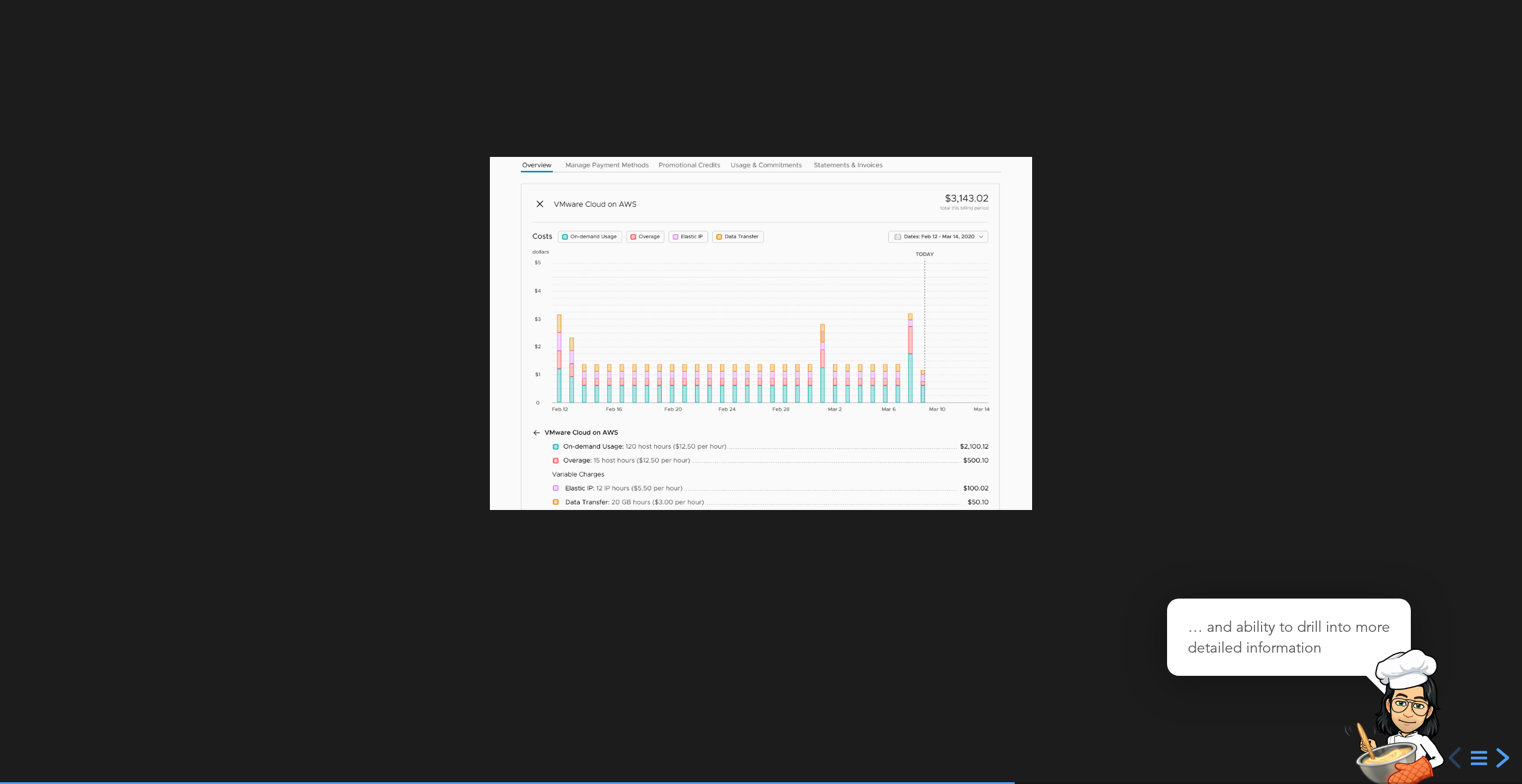
click at [1502, 755] on div "next slide" at bounding box center [1501, 757] width 21 height 21
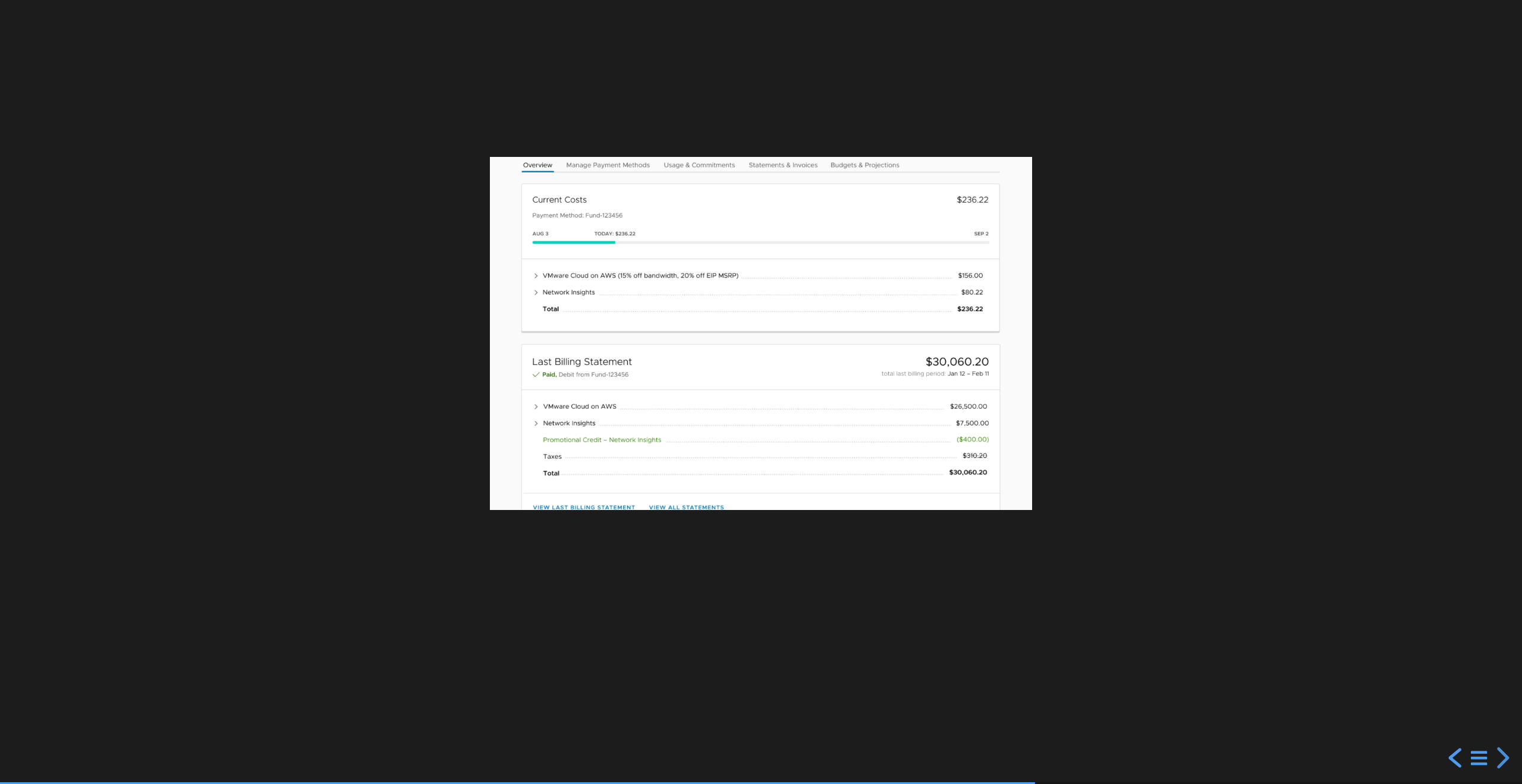
click at [1456, 758] on div "previous slide" at bounding box center [1456, 757] width 21 height 21
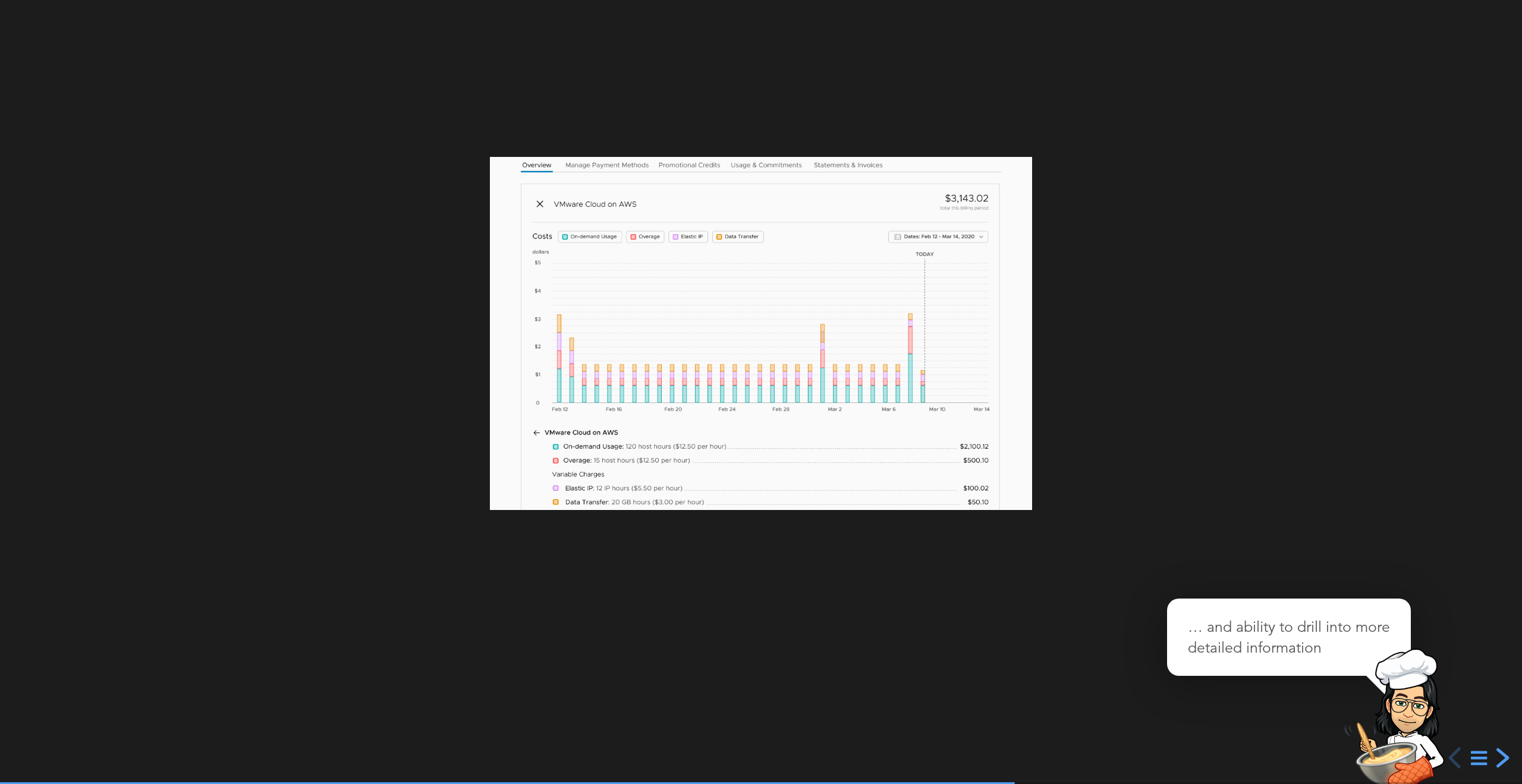
click at [1502, 757] on div "next slide" at bounding box center [1501, 757] width 21 height 21
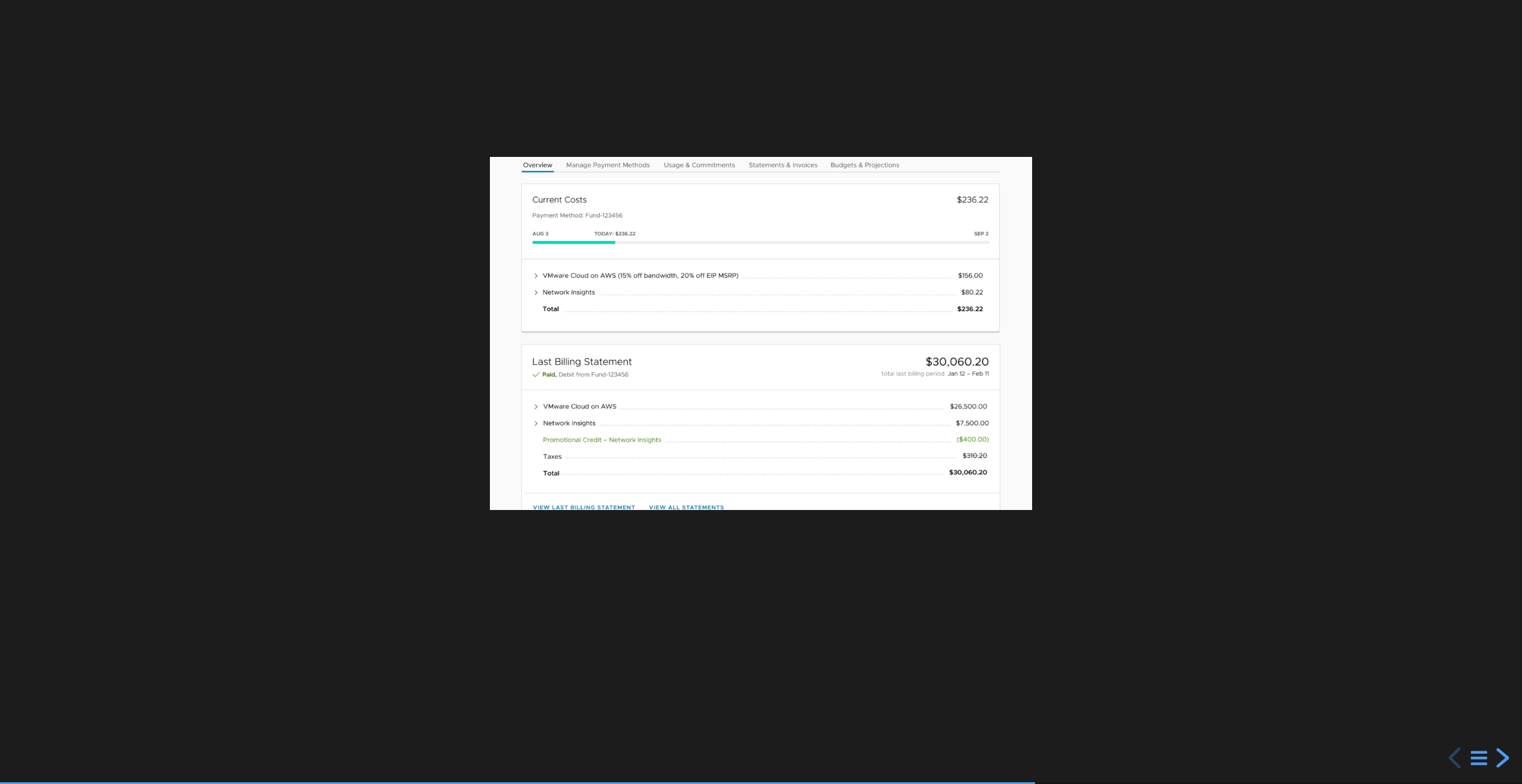
click at [1502, 758] on div "next slide" at bounding box center [1501, 757] width 21 height 21
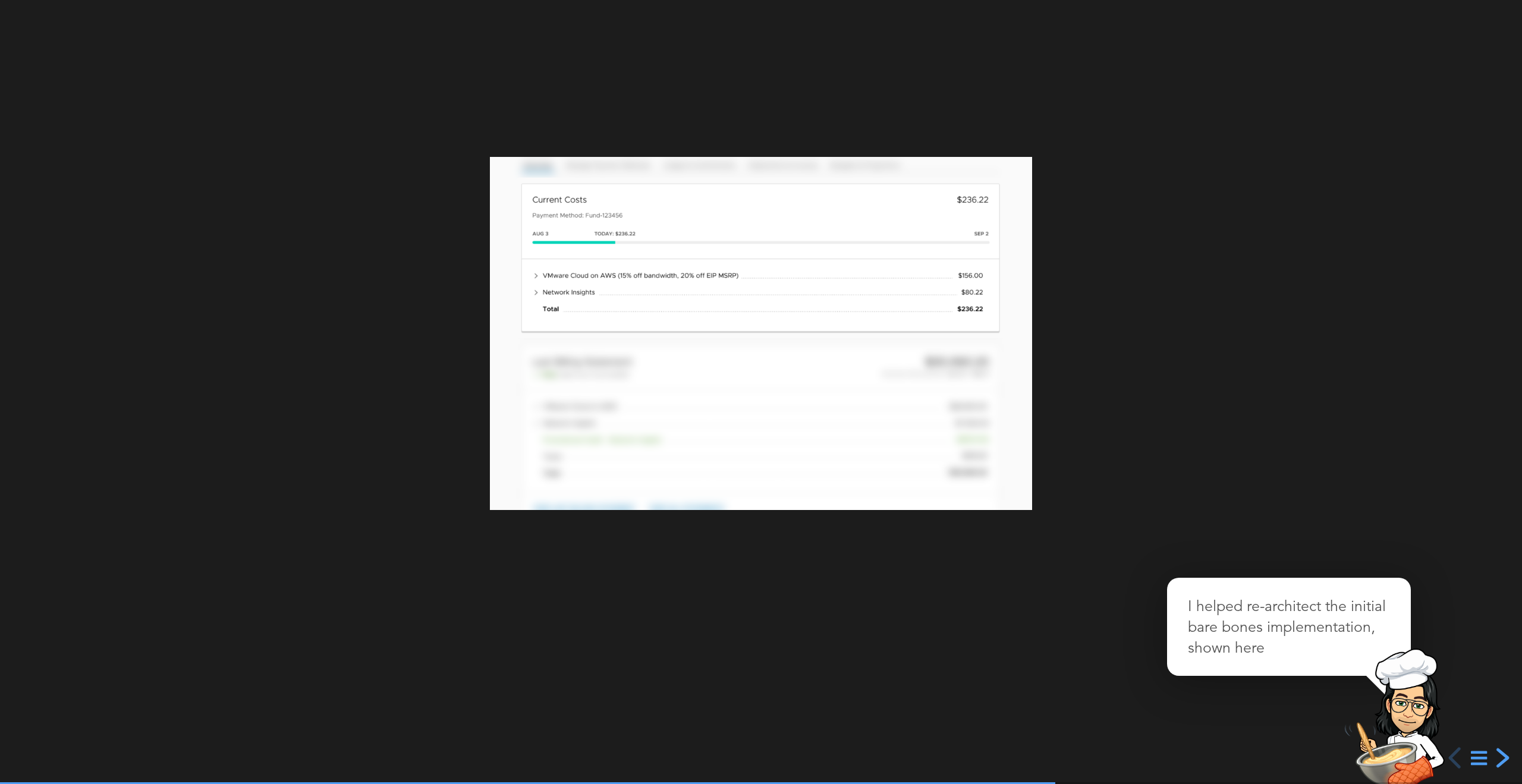
click at [1498, 759] on div "next slide" at bounding box center [1501, 757] width 21 height 21
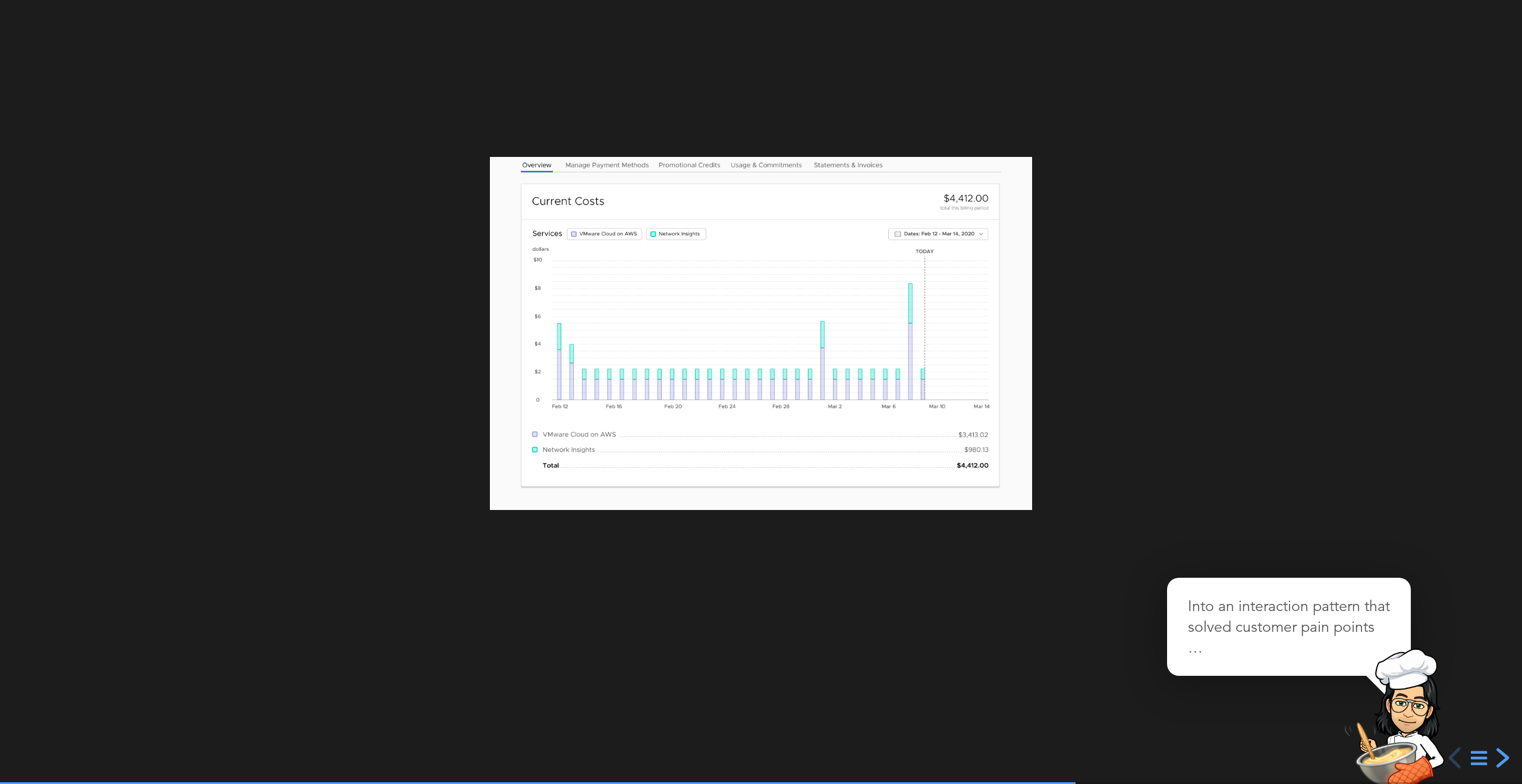
click at [1498, 759] on div "next slide" at bounding box center [1501, 757] width 21 height 21
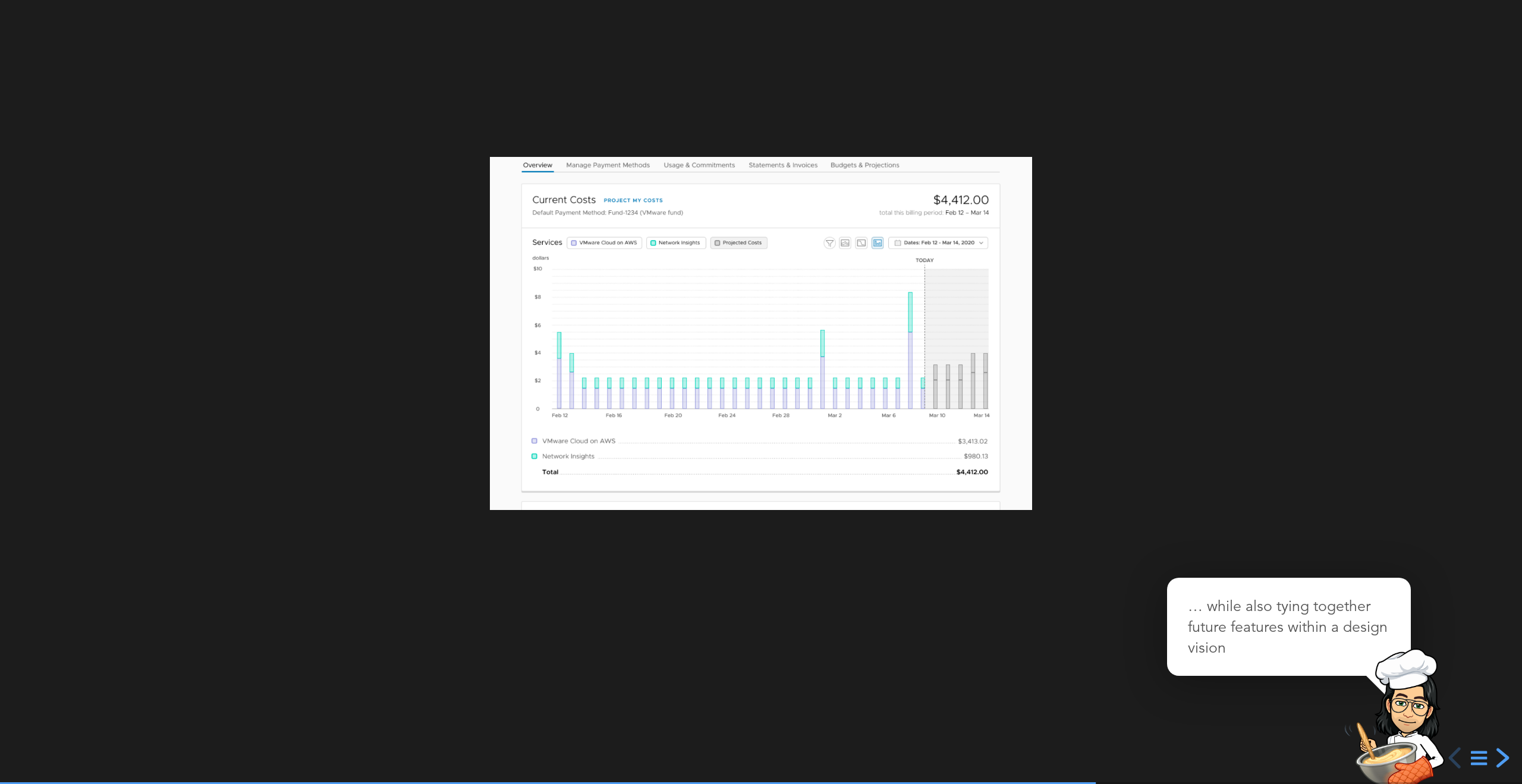
click at [1499, 758] on div "next slide" at bounding box center [1501, 757] width 21 height 21
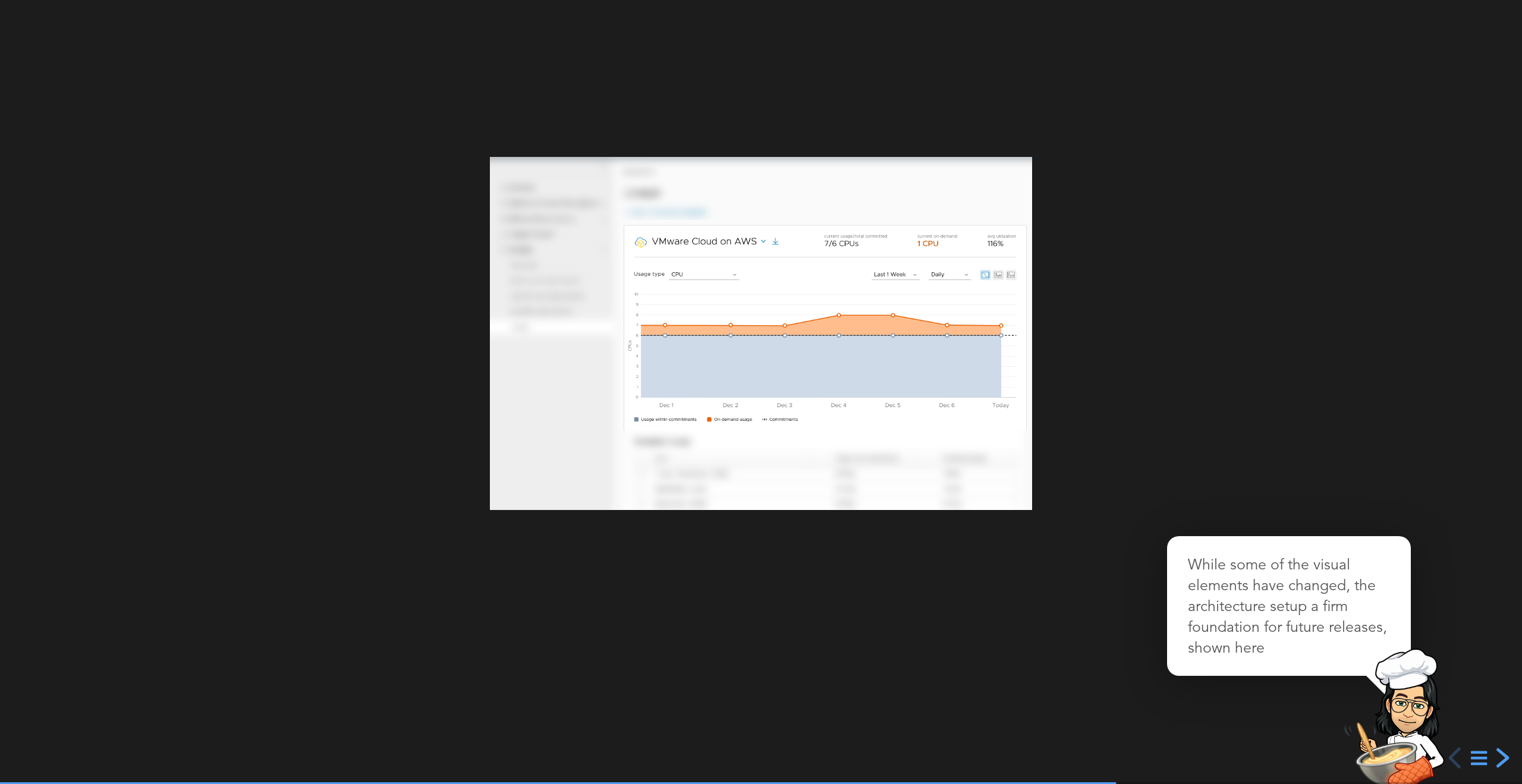
click at [1502, 757] on div "next slide" at bounding box center [1501, 757] width 21 height 21
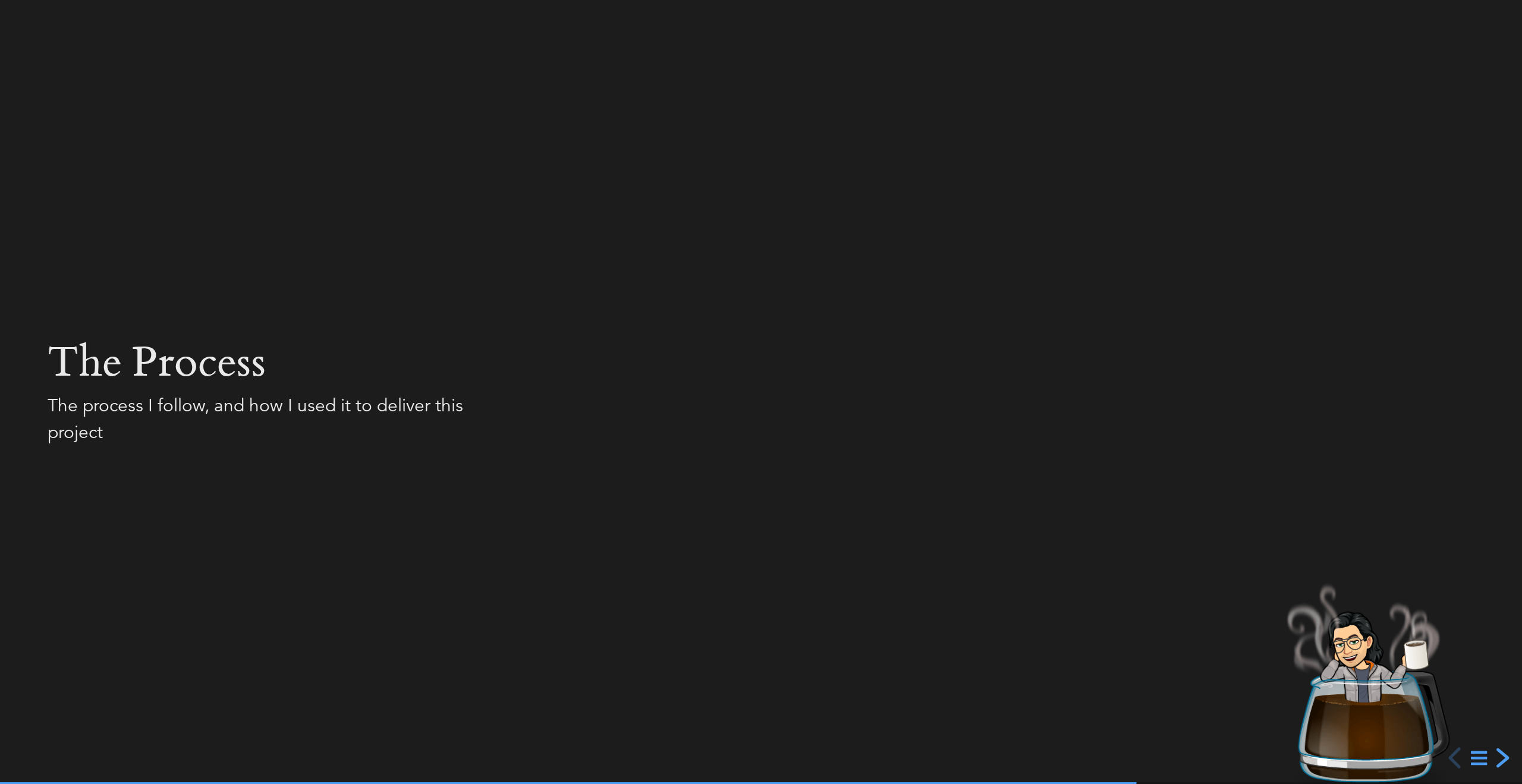
click at [1502, 757] on div "next slide" at bounding box center [1501, 757] width 21 height 21
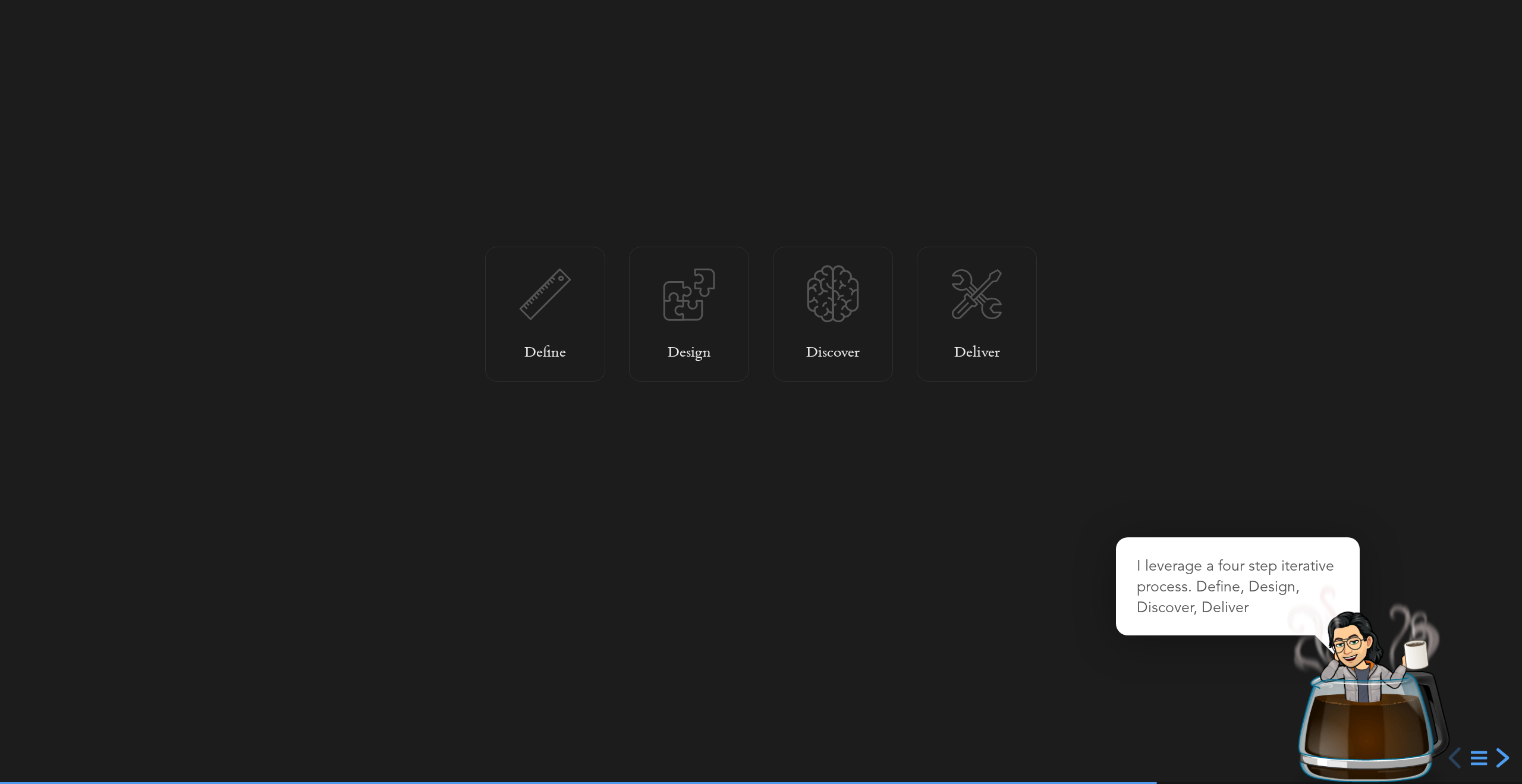
click at [1500, 756] on div "next slide" at bounding box center [1501, 757] width 21 height 21
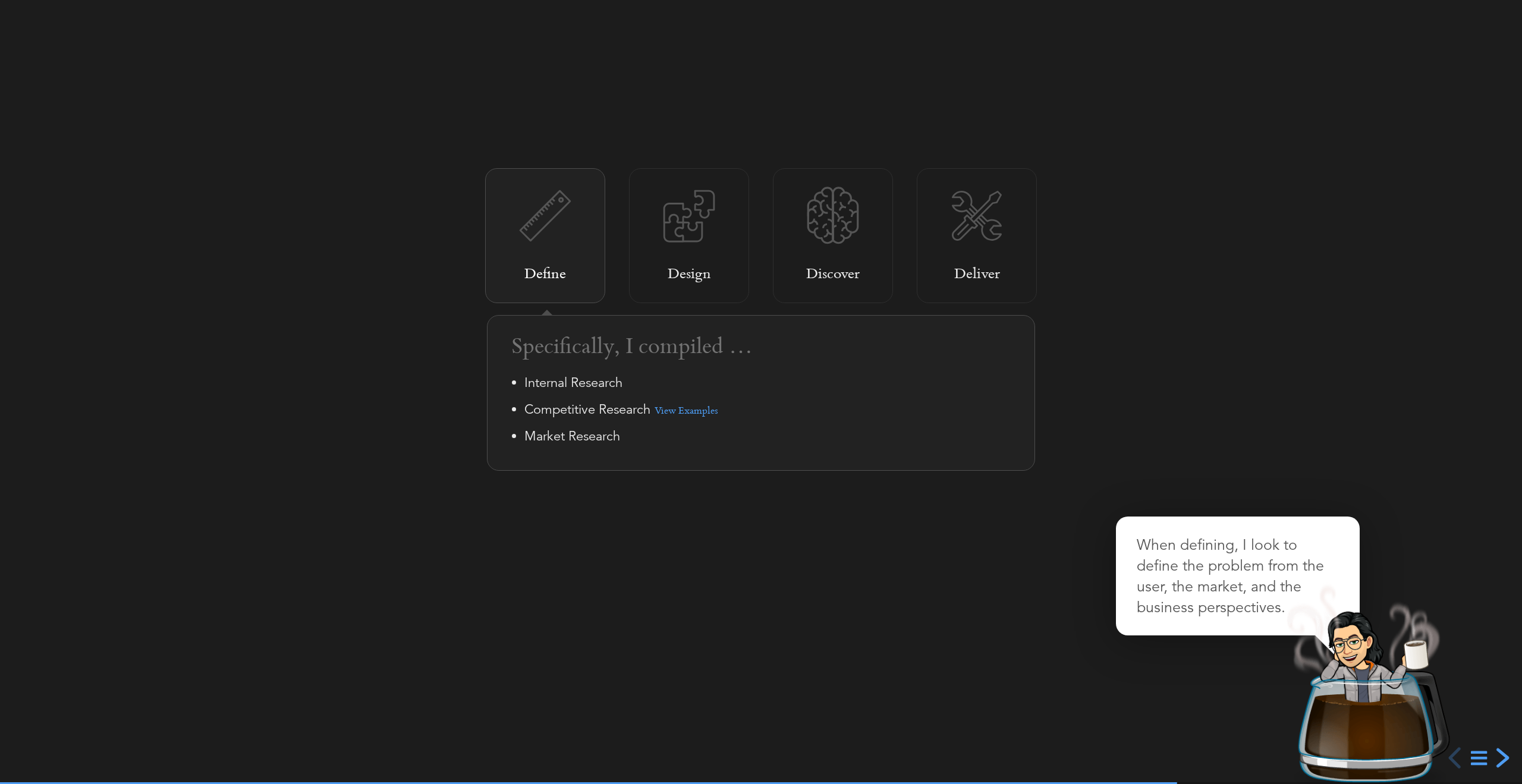
click at [1500, 756] on div "next slide" at bounding box center [1501, 757] width 21 height 21
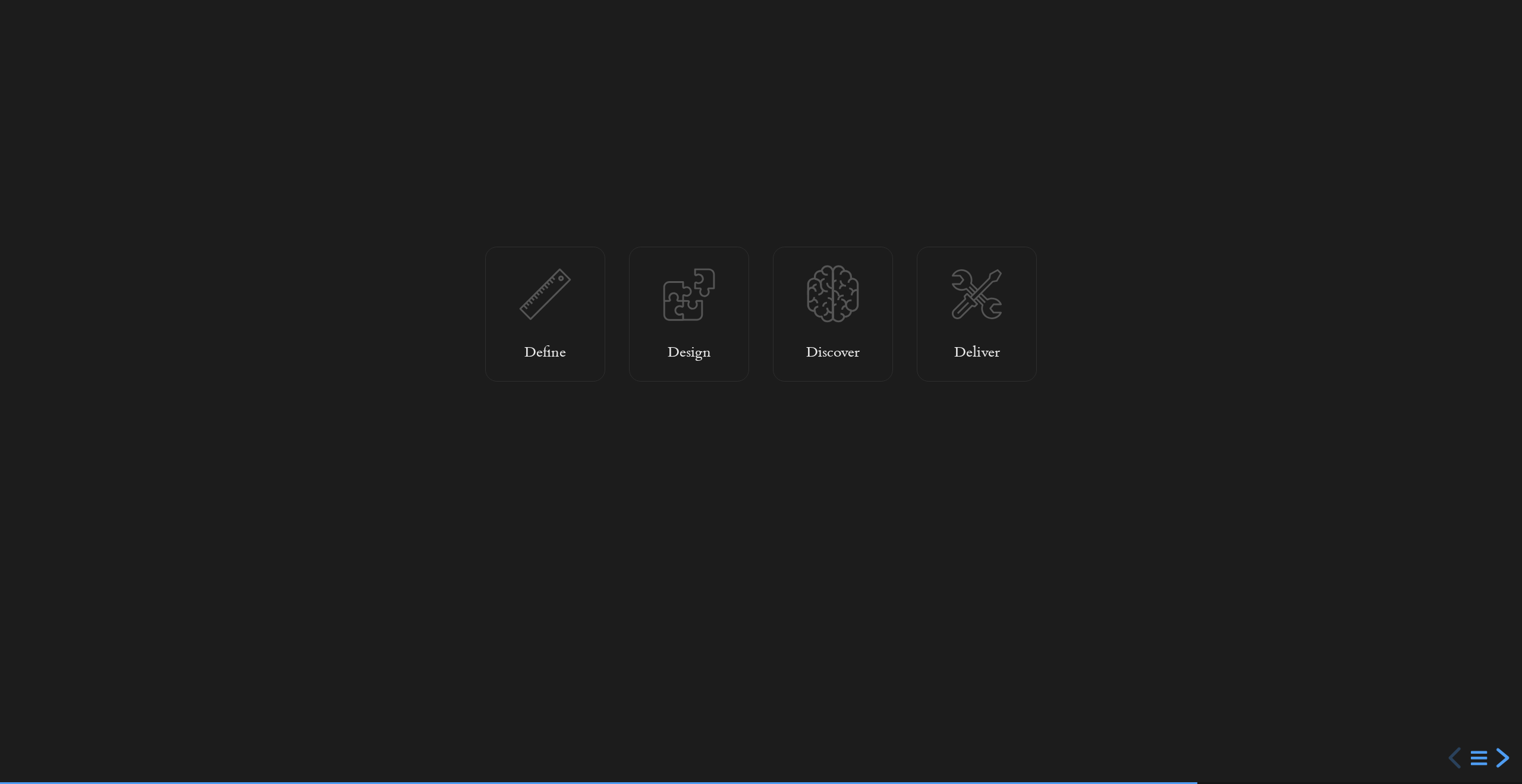
click at [1500, 756] on div "next slide" at bounding box center [1501, 757] width 21 height 21
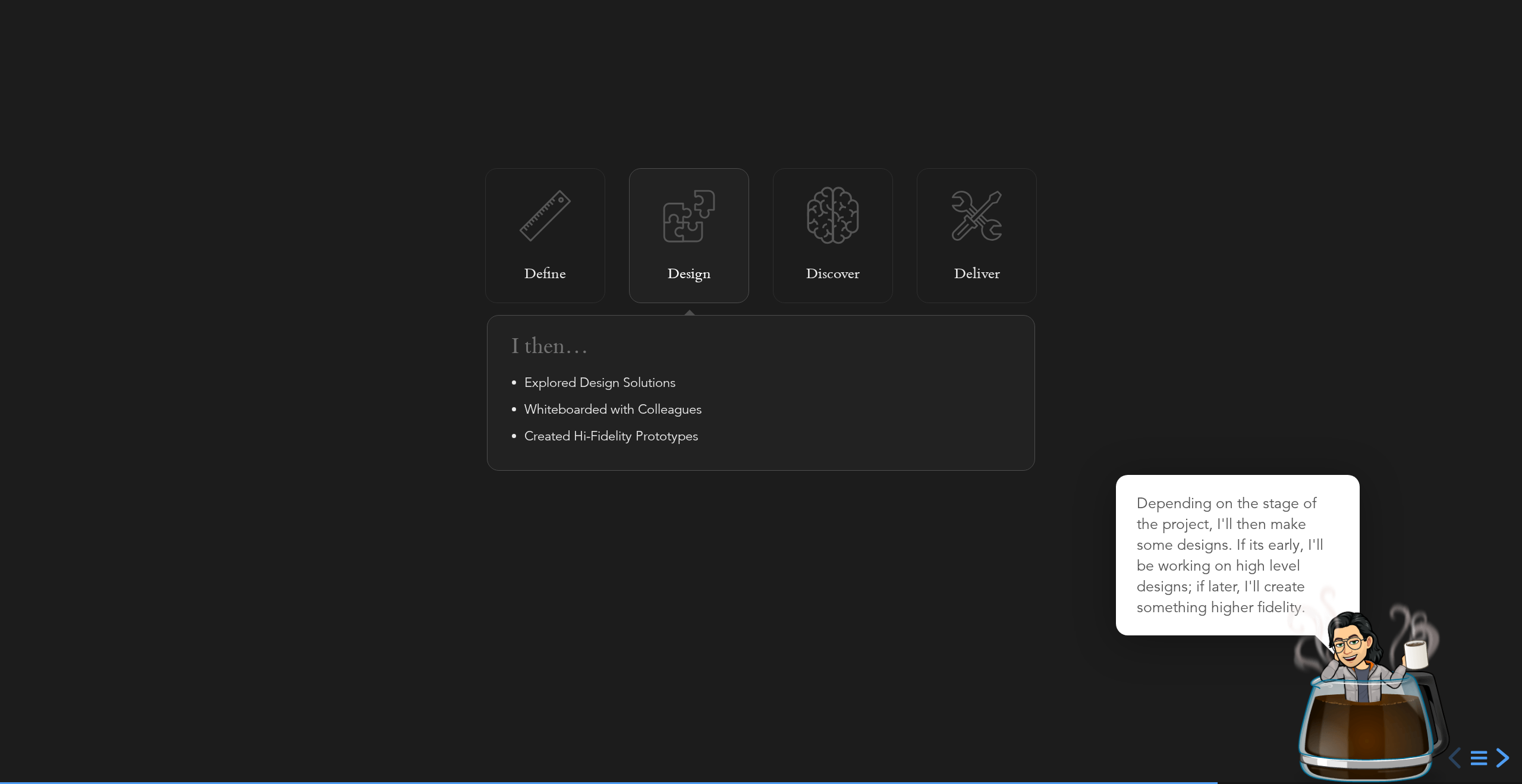
click at [1500, 756] on div "next slide" at bounding box center [1501, 757] width 21 height 21
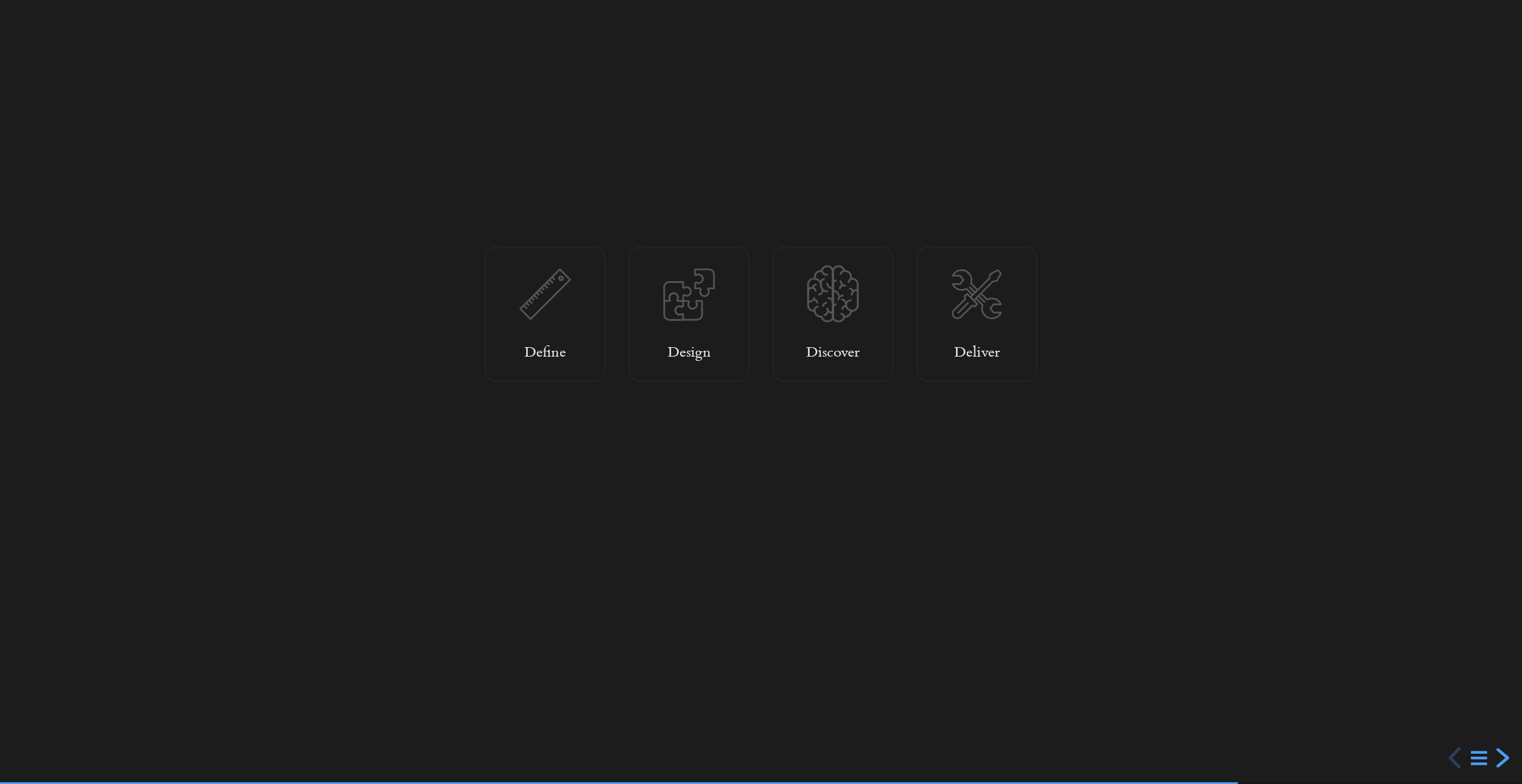
click at [1500, 756] on div "next slide" at bounding box center [1501, 757] width 21 height 21
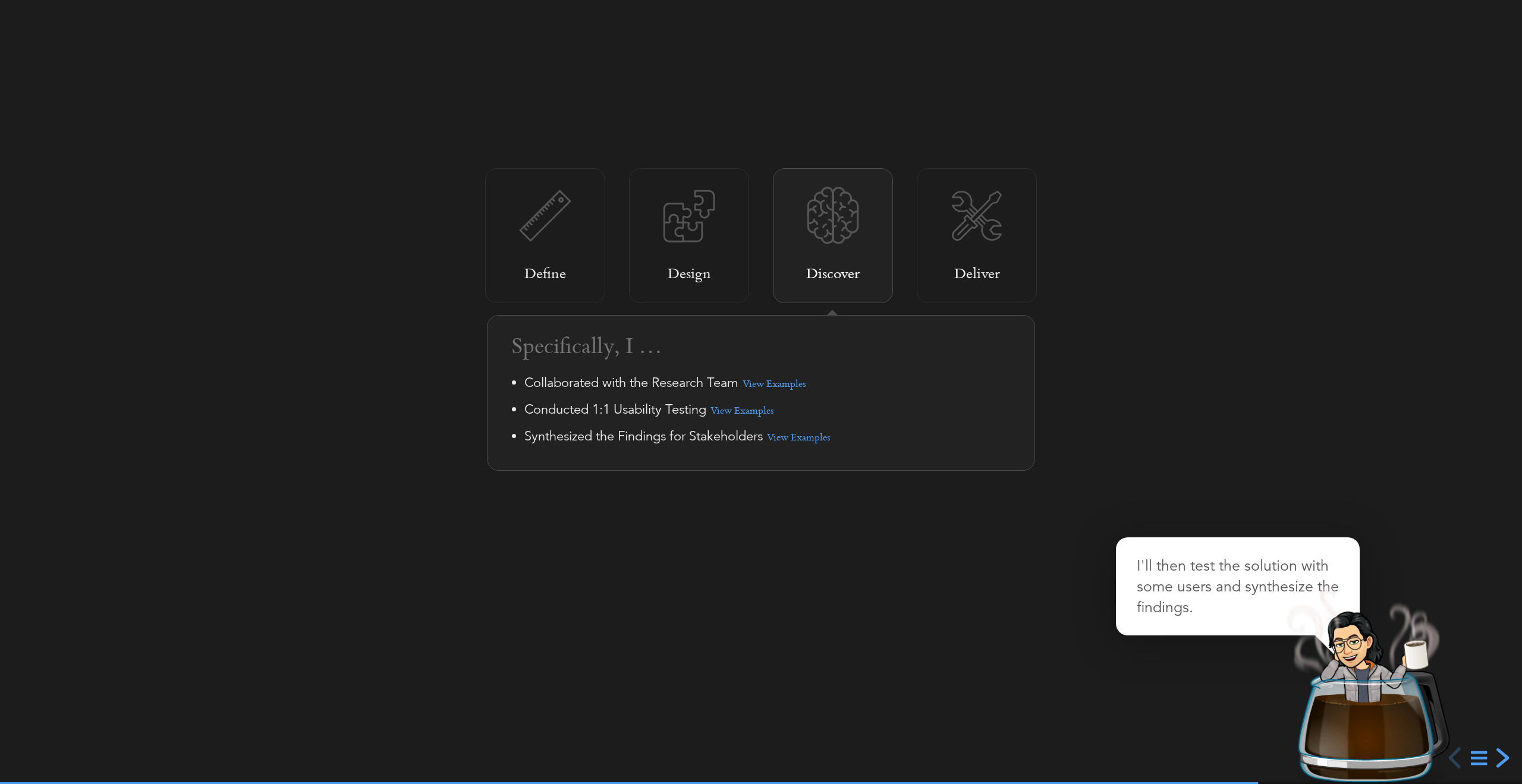
click at [1502, 758] on div "next slide" at bounding box center [1501, 757] width 21 height 21
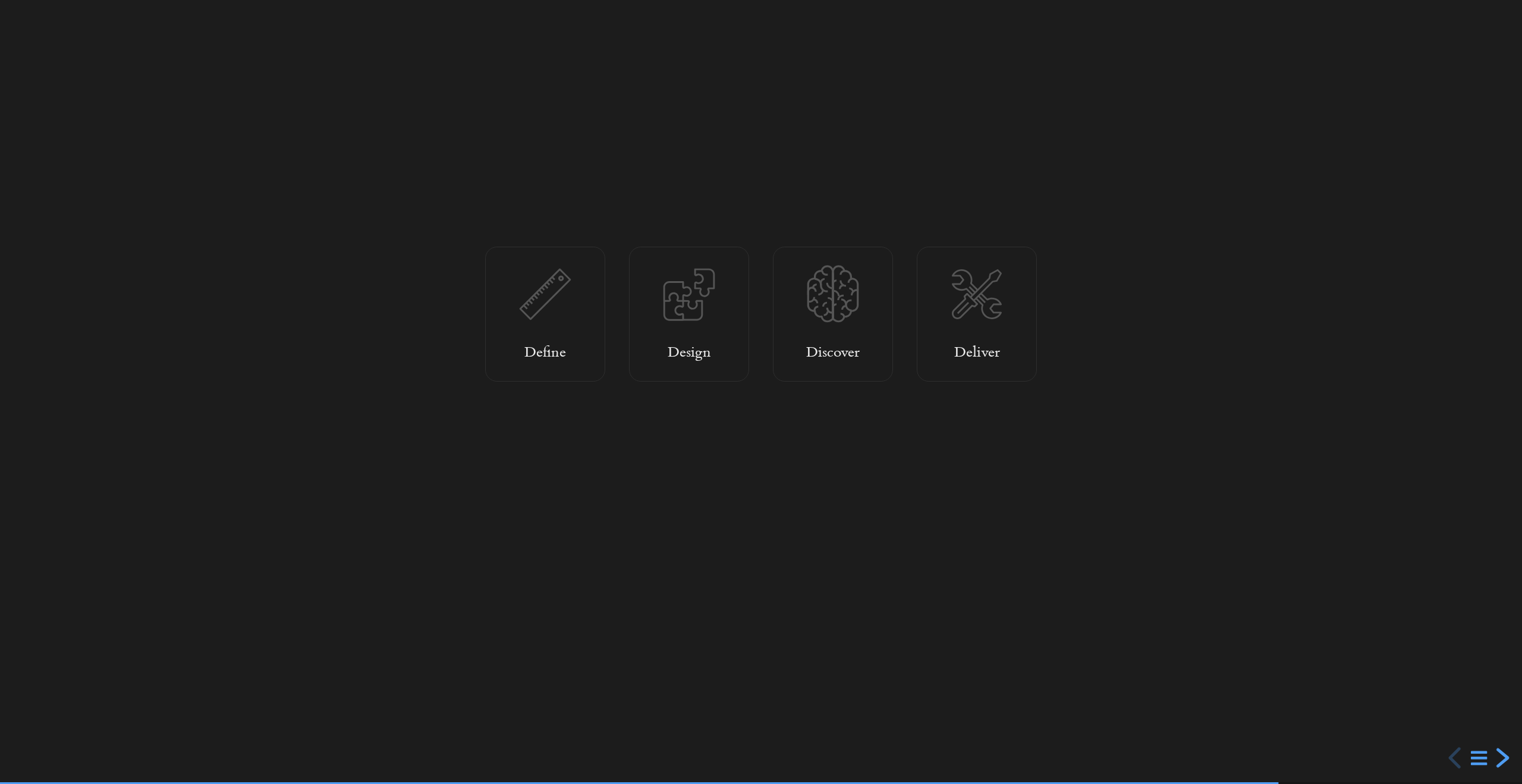
click at [1502, 758] on div "next slide" at bounding box center [1501, 757] width 21 height 21
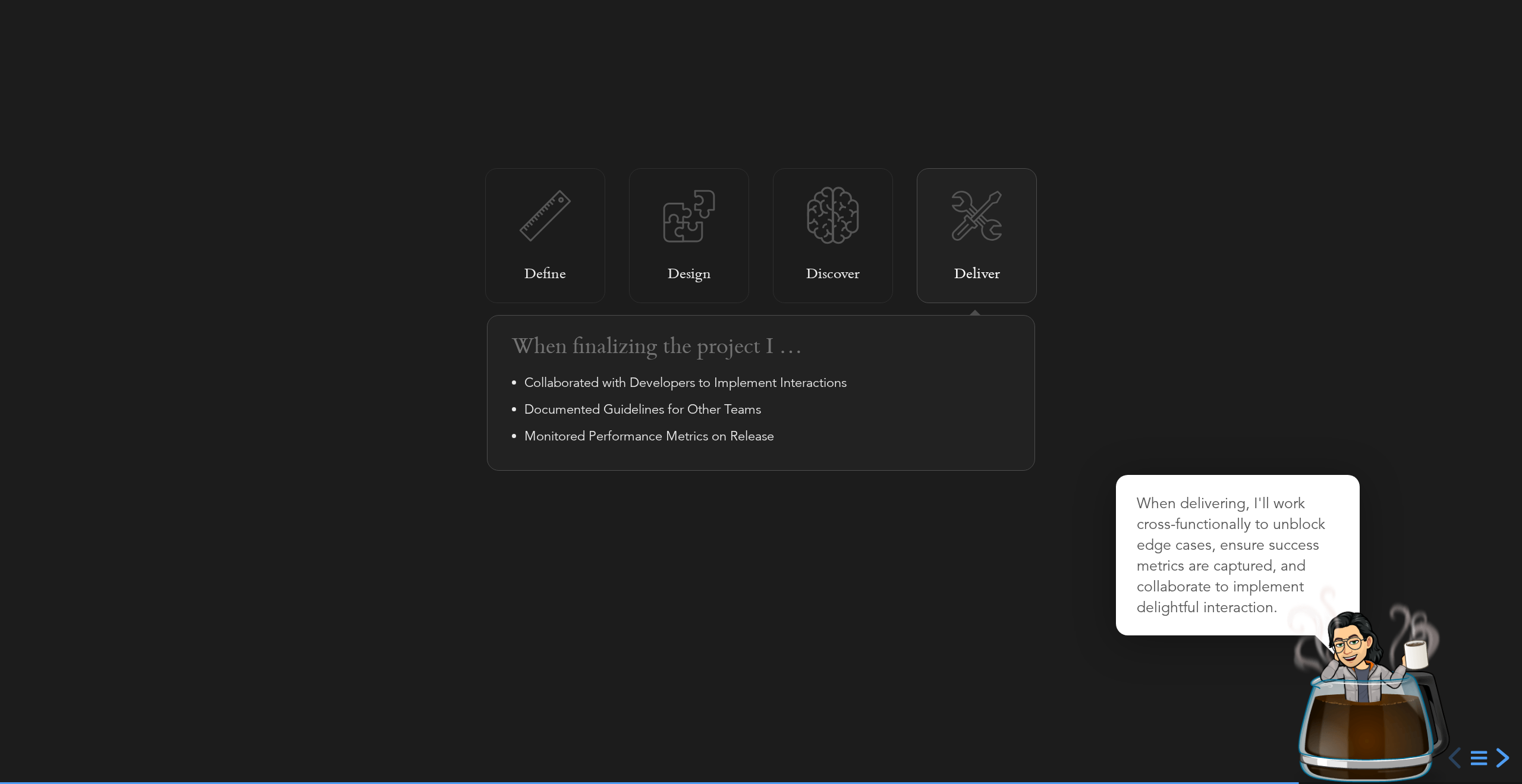
click at [1502, 757] on div "next slide" at bounding box center [1501, 757] width 21 height 21
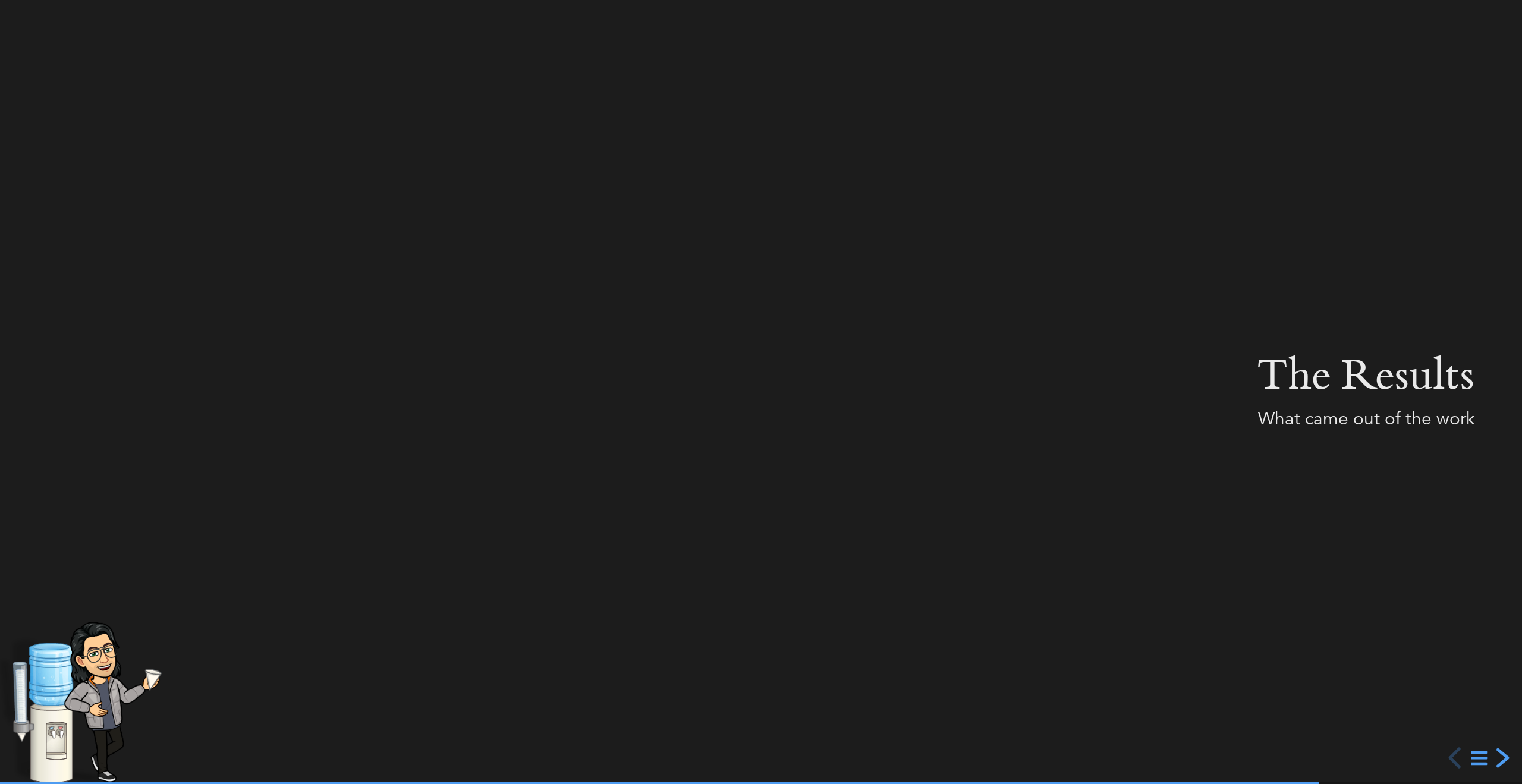
click at [1502, 757] on div "next slide" at bounding box center [1501, 757] width 21 height 21
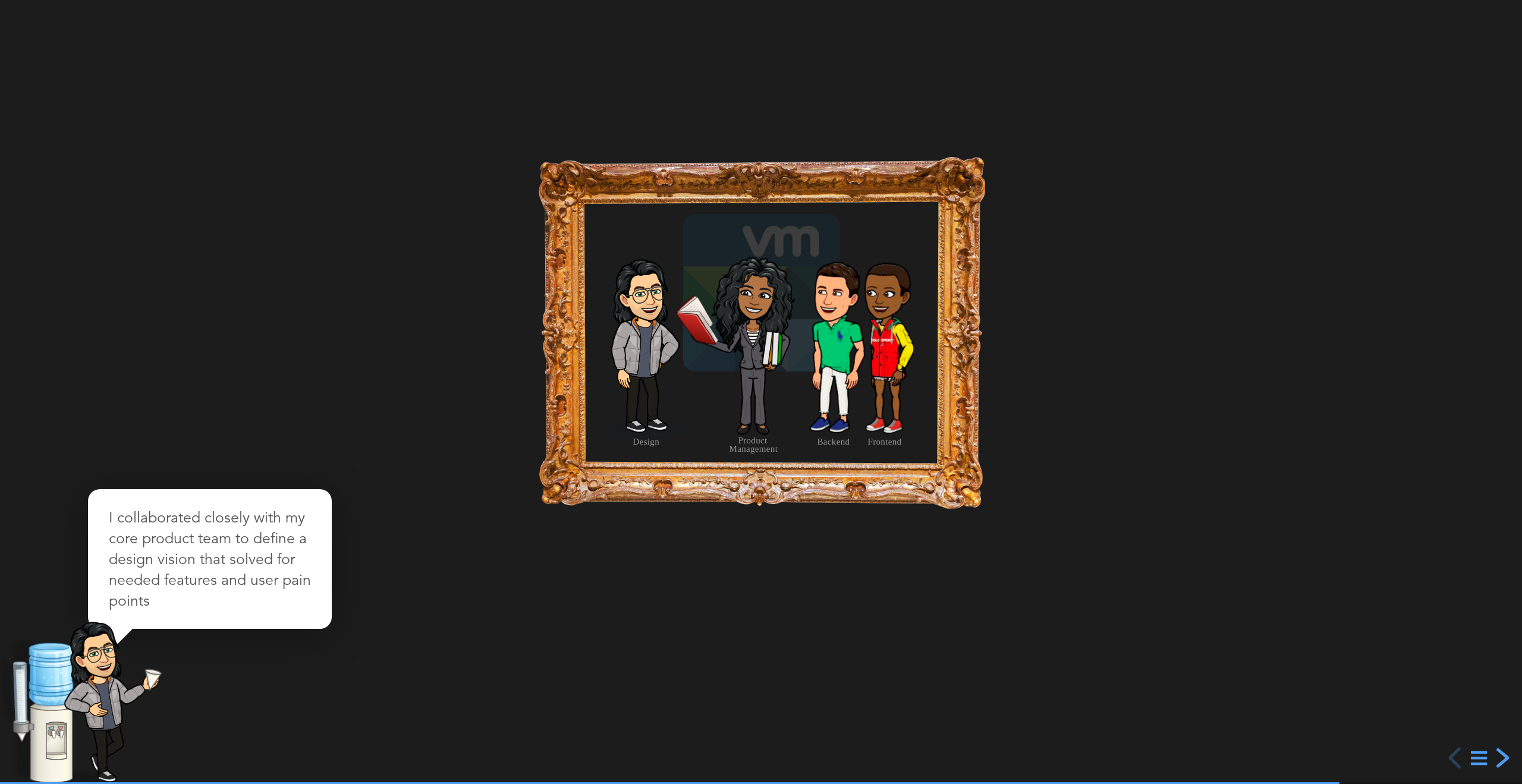
click at [1505, 757] on div "next slide" at bounding box center [1501, 757] width 21 height 21
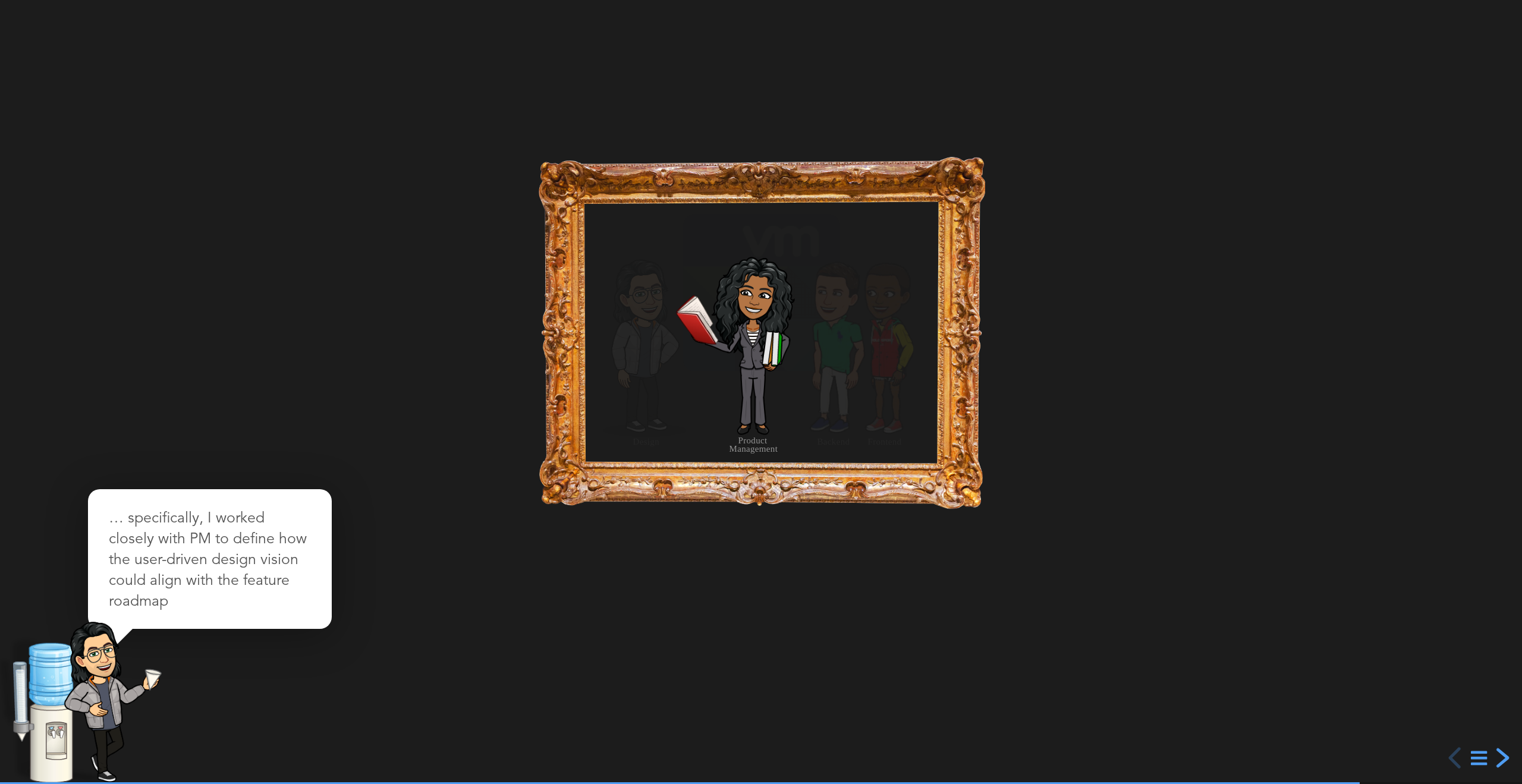
click at [1507, 757] on div "next slide" at bounding box center [1501, 757] width 21 height 21
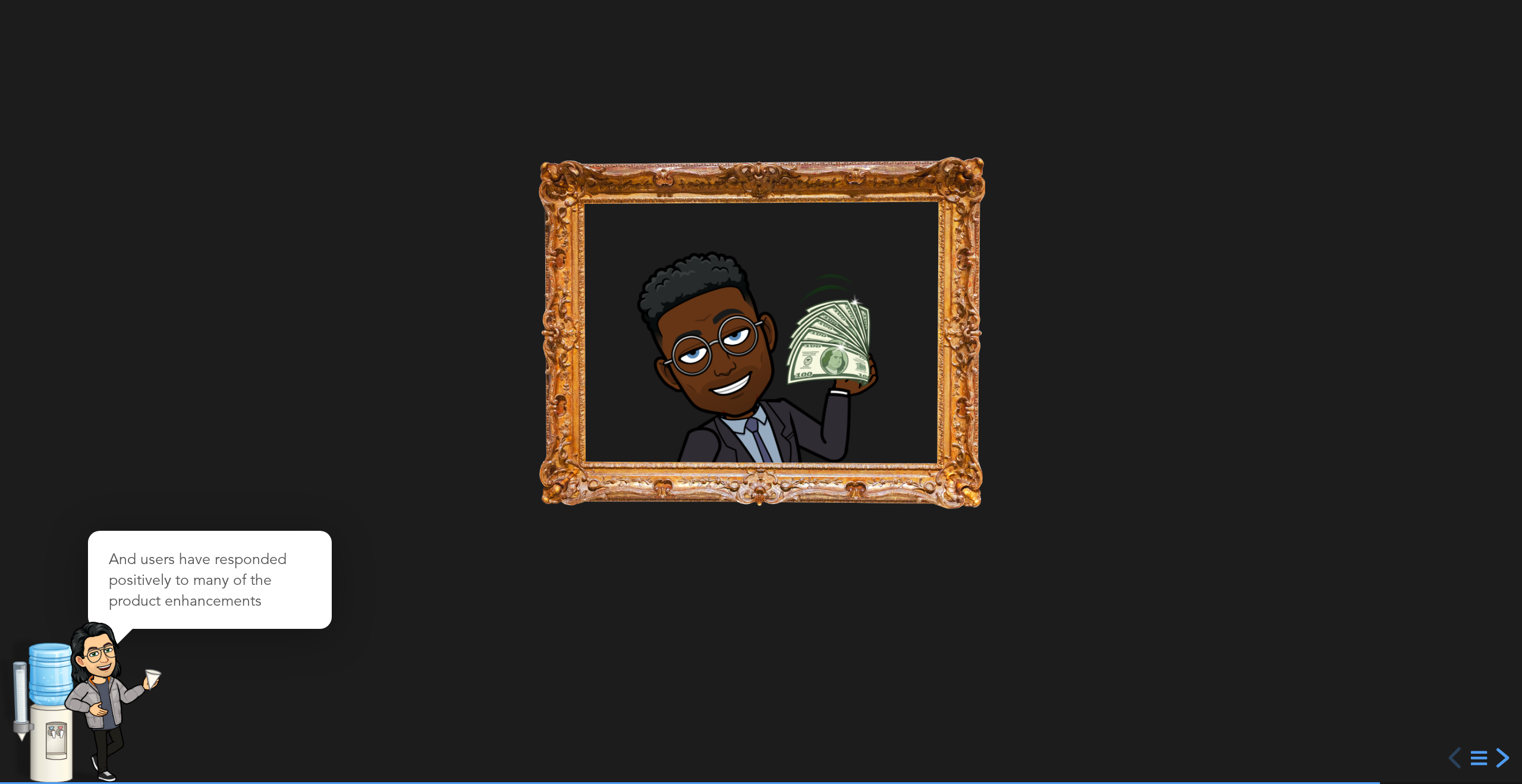
click at [1507, 757] on div "next slide" at bounding box center [1501, 757] width 21 height 21
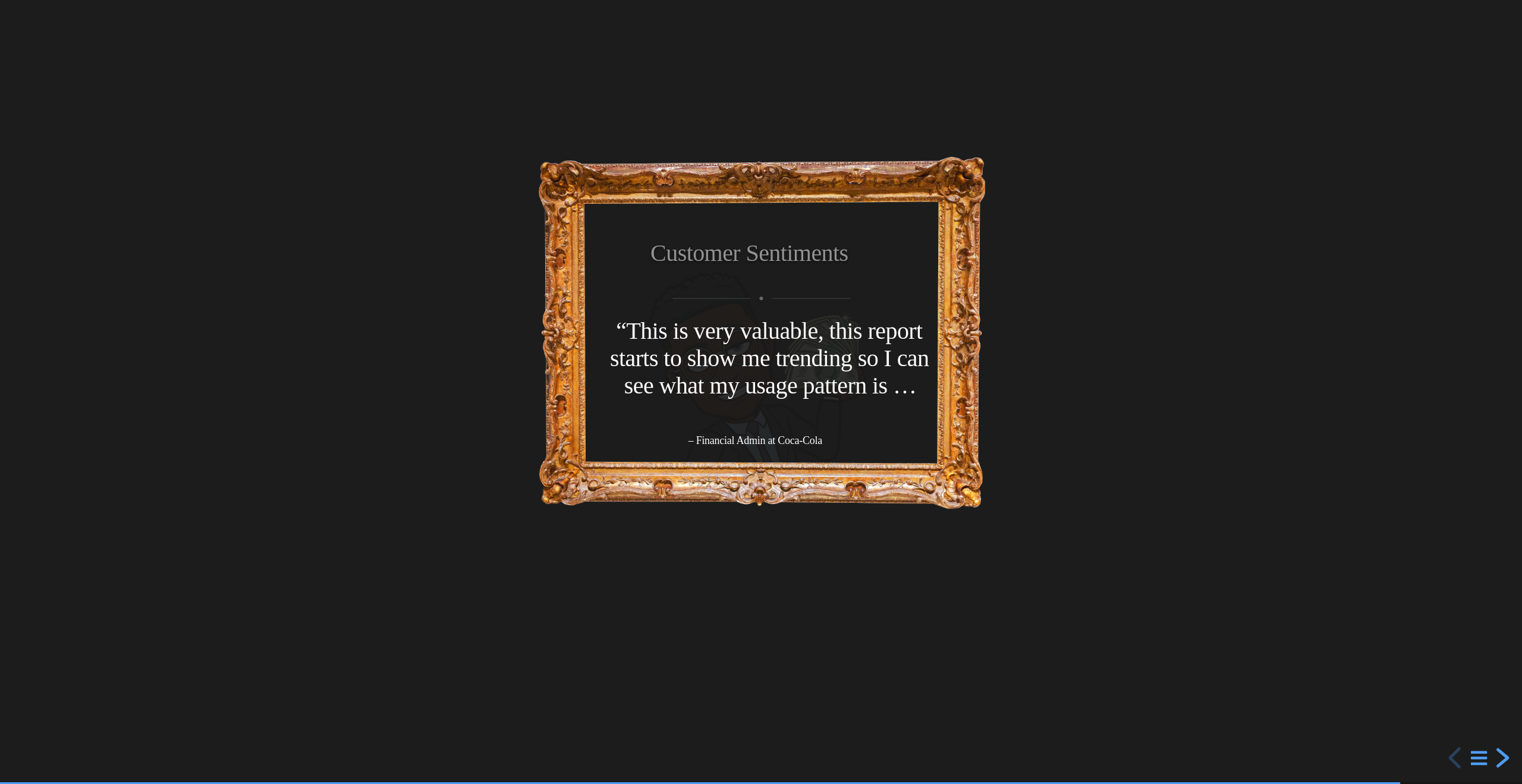
click at [1506, 758] on div "next slide" at bounding box center [1501, 757] width 21 height 21
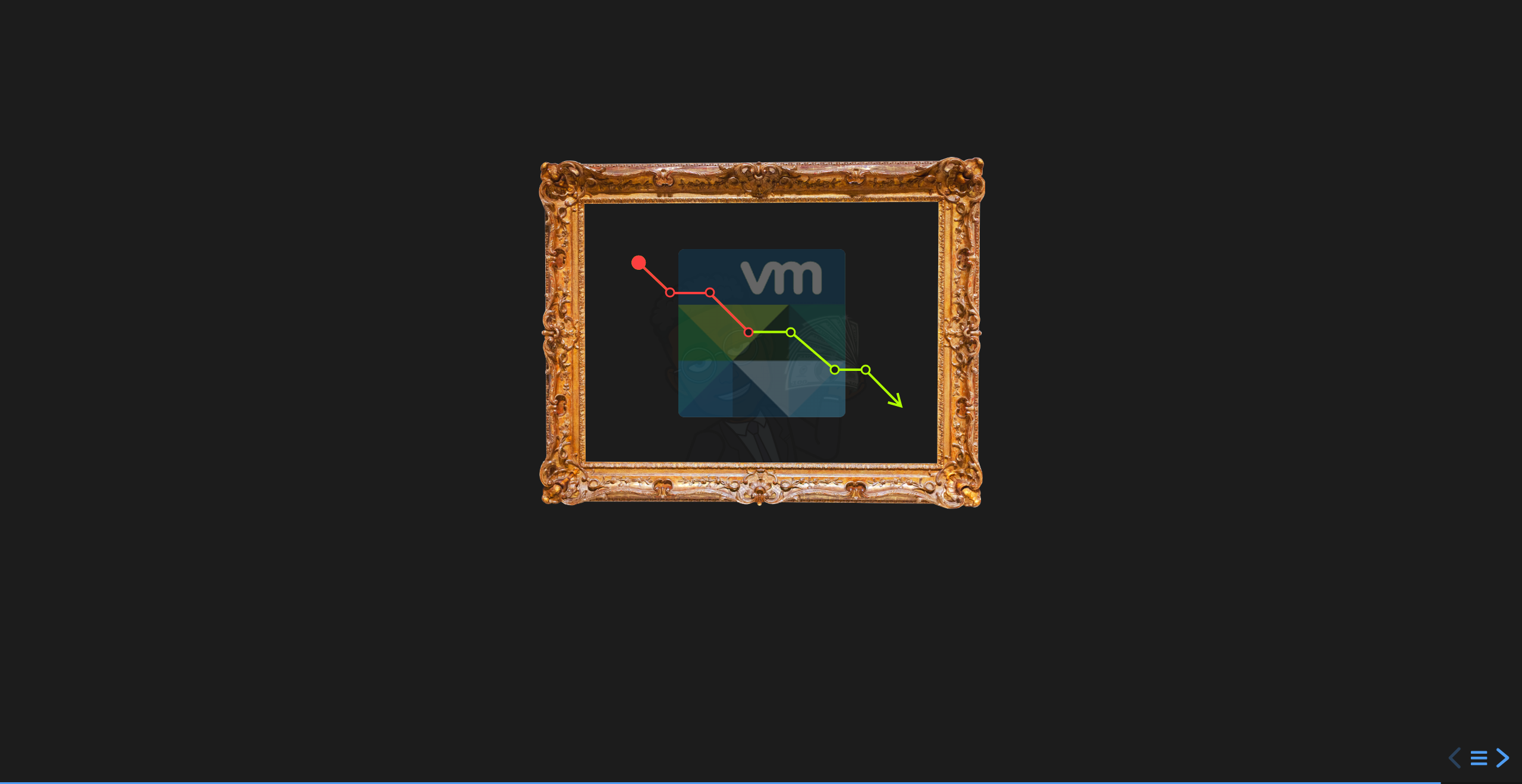
click at [1506, 758] on div "next slide" at bounding box center [1501, 757] width 21 height 21
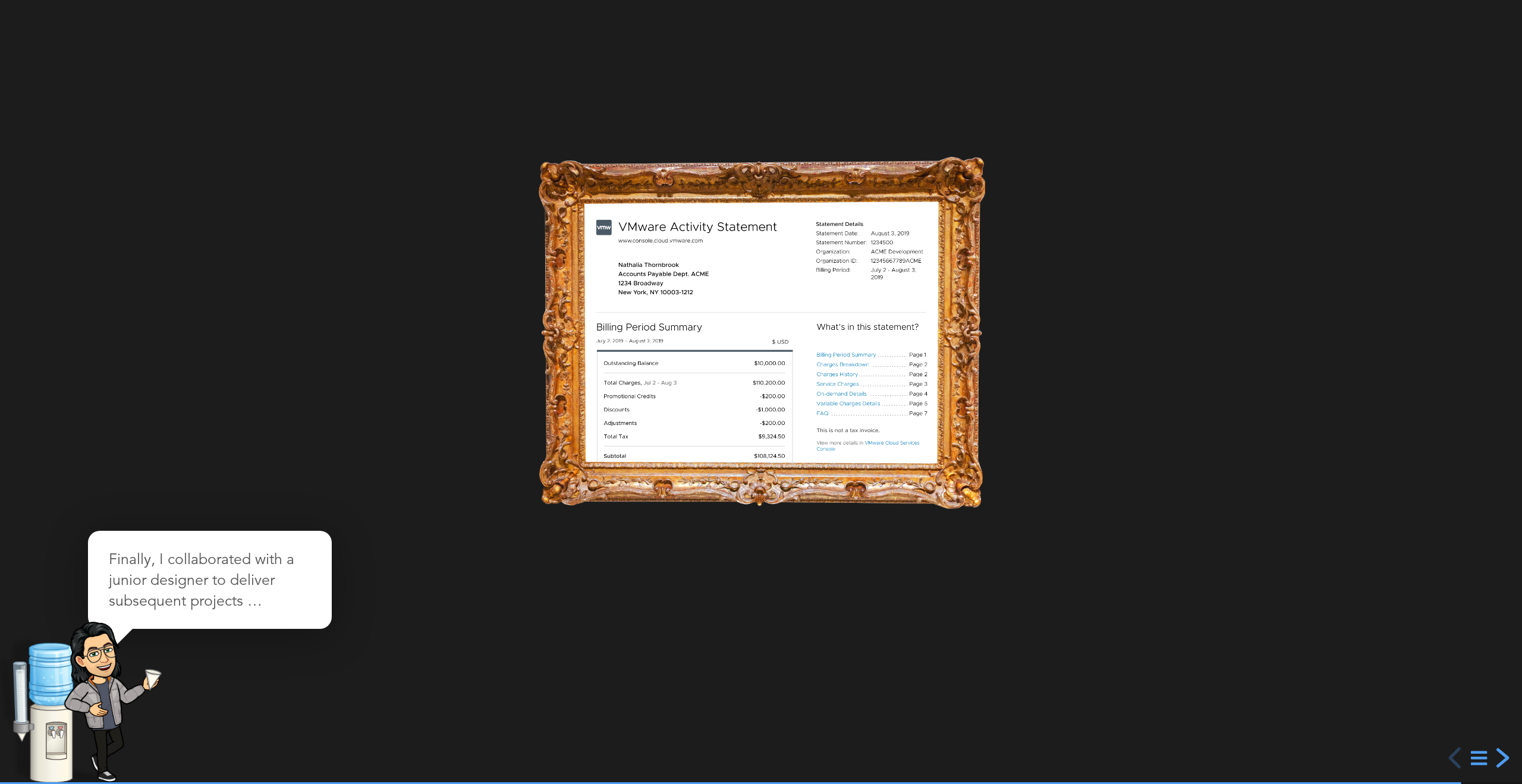
click at [1506, 758] on div "next slide" at bounding box center [1501, 757] width 21 height 21
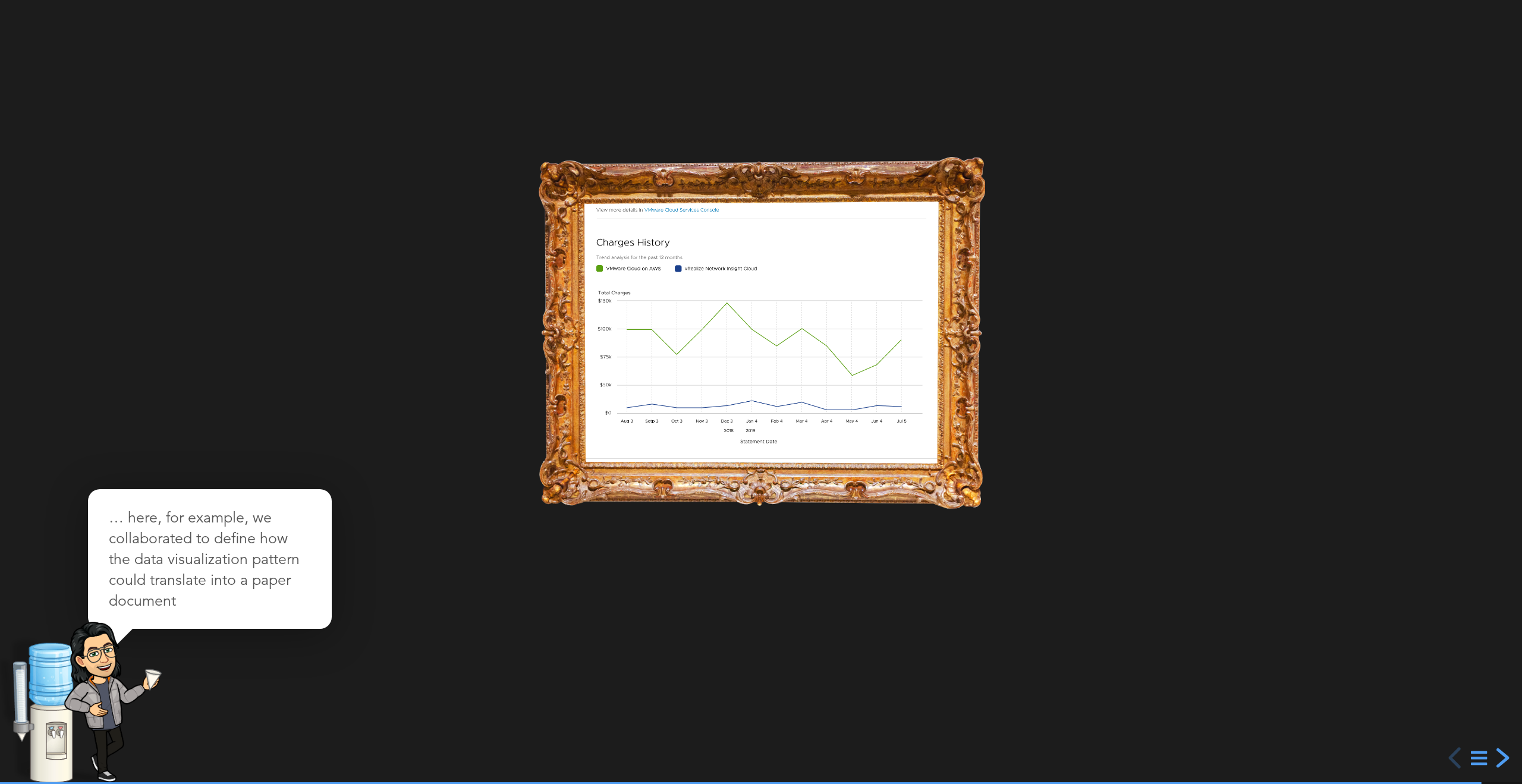
click at [1506, 758] on div "next slide" at bounding box center [1501, 757] width 21 height 21
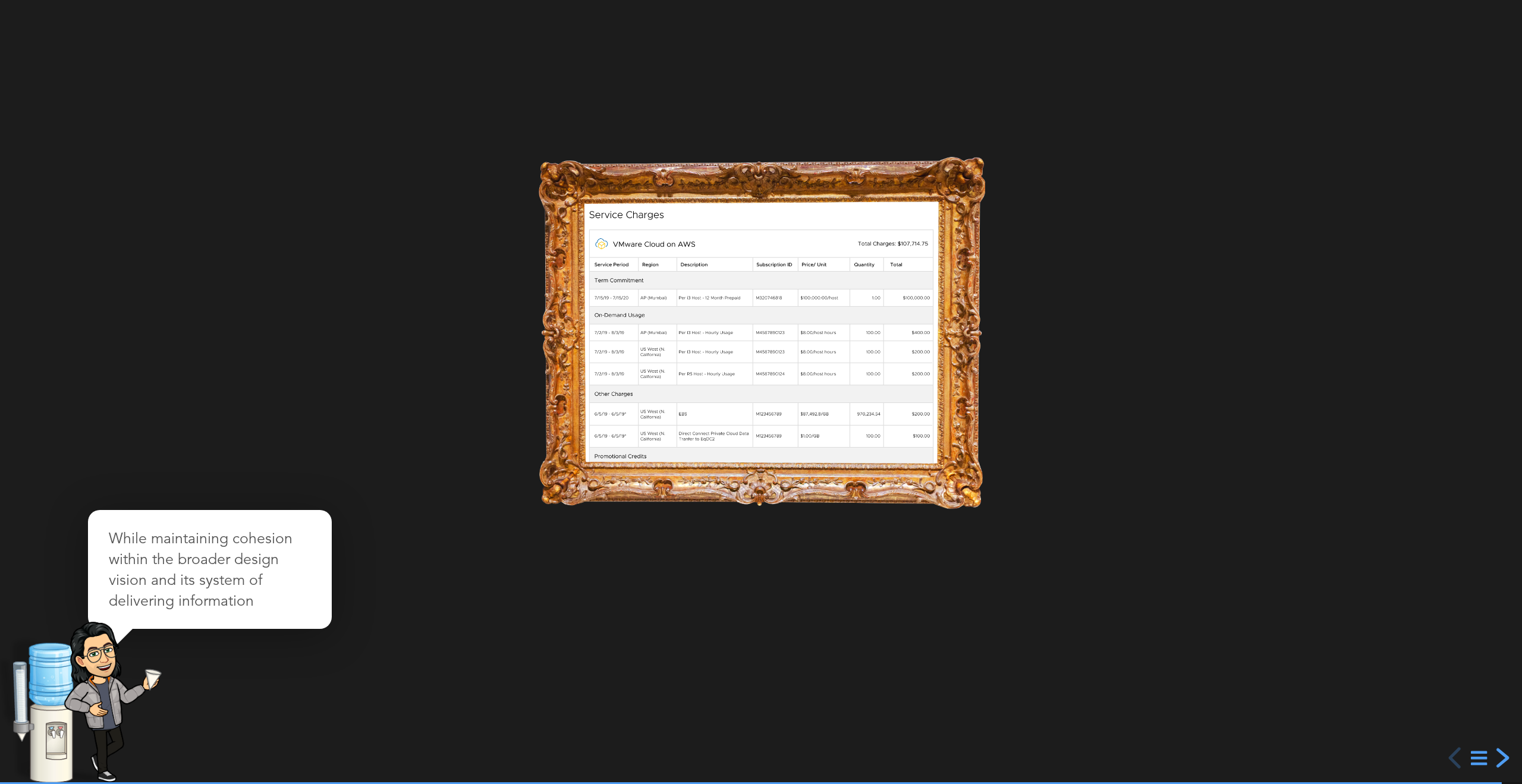
click at [1506, 758] on div "next slide" at bounding box center [1501, 757] width 21 height 21
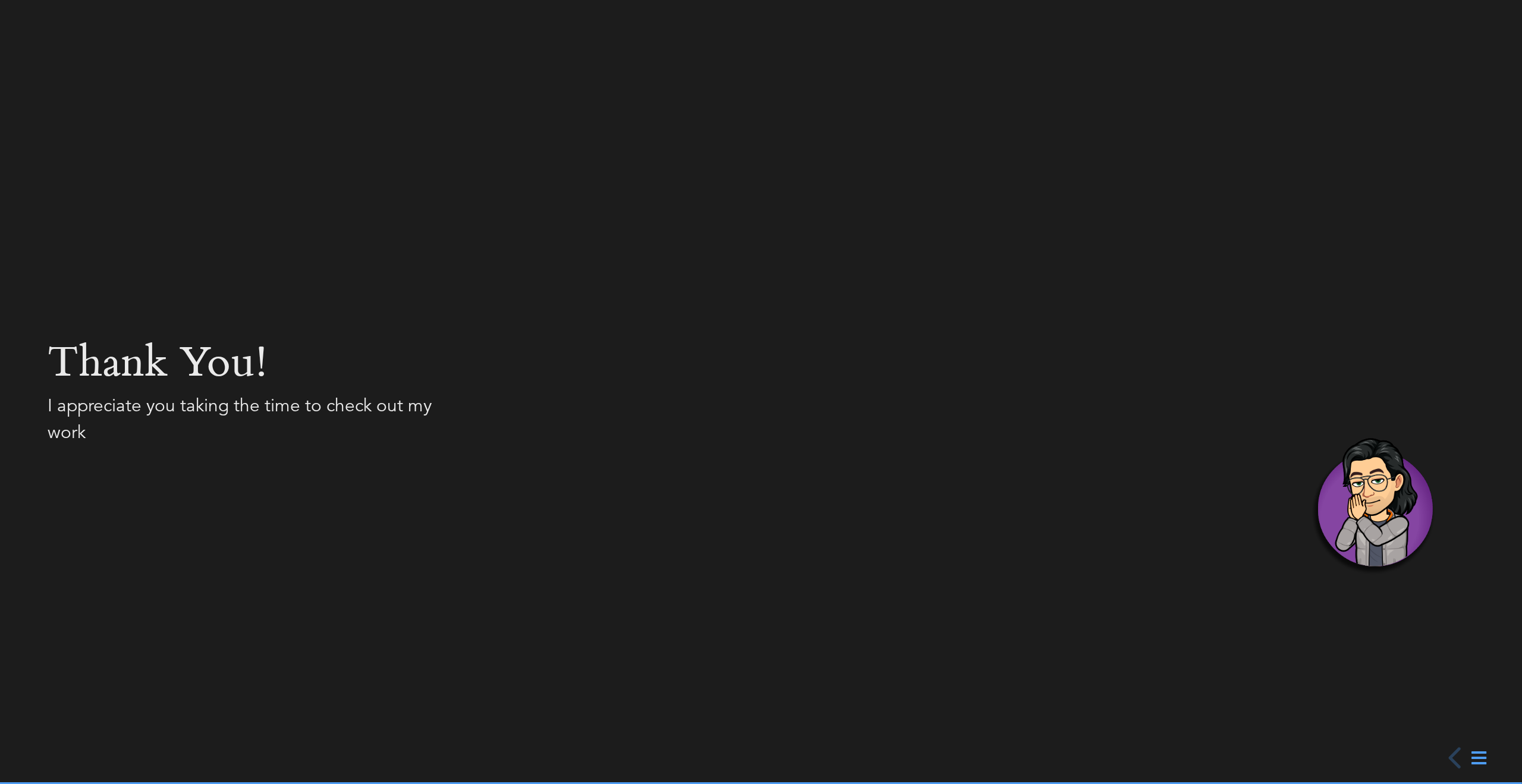
click at [1474, 755] on icon at bounding box center [1478, 758] width 15 height 17
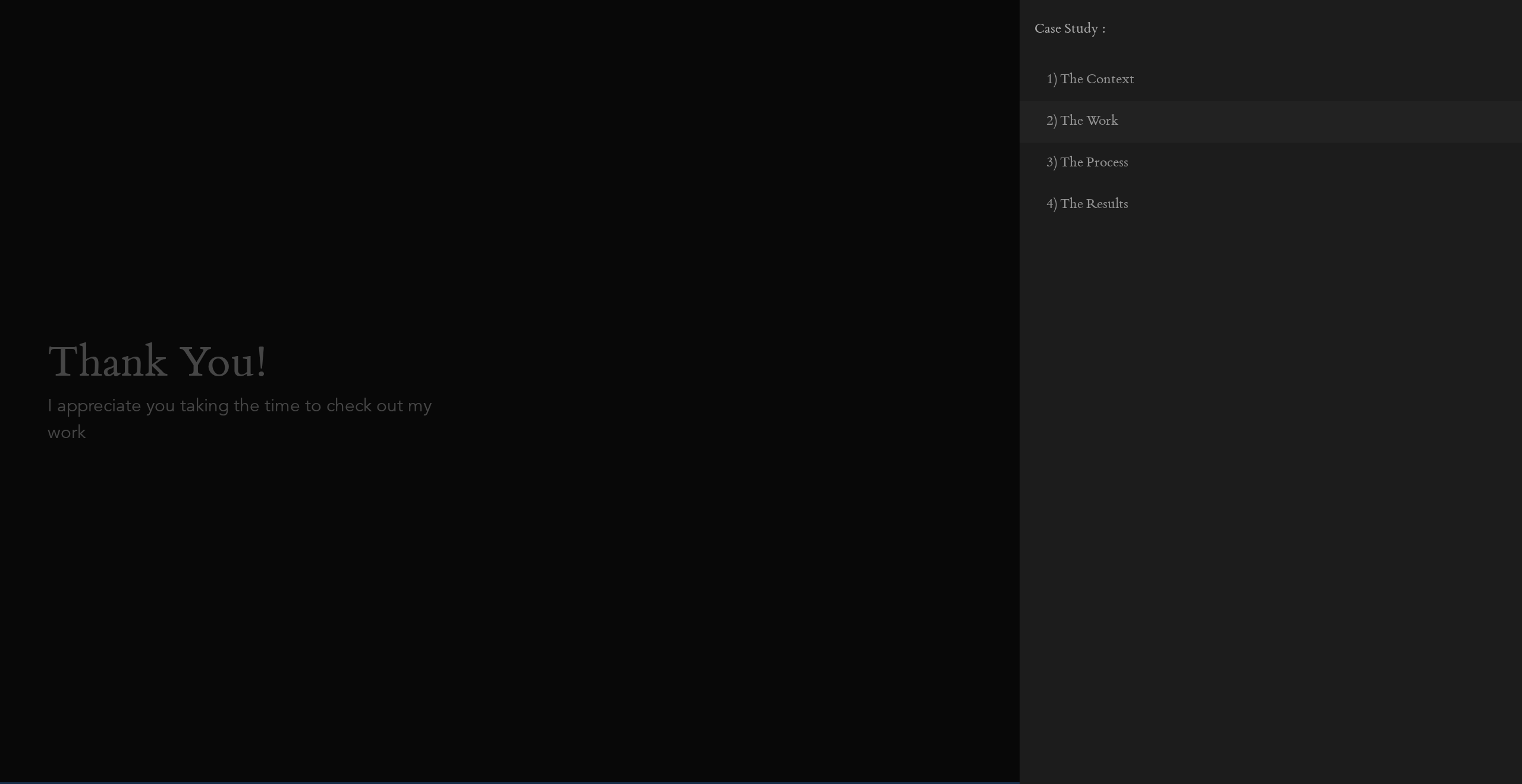
click at [820, 153] on div at bounding box center [761, 392] width 1522 height 784
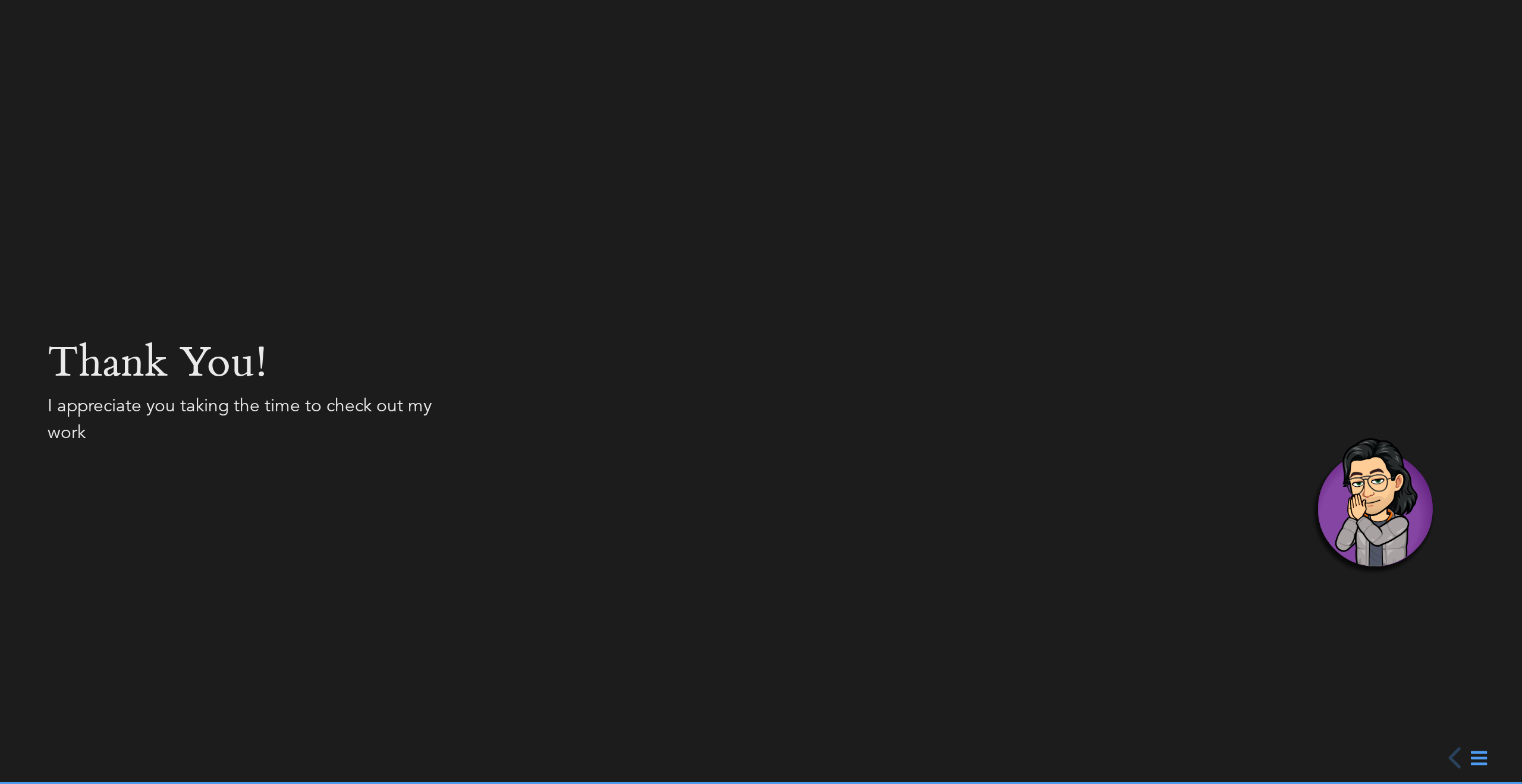
click at [642, 355] on section "Thank you! I appreciate you taking the time to check out my work" at bounding box center [761, 392] width 1522 height 107
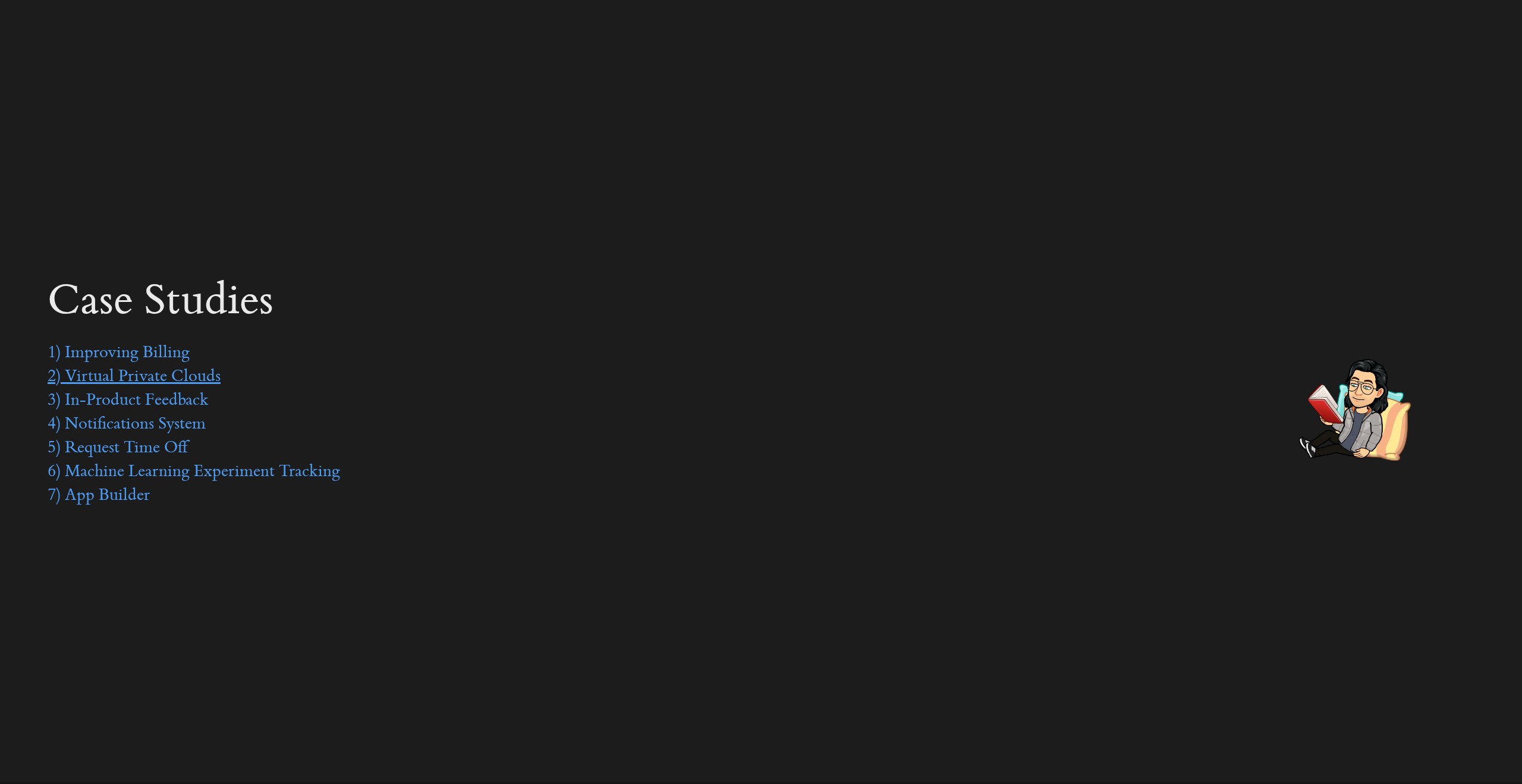
click at [169, 372] on link "2) Virtual Private Clouds" at bounding box center [134, 377] width 173 height 18
click at [147, 373] on link "2) Virtual Private Clouds" at bounding box center [134, 377] width 173 height 18
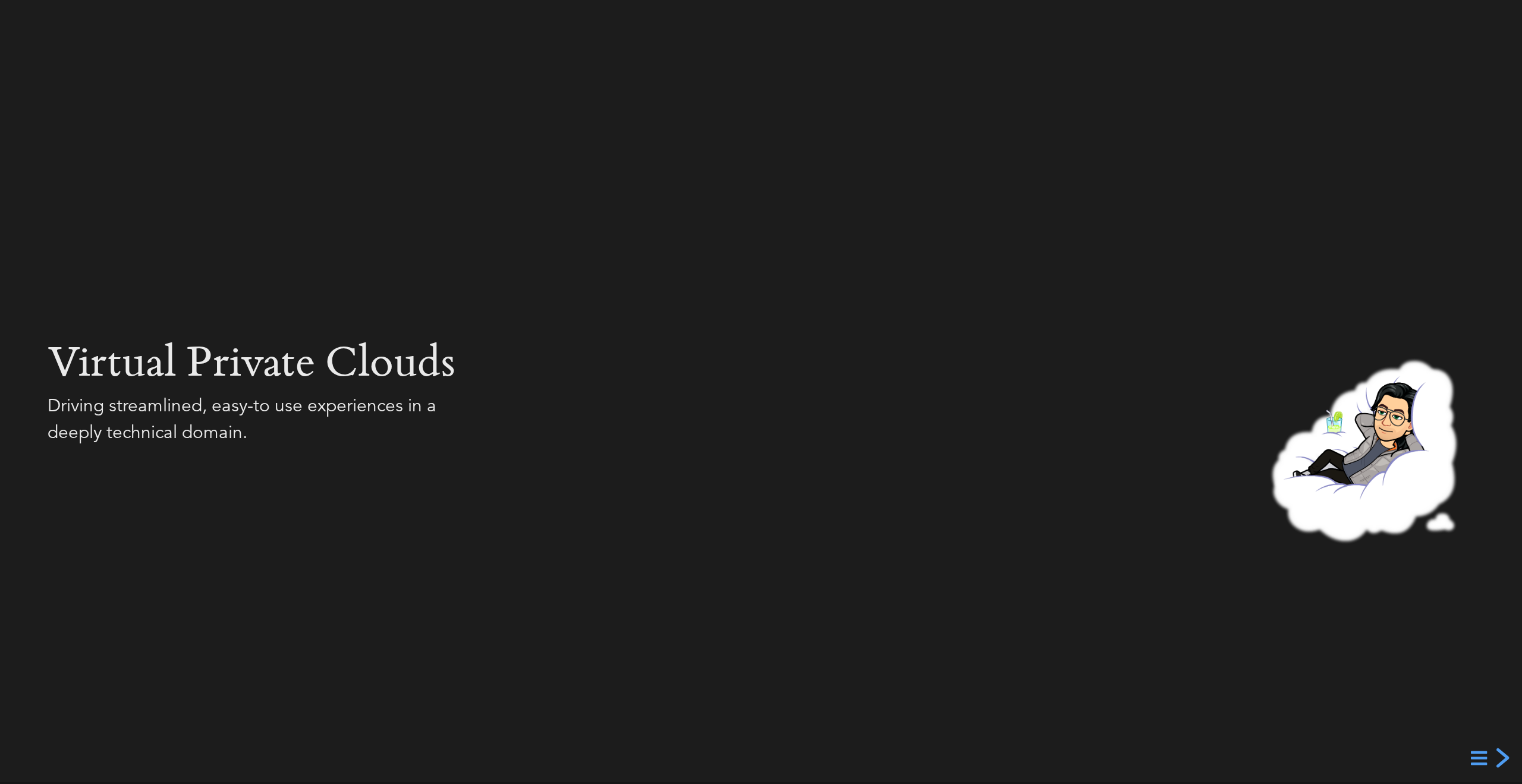
click at [1504, 754] on div "next slide" at bounding box center [1501, 757] width 21 height 21
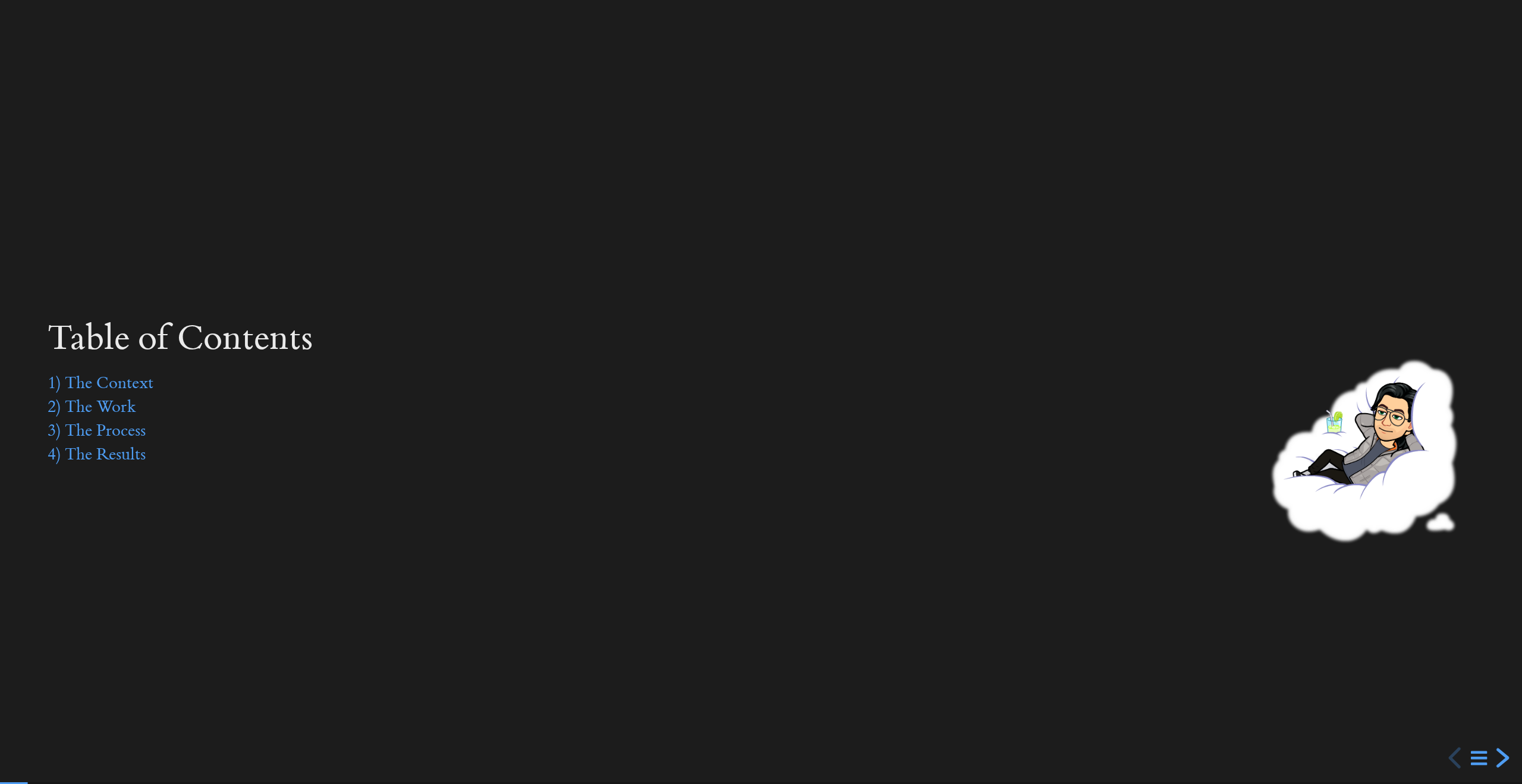
click at [1504, 754] on div "next slide" at bounding box center [1501, 757] width 21 height 21
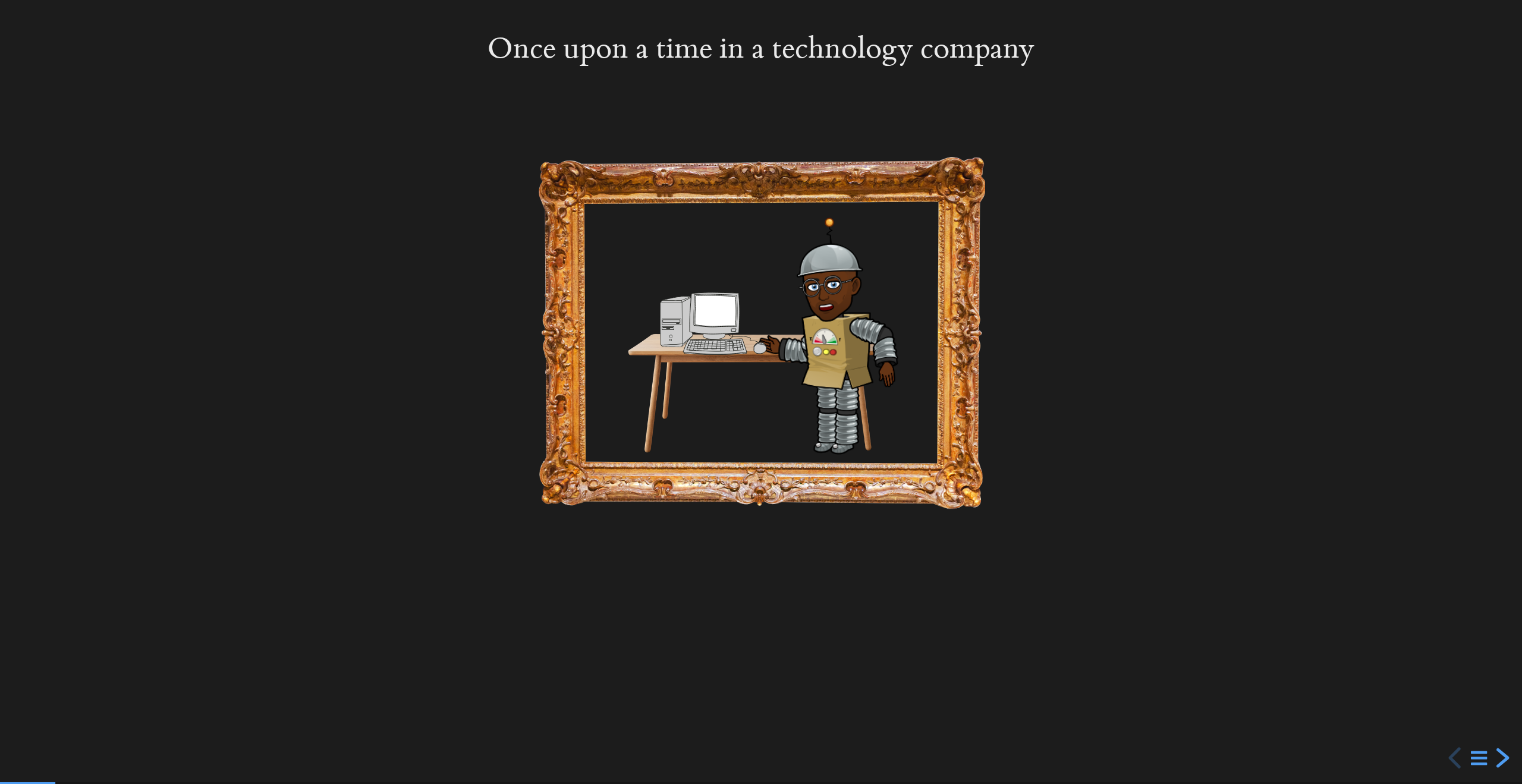
click at [1504, 754] on div "next slide" at bounding box center [1501, 757] width 21 height 21
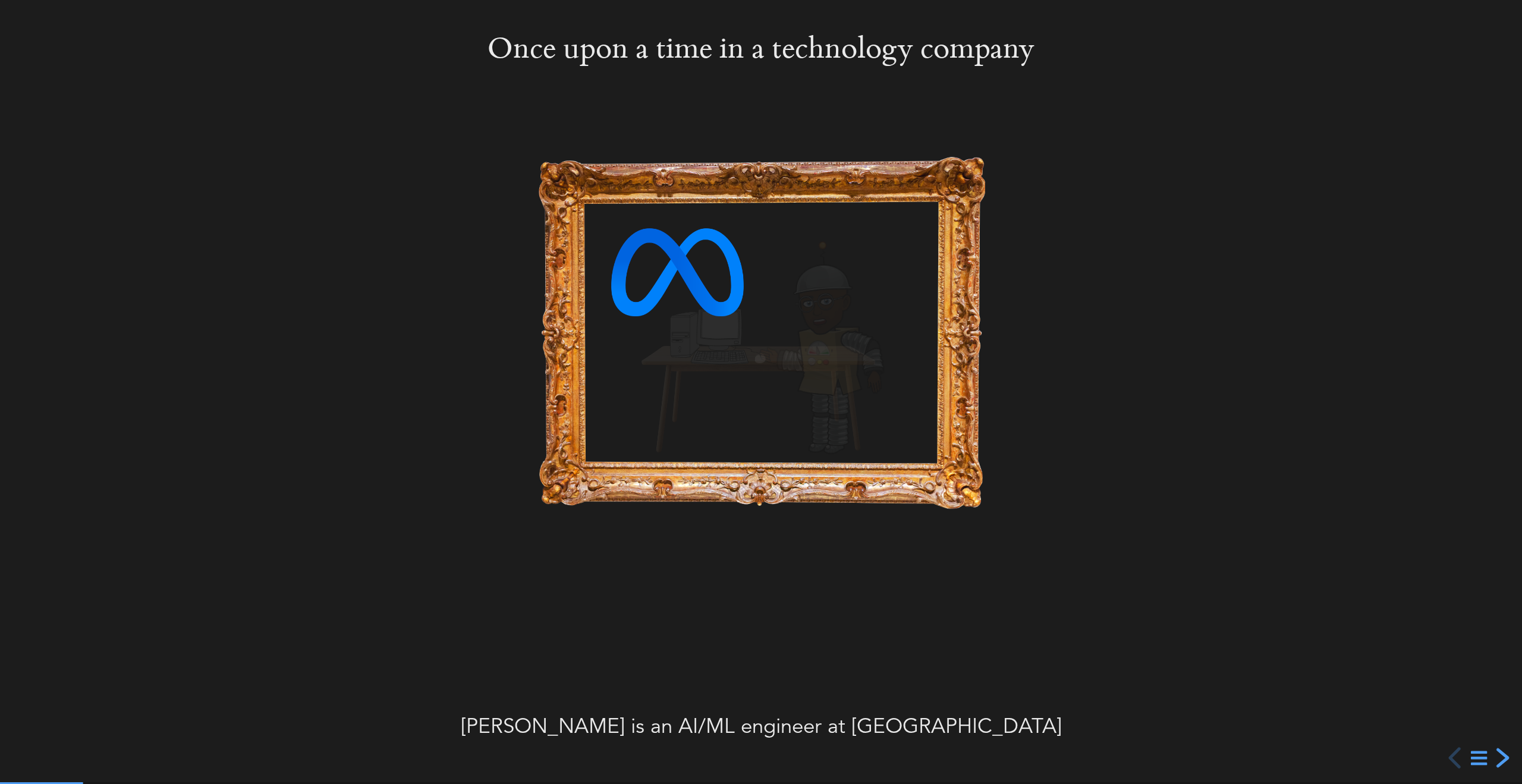
click at [1504, 754] on div "next slide" at bounding box center [1501, 757] width 21 height 21
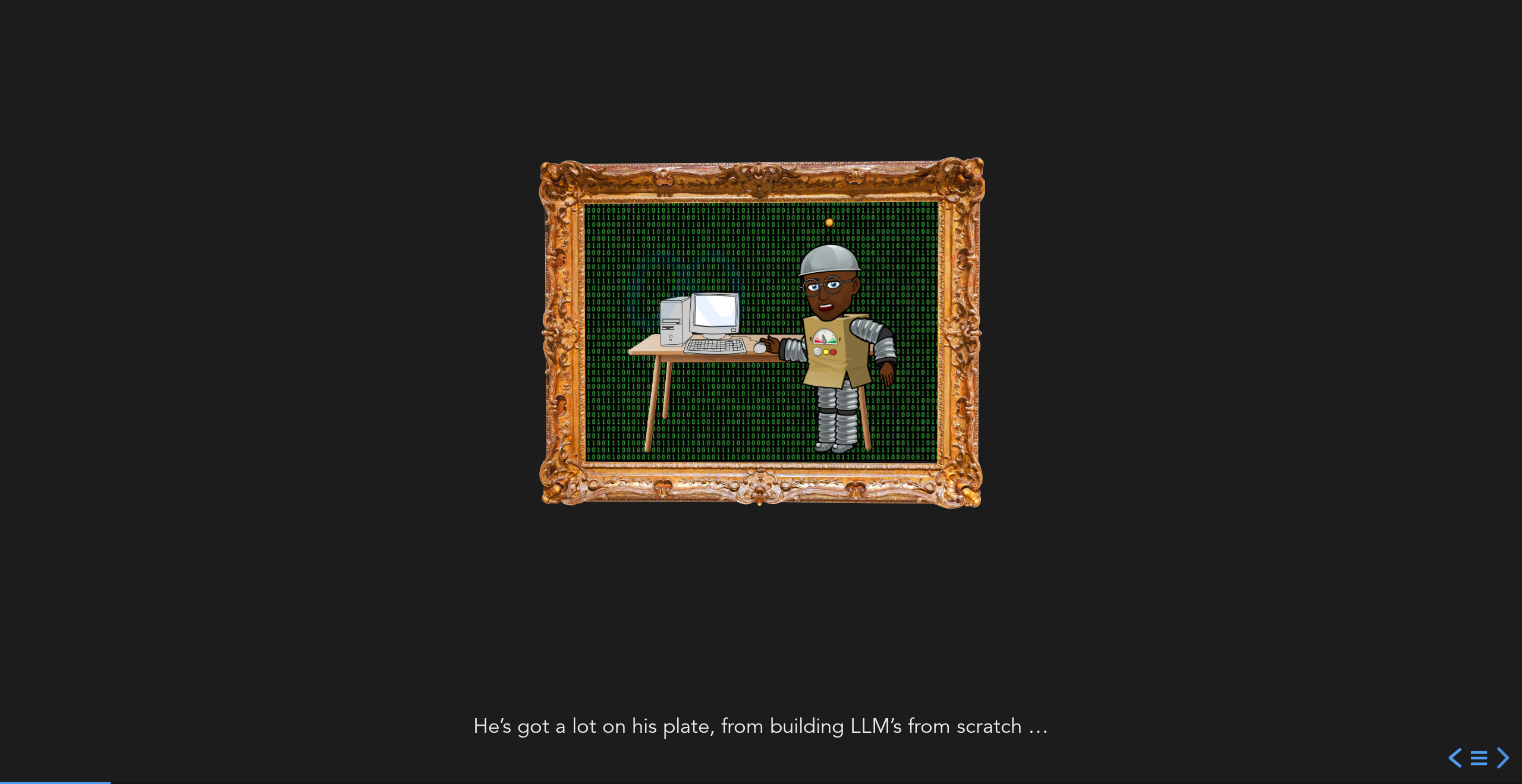
click at [1454, 760] on div "previous slide" at bounding box center [1456, 757] width 21 height 21
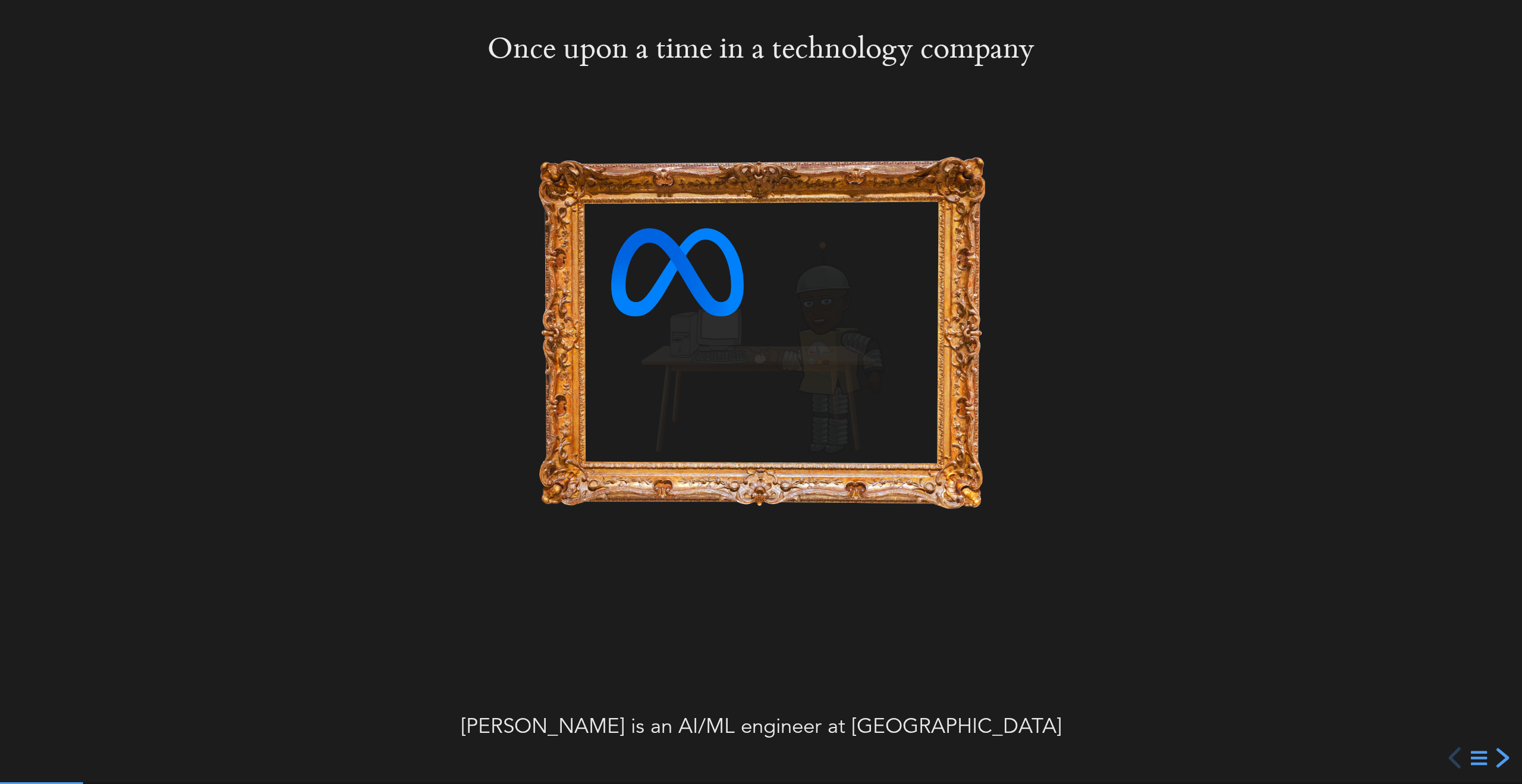
click at [1505, 760] on div "next slide" at bounding box center [1501, 757] width 21 height 21
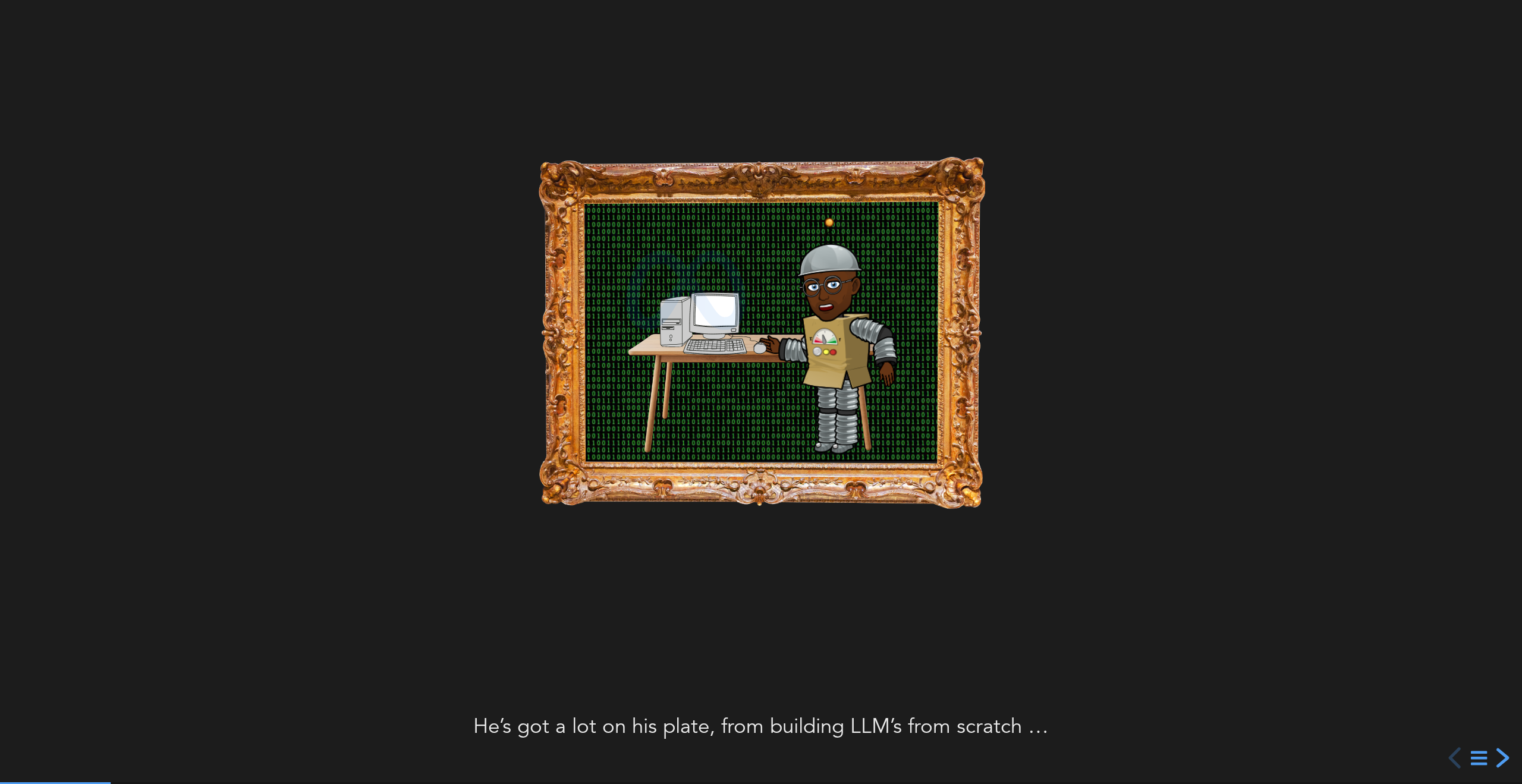
click at [1505, 758] on div "next slide" at bounding box center [1501, 757] width 21 height 21
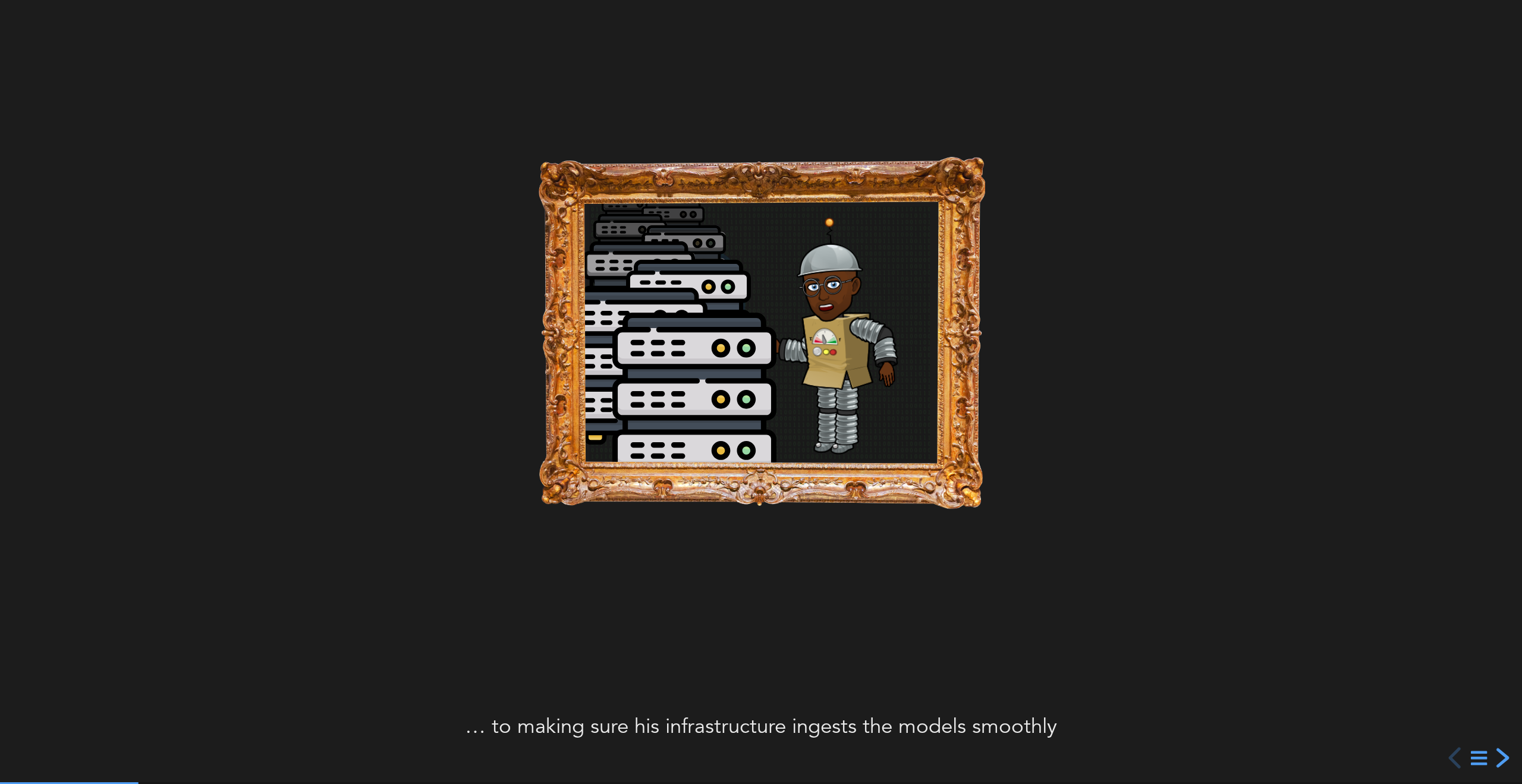
click at [1507, 753] on div "next slide" at bounding box center [1501, 757] width 21 height 21
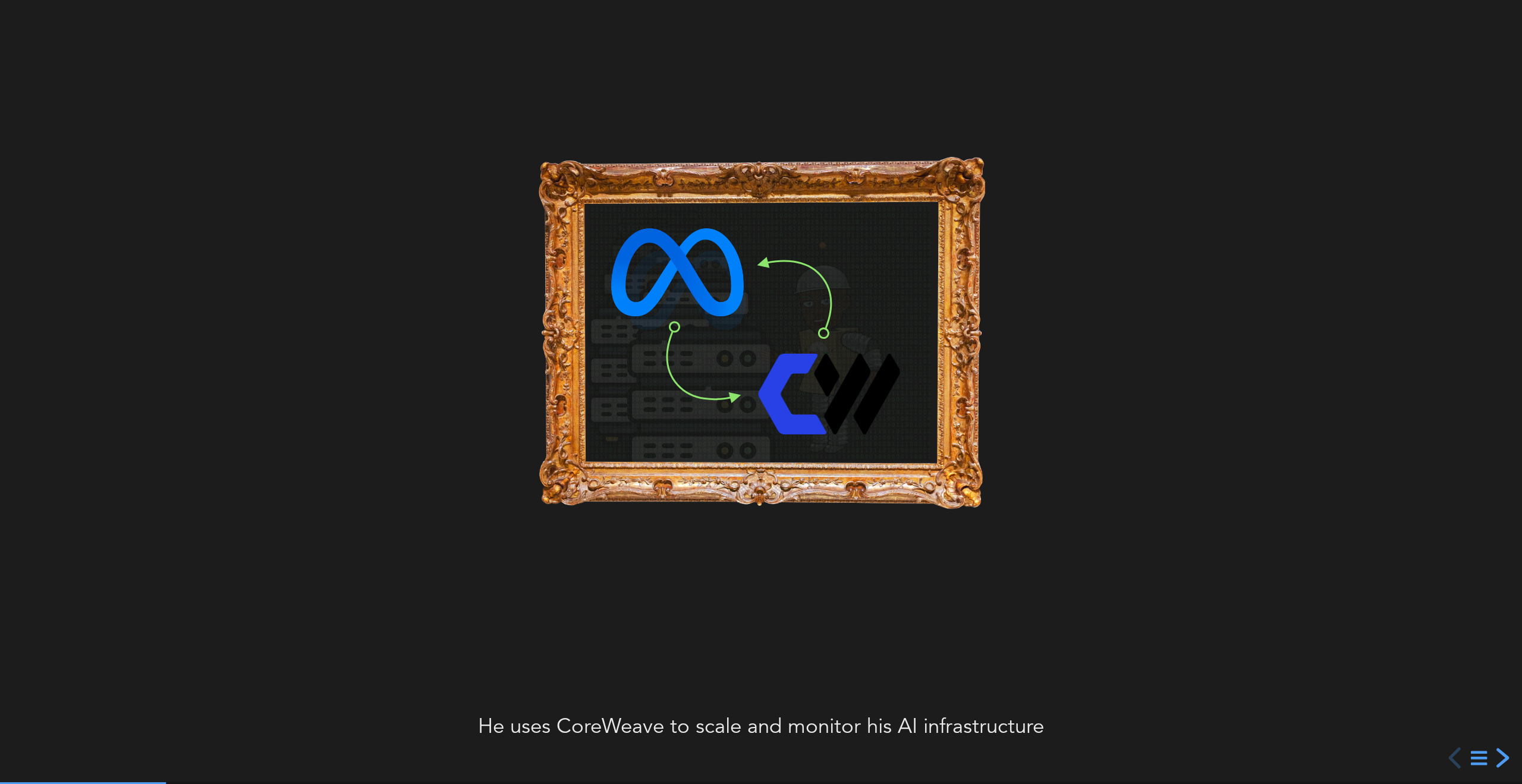
click at [1505, 753] on div "next slide" at bounding box center [1501, 757] width 21 height 21
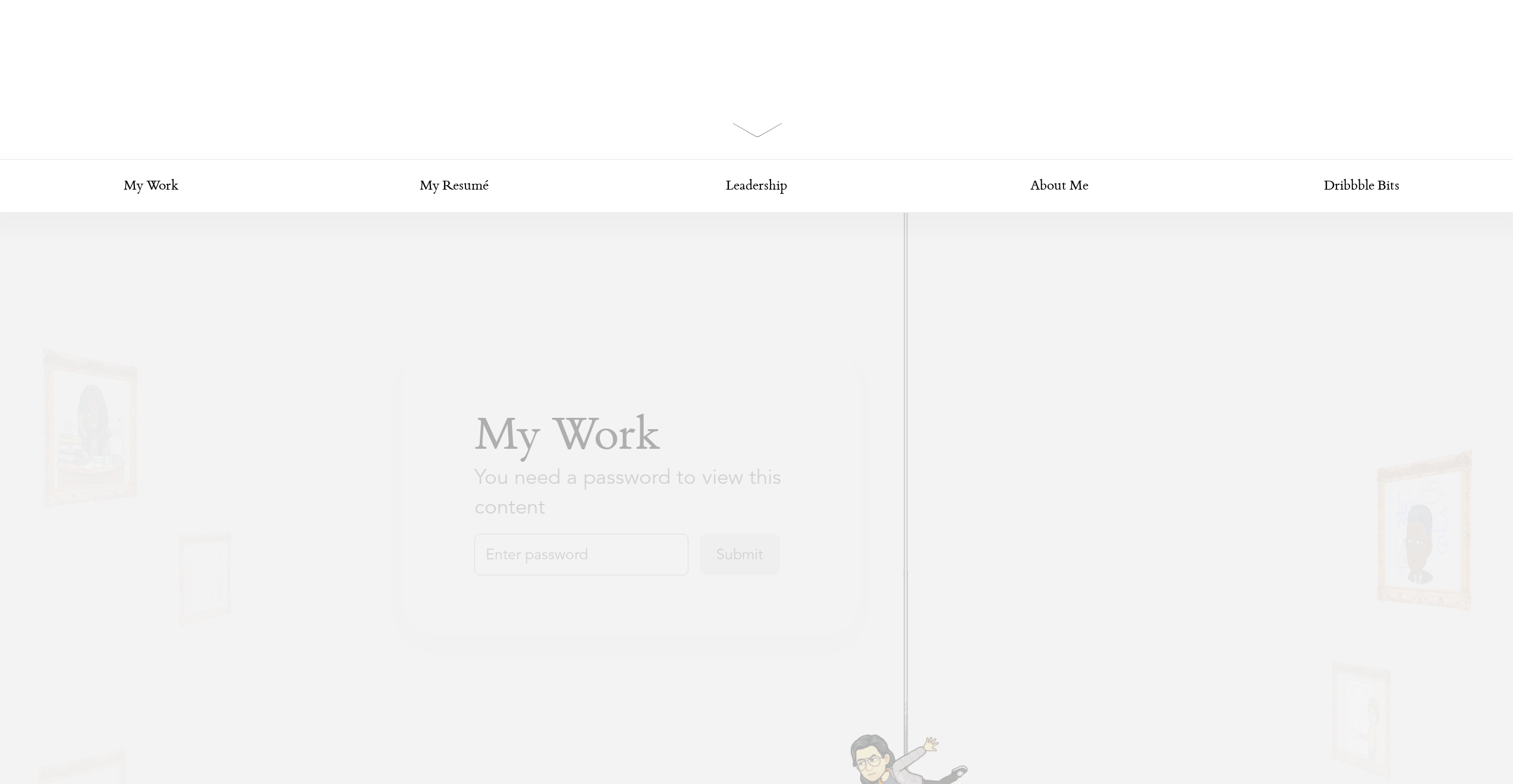
scroll to position [721, 0]
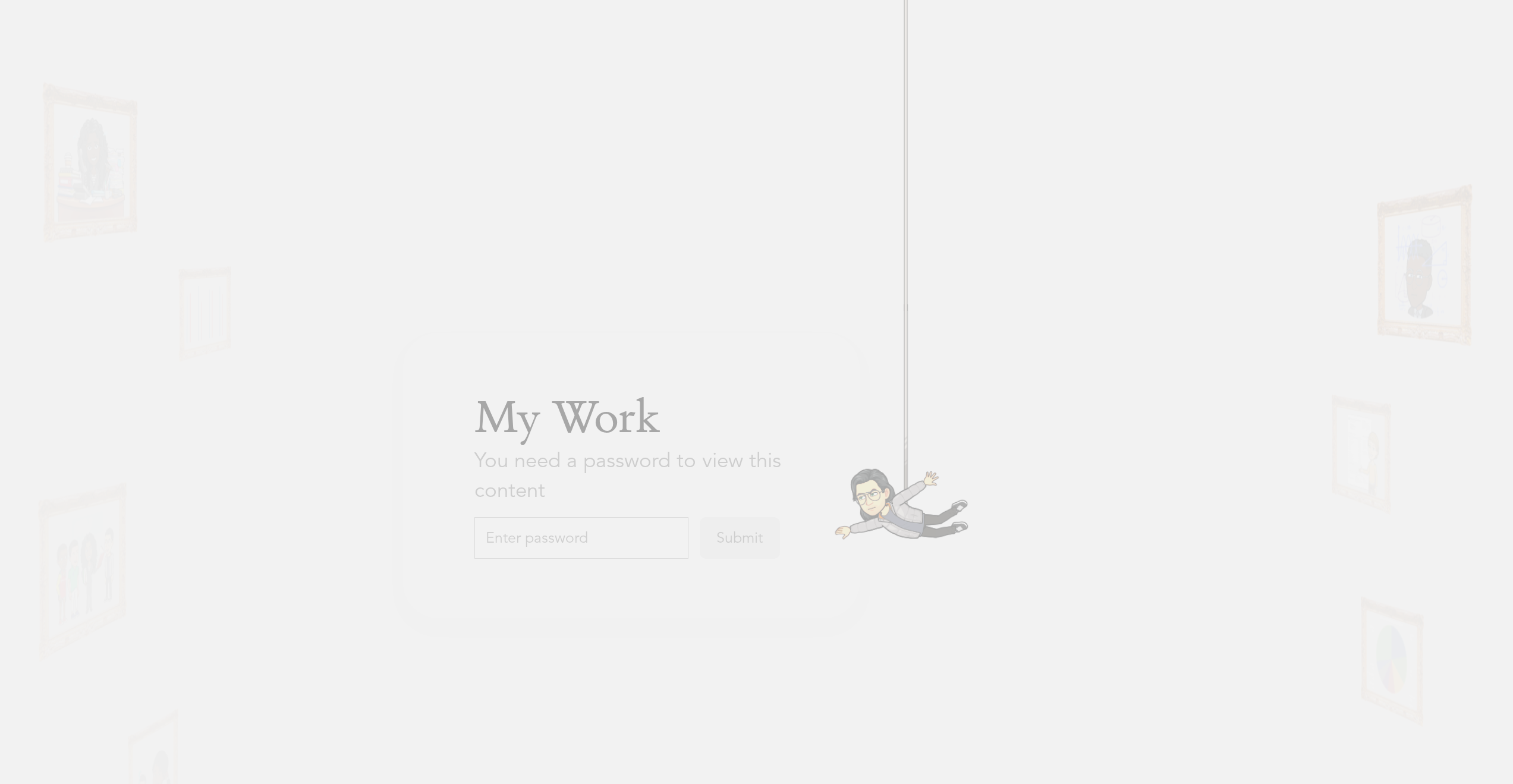
click at [590, 538] on input "text" at bounding box center [582, 537] width 214 height 42
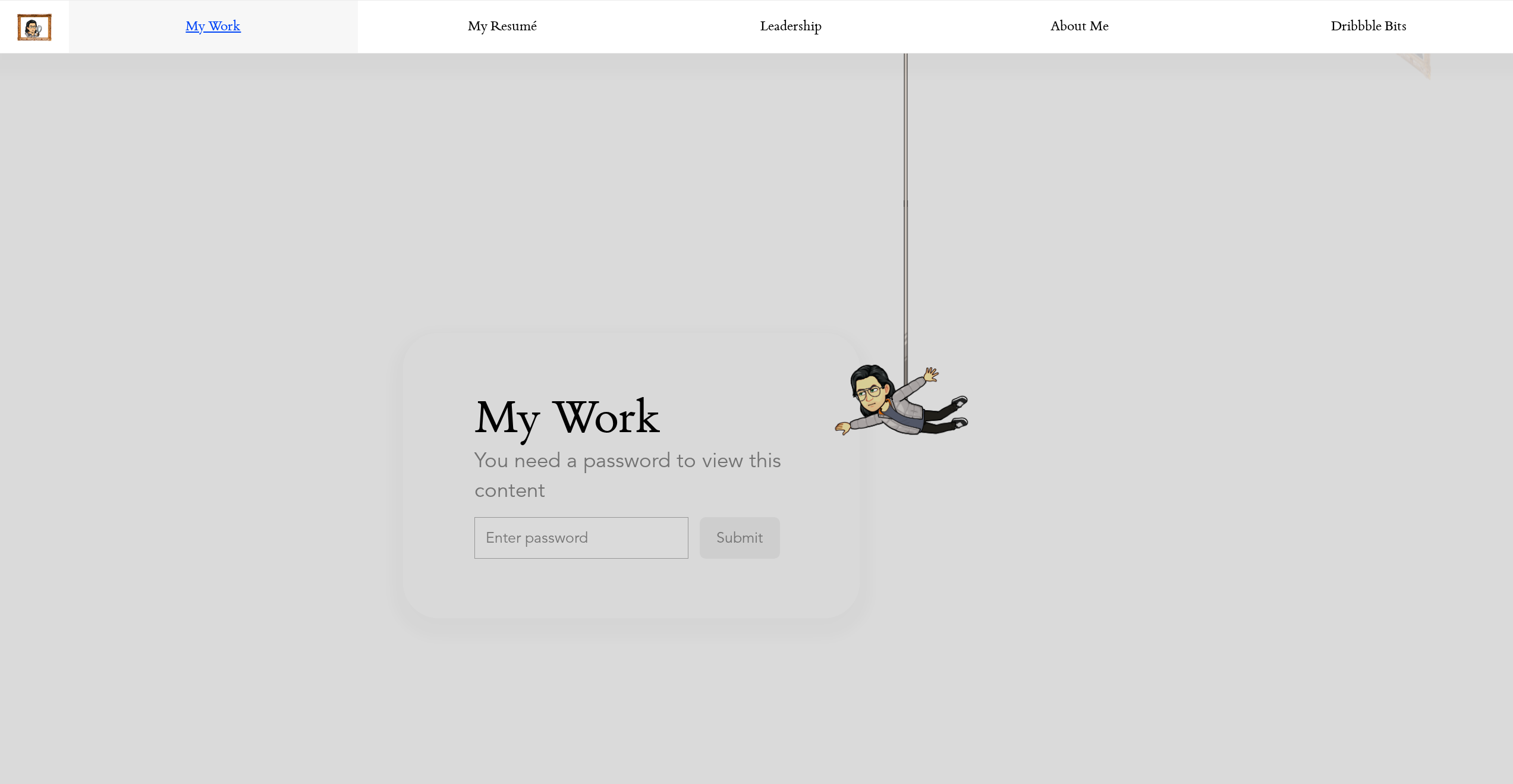
scroll to position [2068, 0]
type input "thoughtspotDesign"
click at [700, 517] on input "Submit" at bounding box center [740, 537] width 80 height 42
